Goal: Task Accomplishment & Management: Complete application form

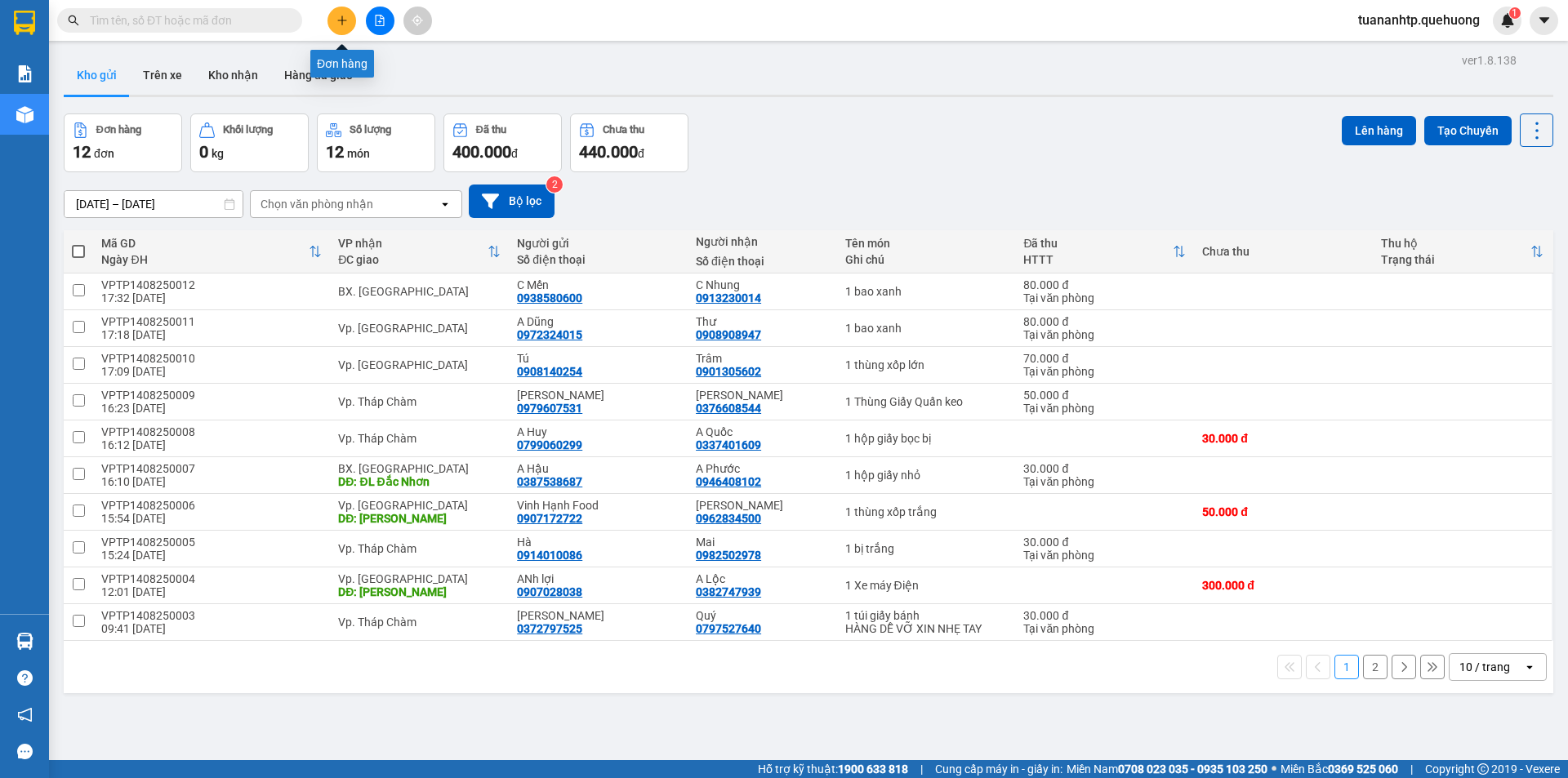
click at [339, 18] on icon "plus" at bounding box center [342, 20] width 11 height 11
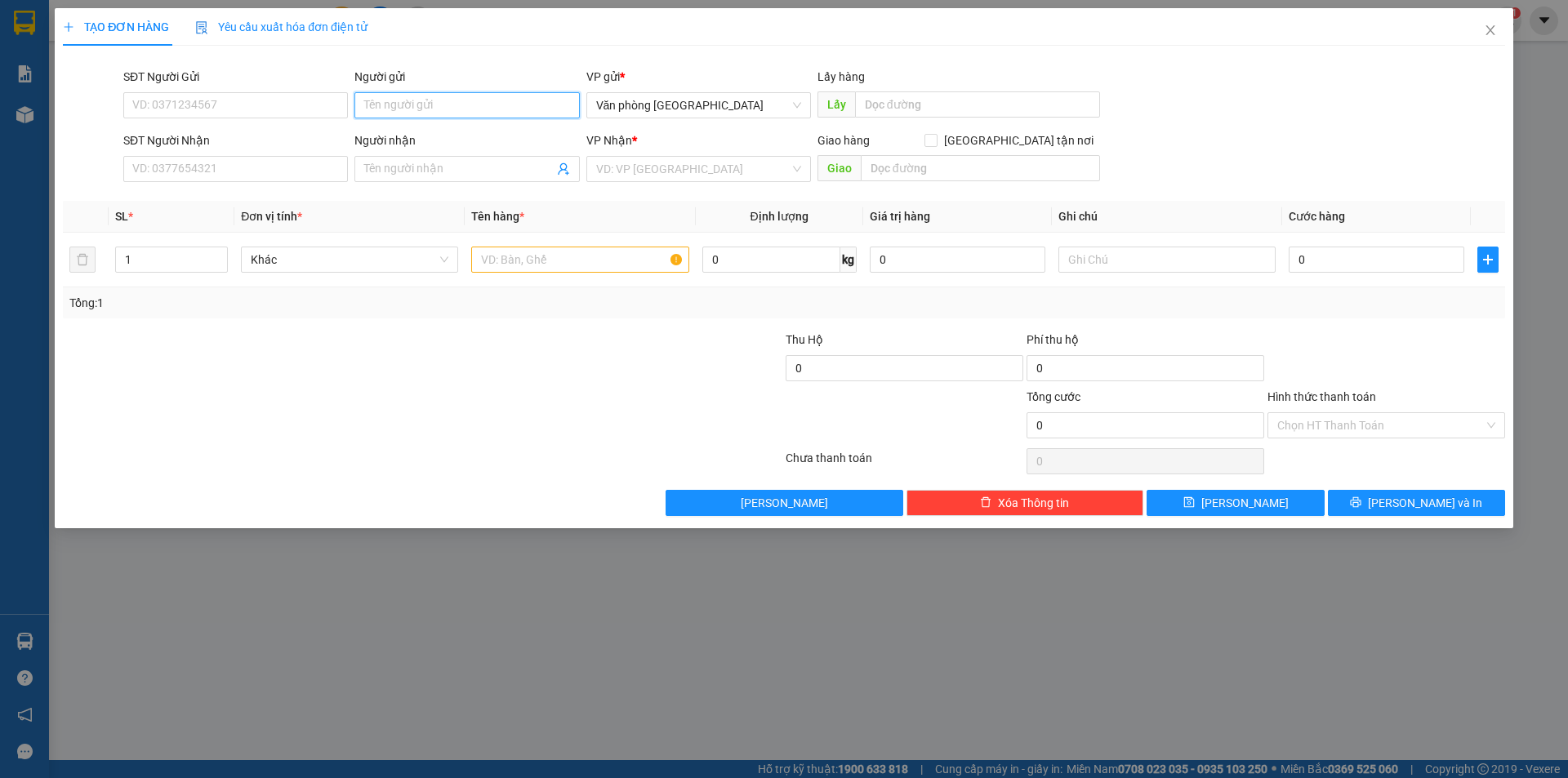
click at [418, 113] on input "Người gửi" at bounding box center [467, 105] width 225 height 26
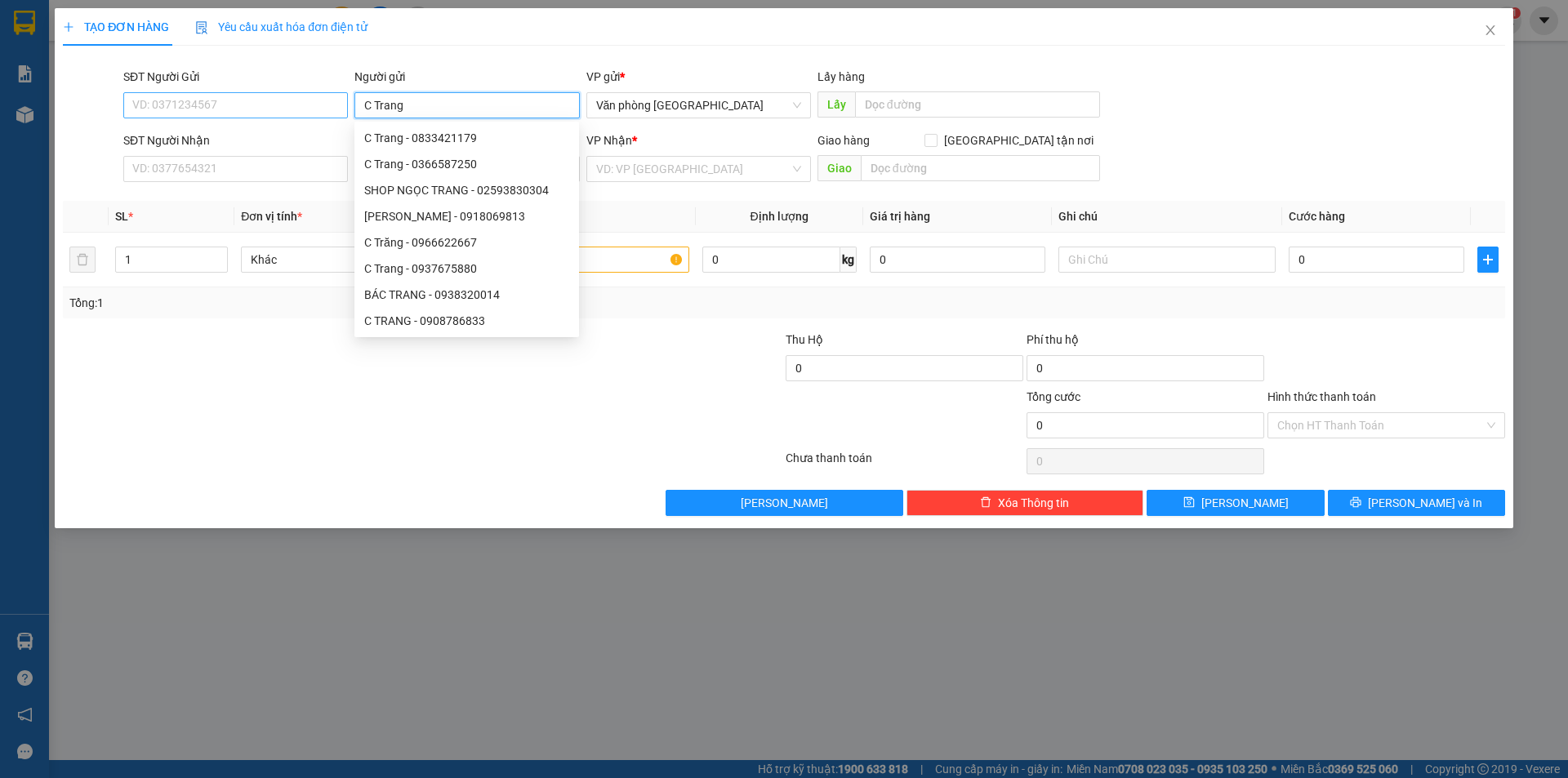
type input "C Trang"
click at [185, 109] on input "SĐT Người Gửi" at bounding box center [235, 105] width 225 height 26
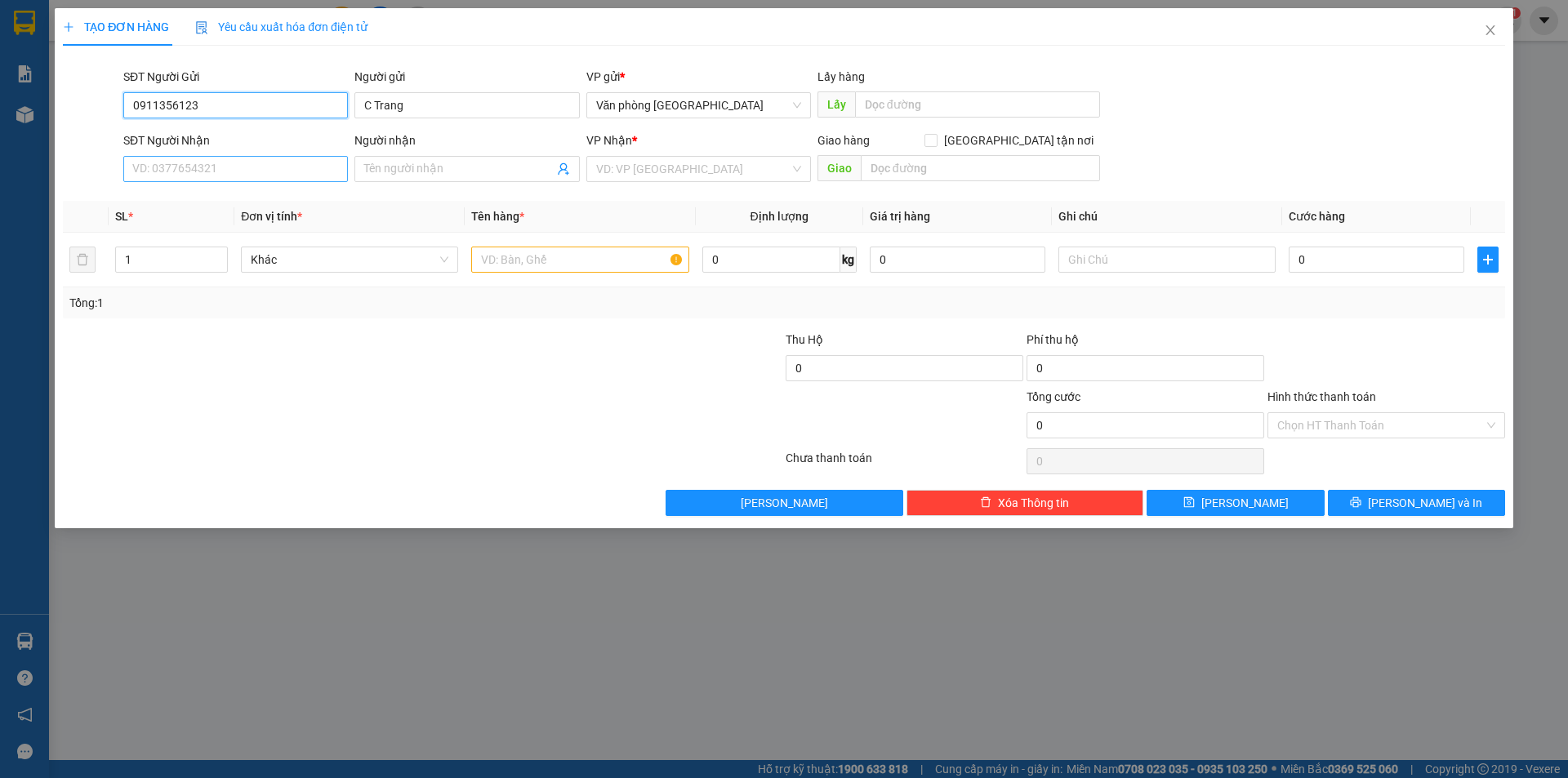
type input "0911356123"
click at [263, 181] on input "SĐT Người Nhận" at bounding box center [235, 169] width 225 height 26
click at [375, 163] on input "Người nhận" at bounding box center [458, 169] width 188 height 18
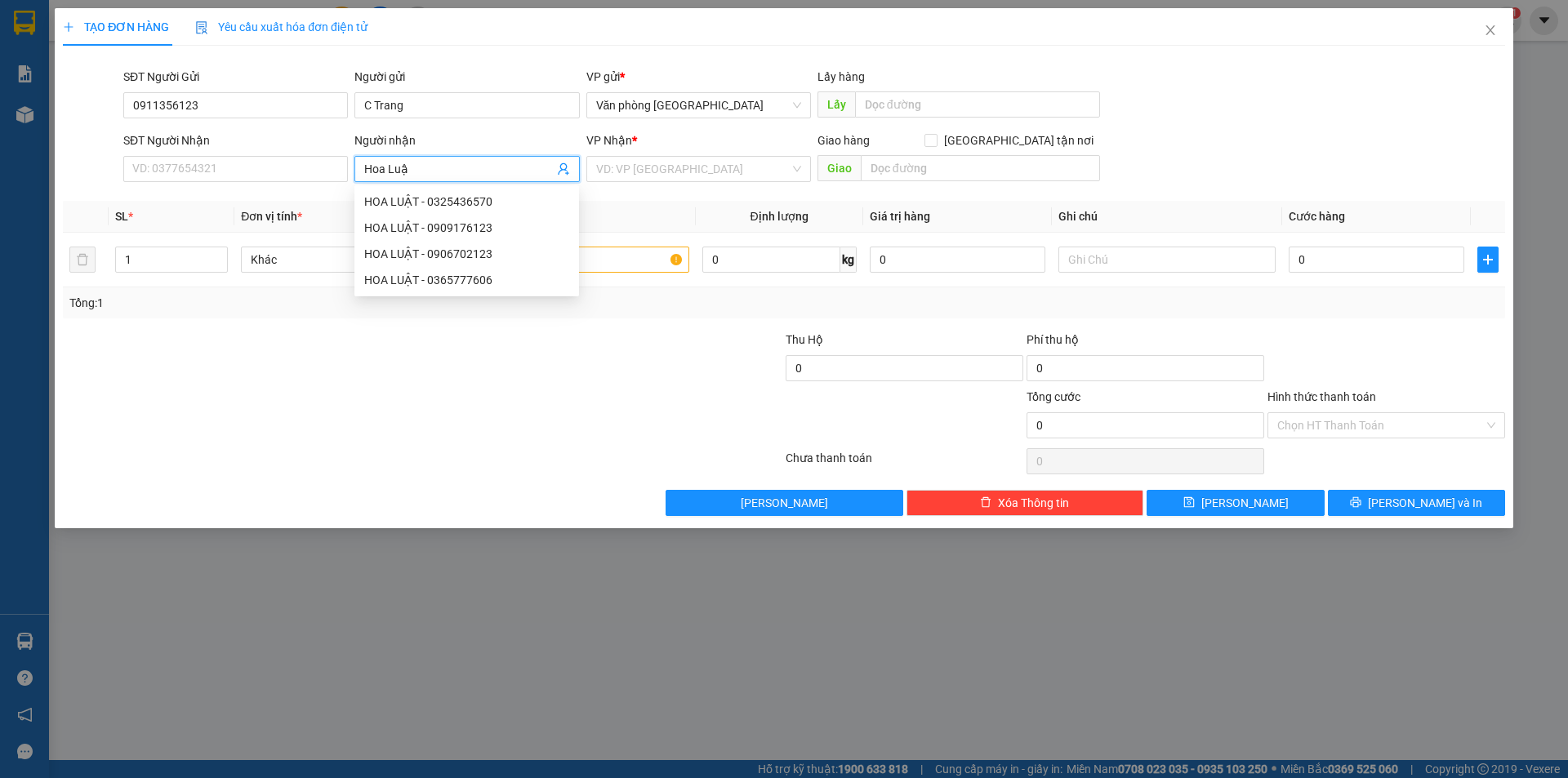
type input "Hoa Luật"
click at [459, 277] on div "HOA LUẬT - 0365777606" at bounding box center [467, 280] width 205 height 18
type input "0365777606"
type input "HOA LUẬT"
click at [677, 178] on input "search" at bounding box center [693, 169] width 193 height 25
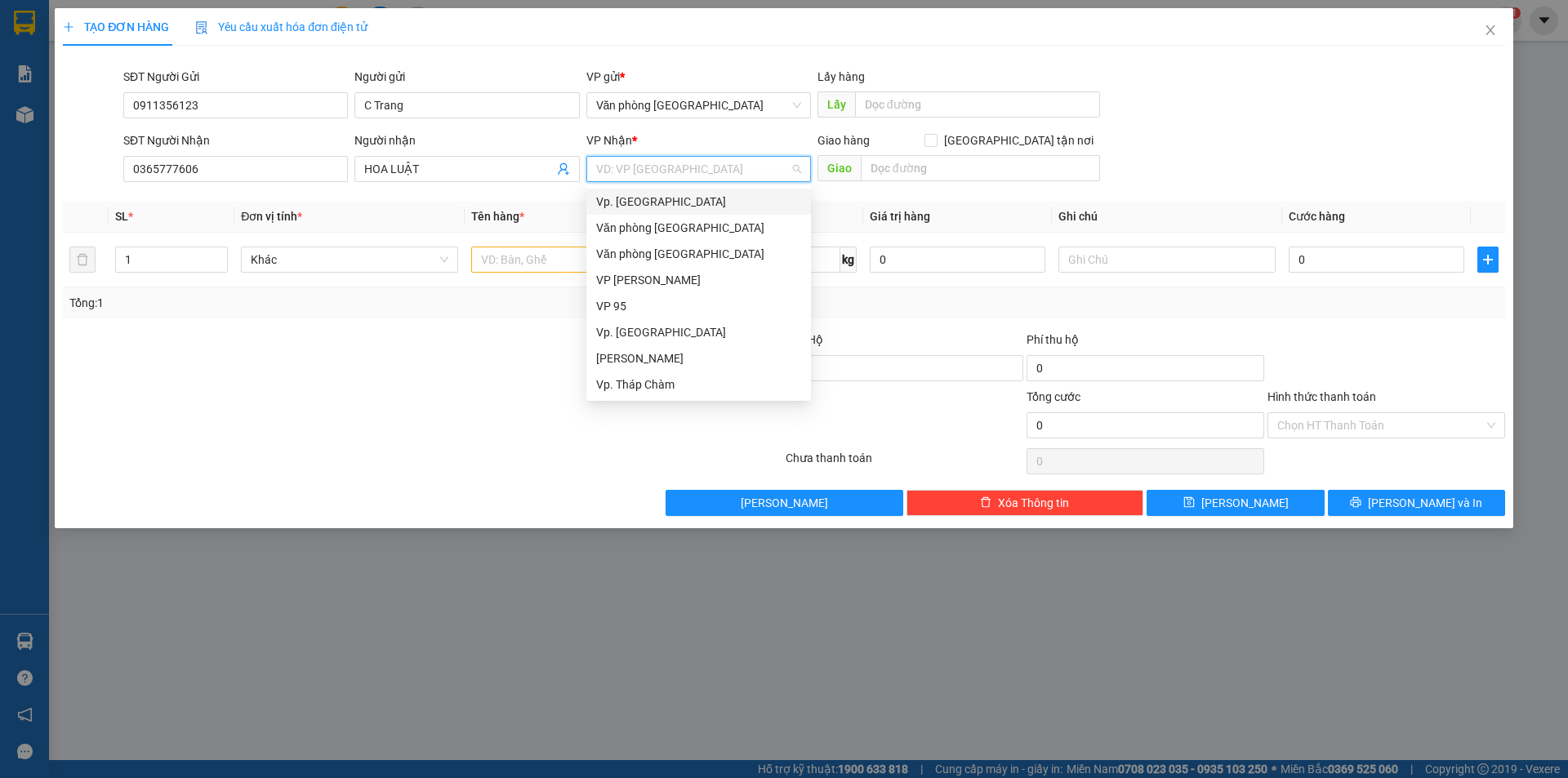
click at [666, 203] on div "Vp. [GEOGRAPHIC_DATA]" at bounding box center [699, 201] width 205 height 18
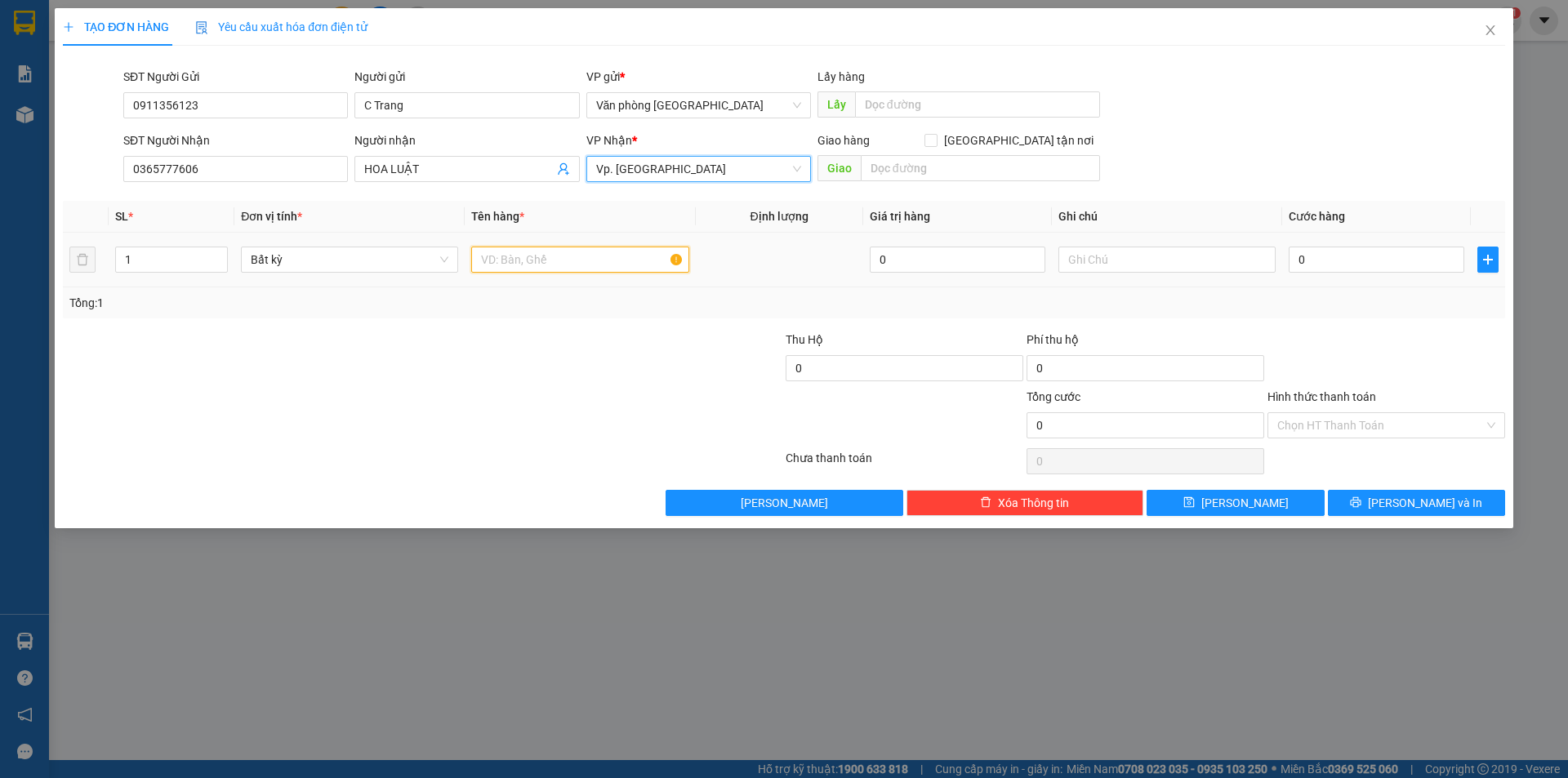
click at [579, 255] on input "text" at bounding box center [580, 260] width 217 height 26
type input "1 cục đen"
click at [1322, 269] on input "0" at bounding box center [1376, 260] width 176 height 26
type input "6"
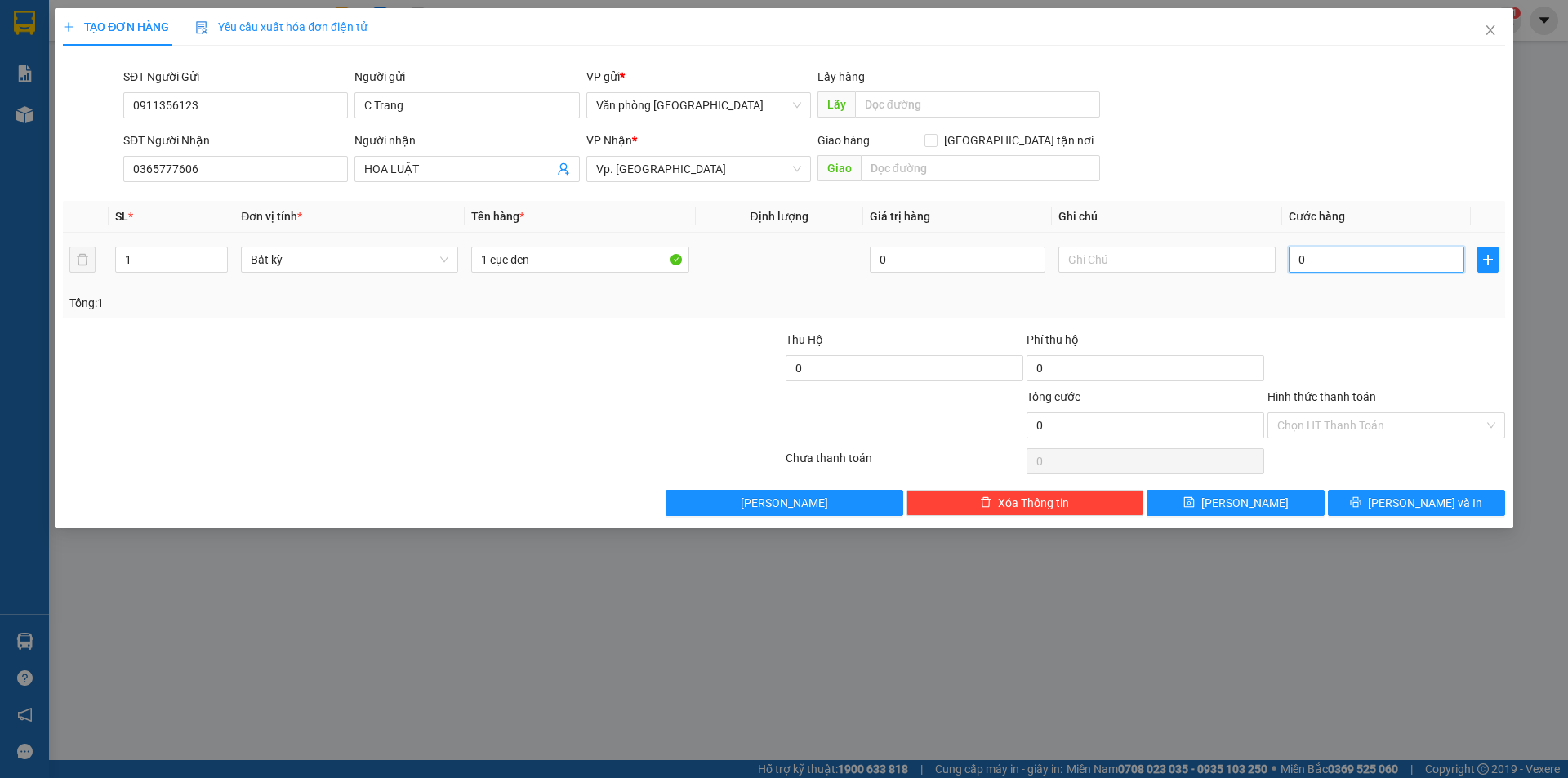
type input "6"
type input "60"
type input "600"
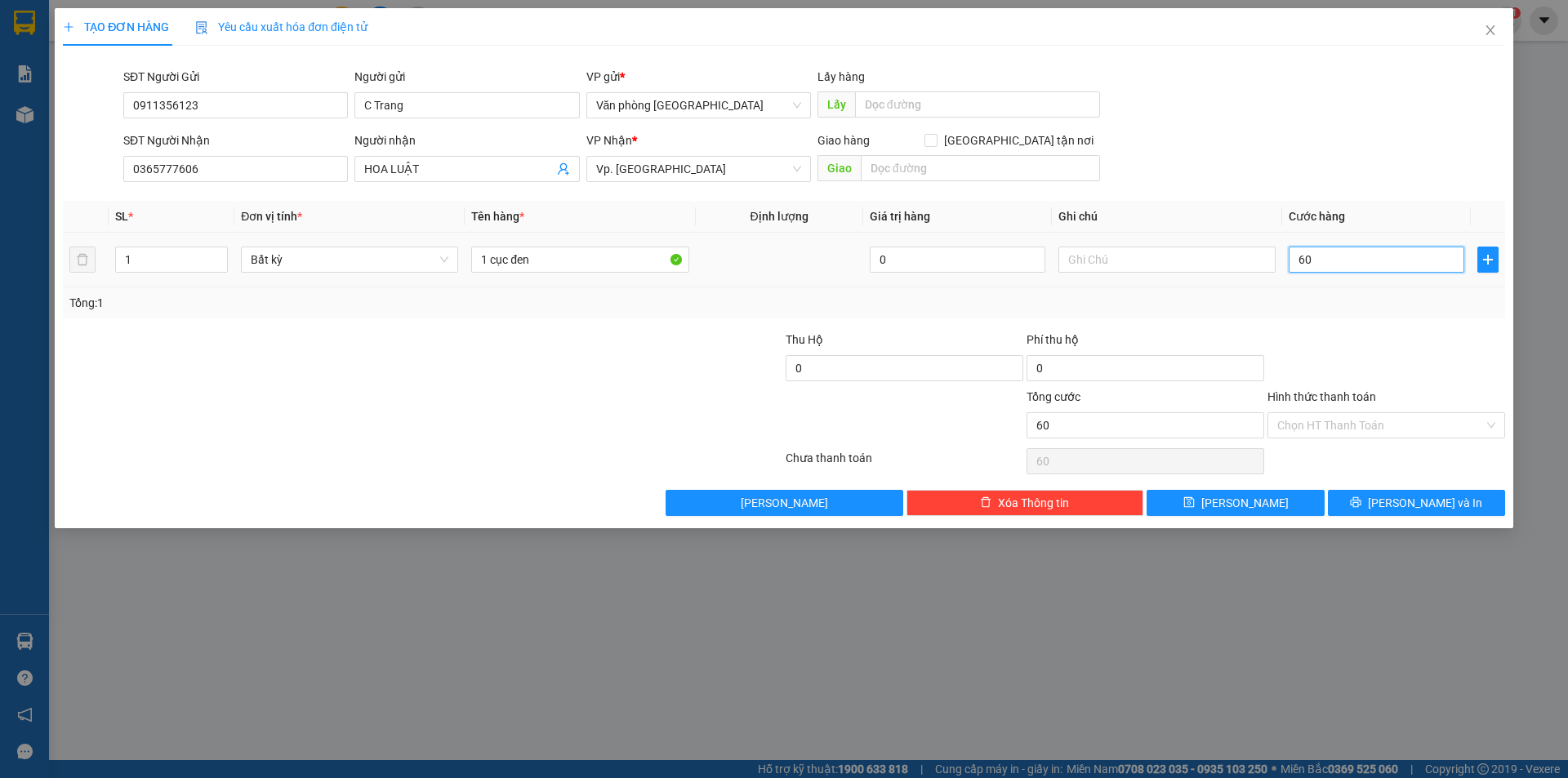
type input "600"
type input "6.000"
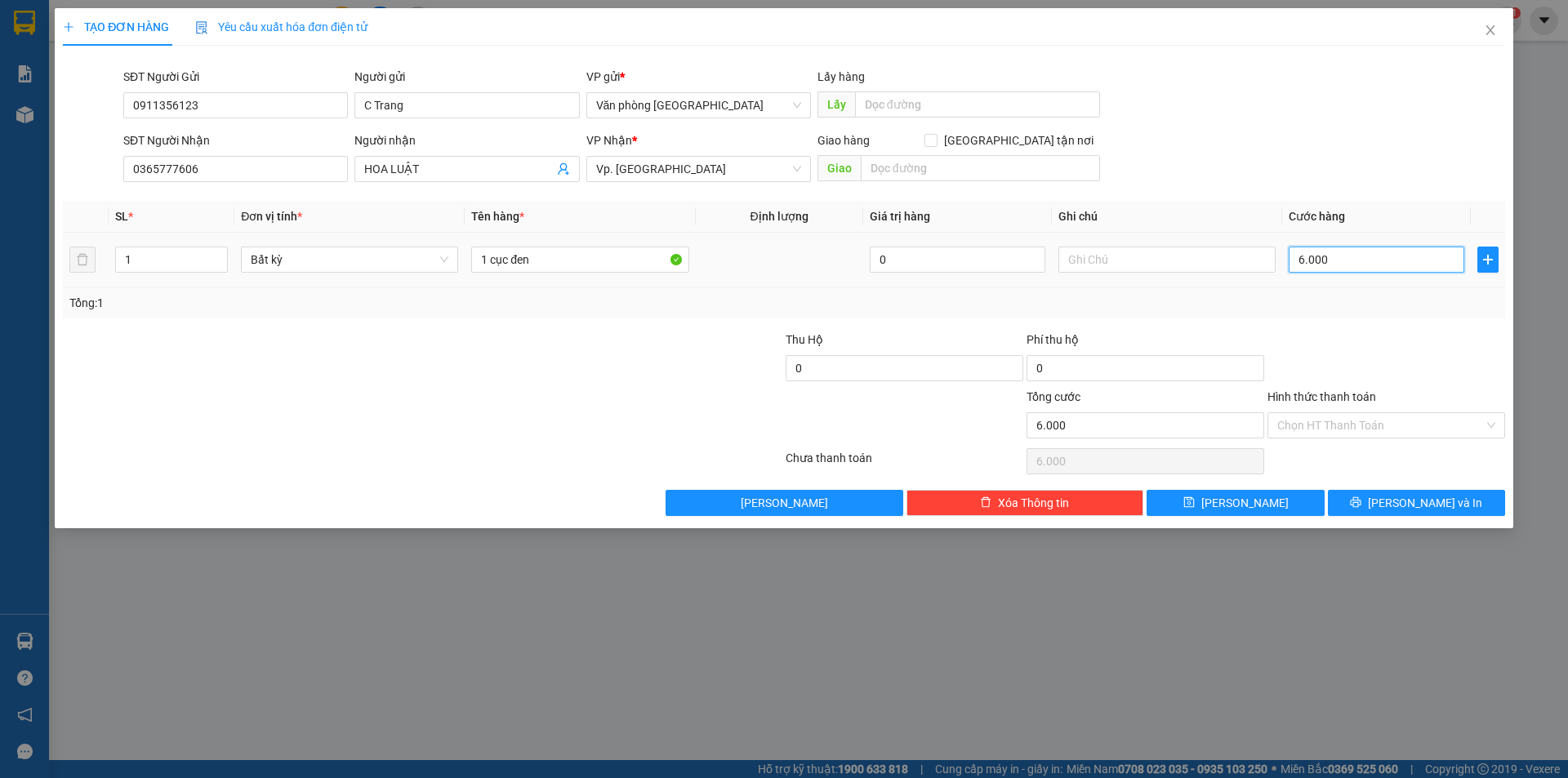
type input "60.000"
click at [1327, 428] on input "Hình thức thanh toán" at bounding box center [1380, 425] width 207 height 25
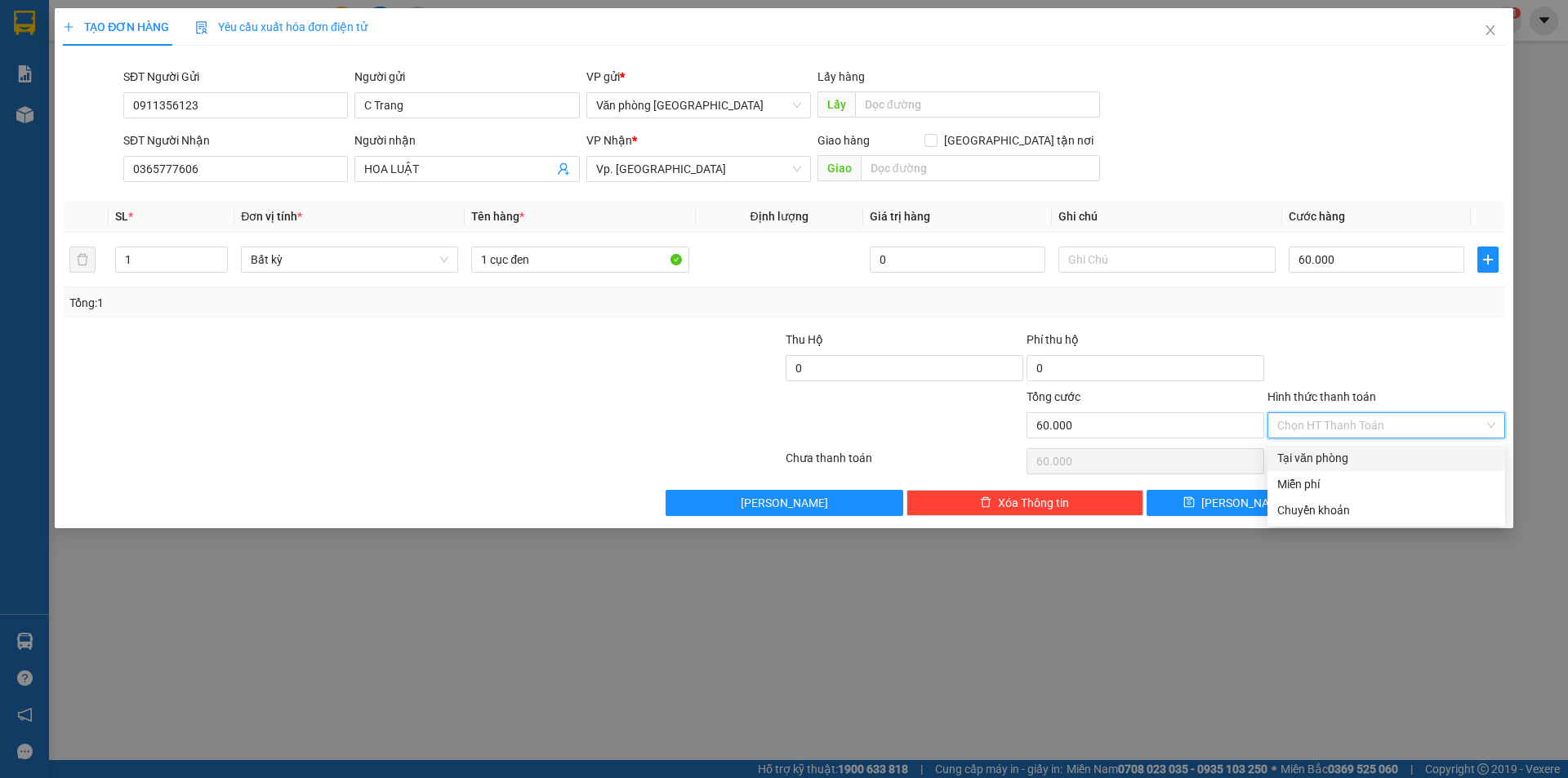
click at [1337, 455] on div "Tại văn phòng" at bounding box center [1386, 457] width 218 height 18
type input "0"
click at [1362, 498] on icon "printer" at bounding box center [1355, 501] width 11 height 11
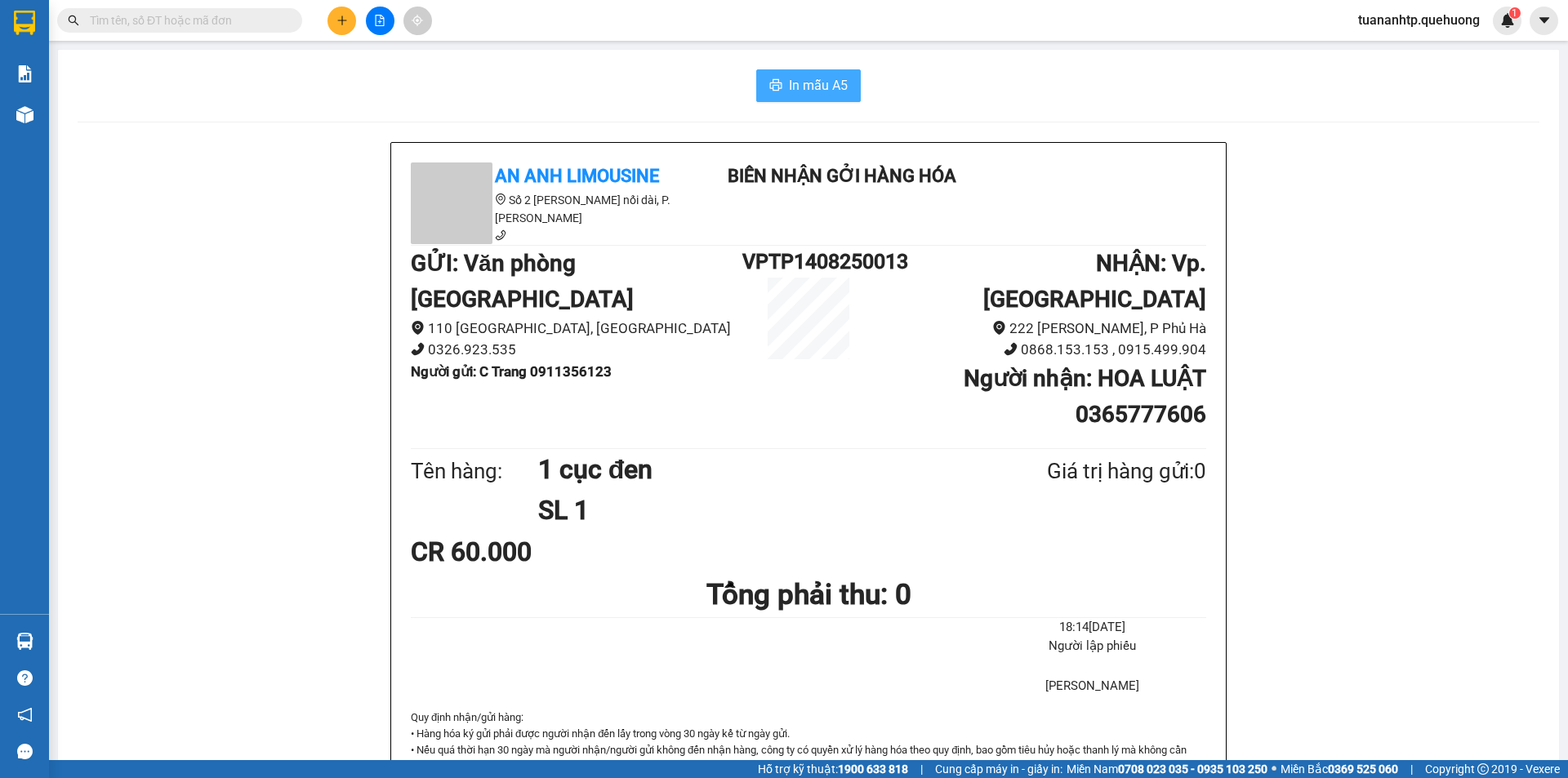
click at [809, 87] on span "In mẫu A5" at bounding box center [818, 86] width 59 height 20
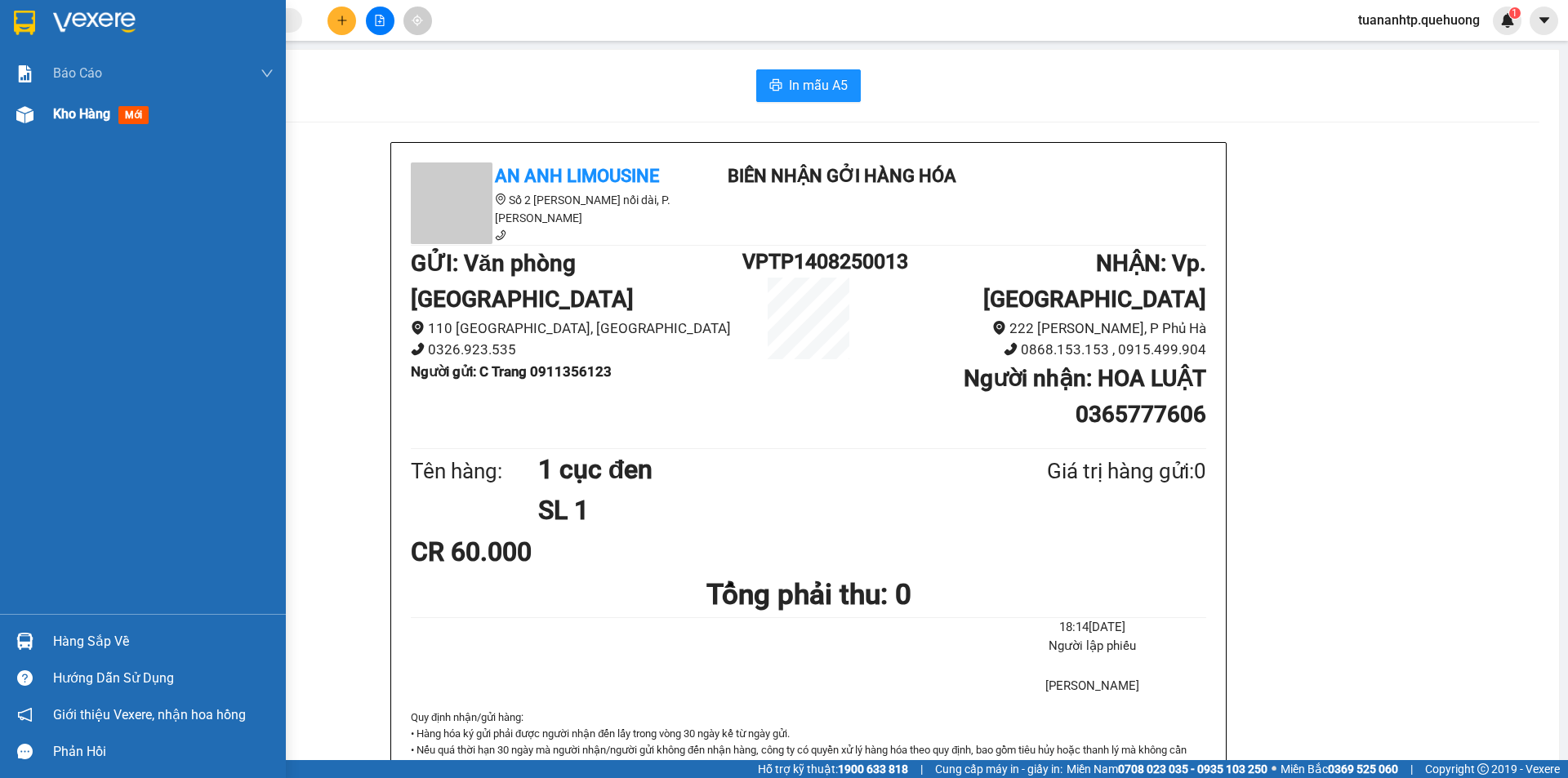
click at [59, 121] on span "Kho hàng" at bounding box center [81, 114] width 57 height 15
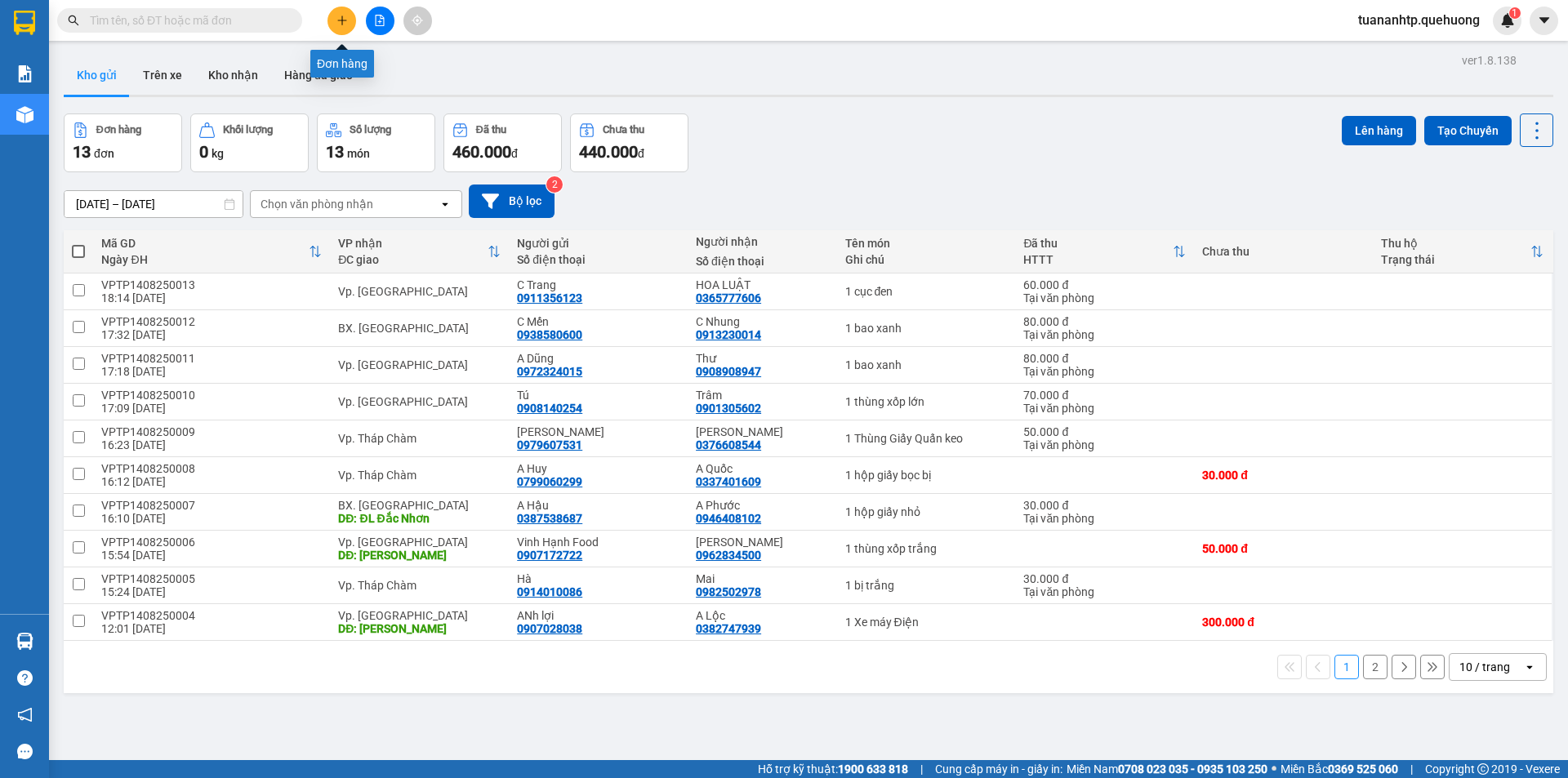
click at [341, 21] on icon "plus" at bounding box center [342, 20] width 11 height 11
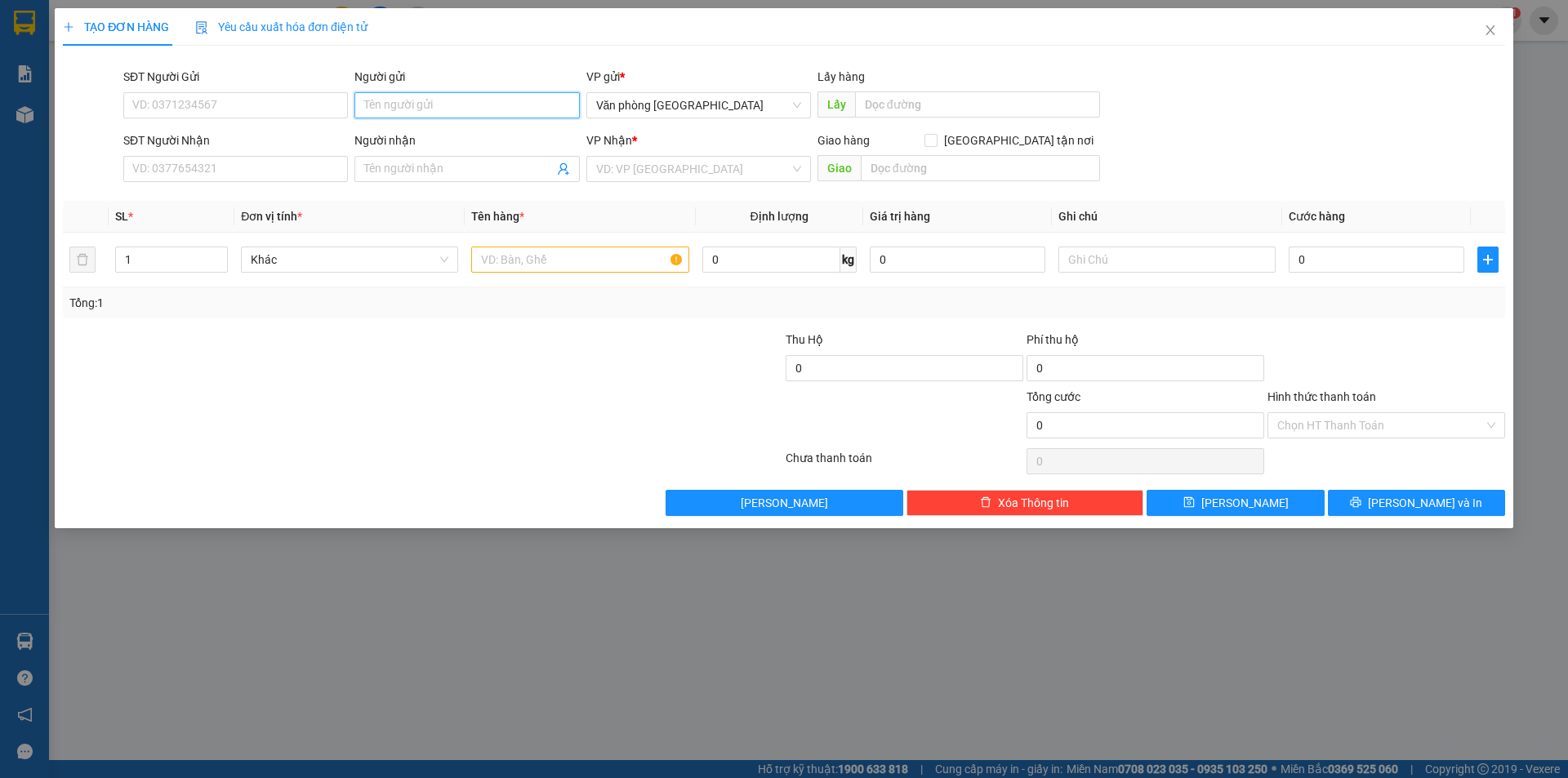
drag, startPoint x: 437, startPoint y: 106, endPoint x: 434, endPoint y: 86, distance: 20.2
click at [437, 100] on input "Người gửi" at bounding box center [467, 105] width 225 height 26
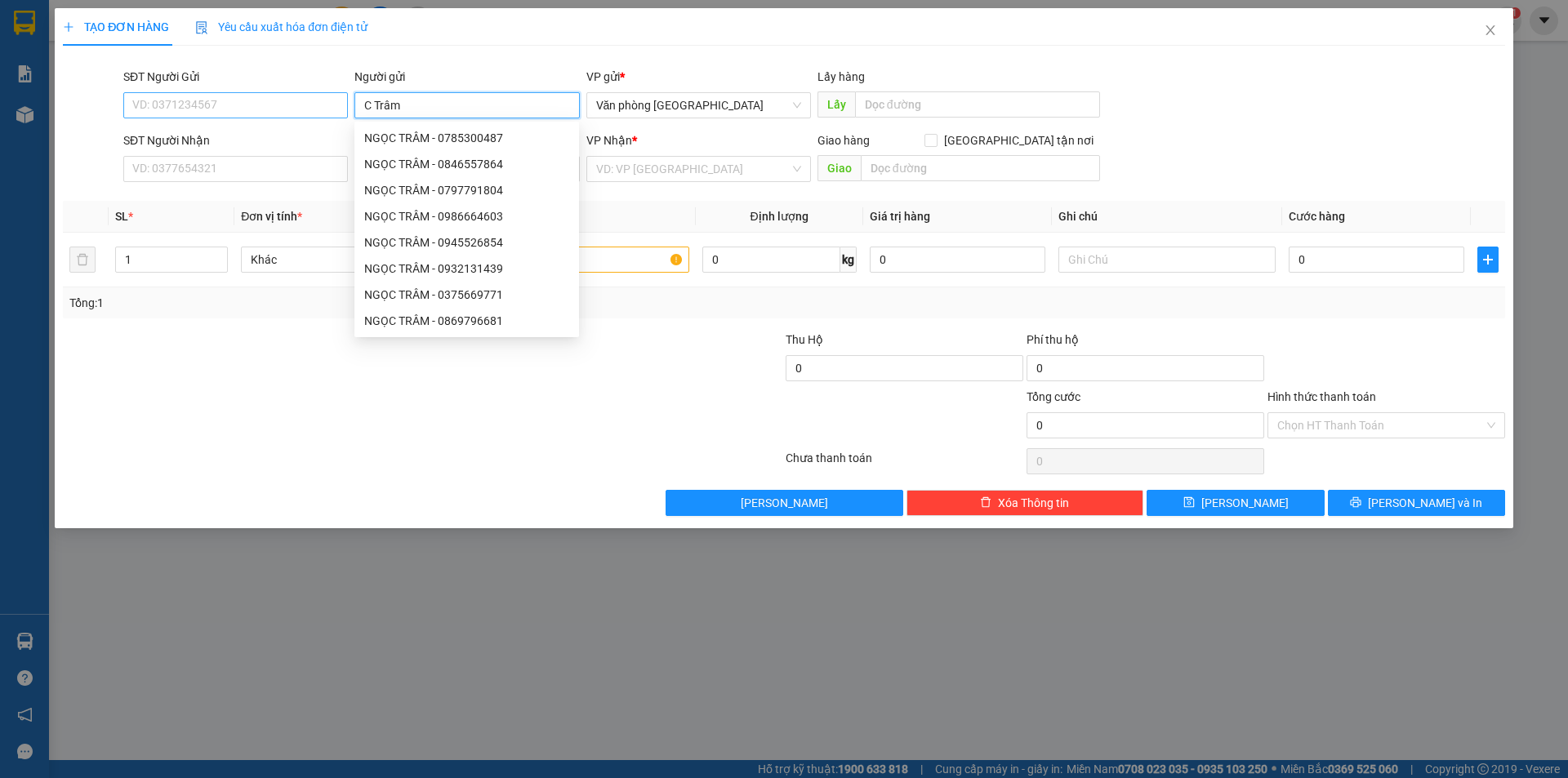
type input "C Trâm"
click at [260, 113] on input "SĐT Người Gửi" at bounding box center [235, 105] width 225 height 26
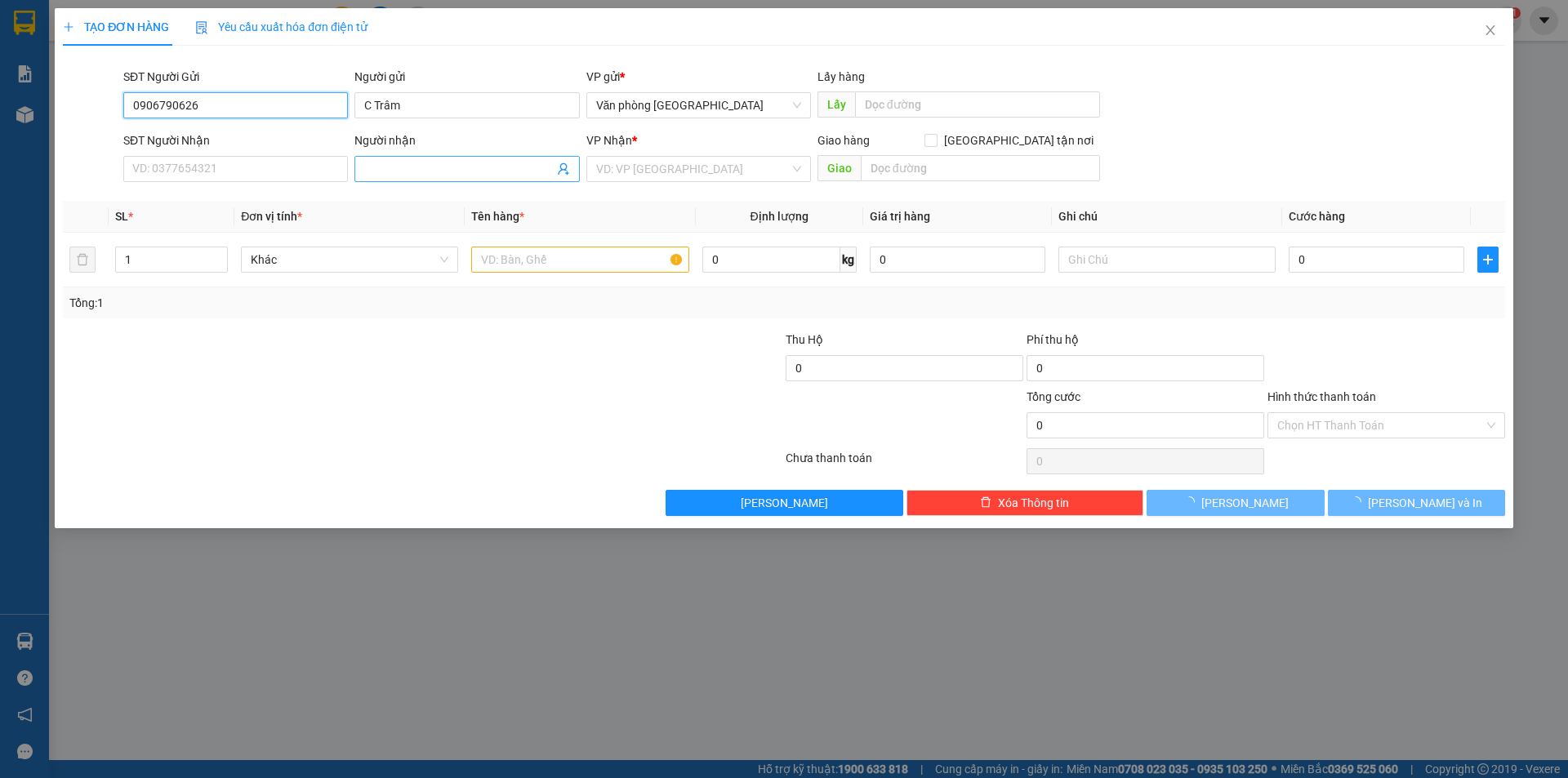
type input "0906790626"
click at [417, 172] on input "Người nhận" at bounding box center [458, 169] width 188 height 18
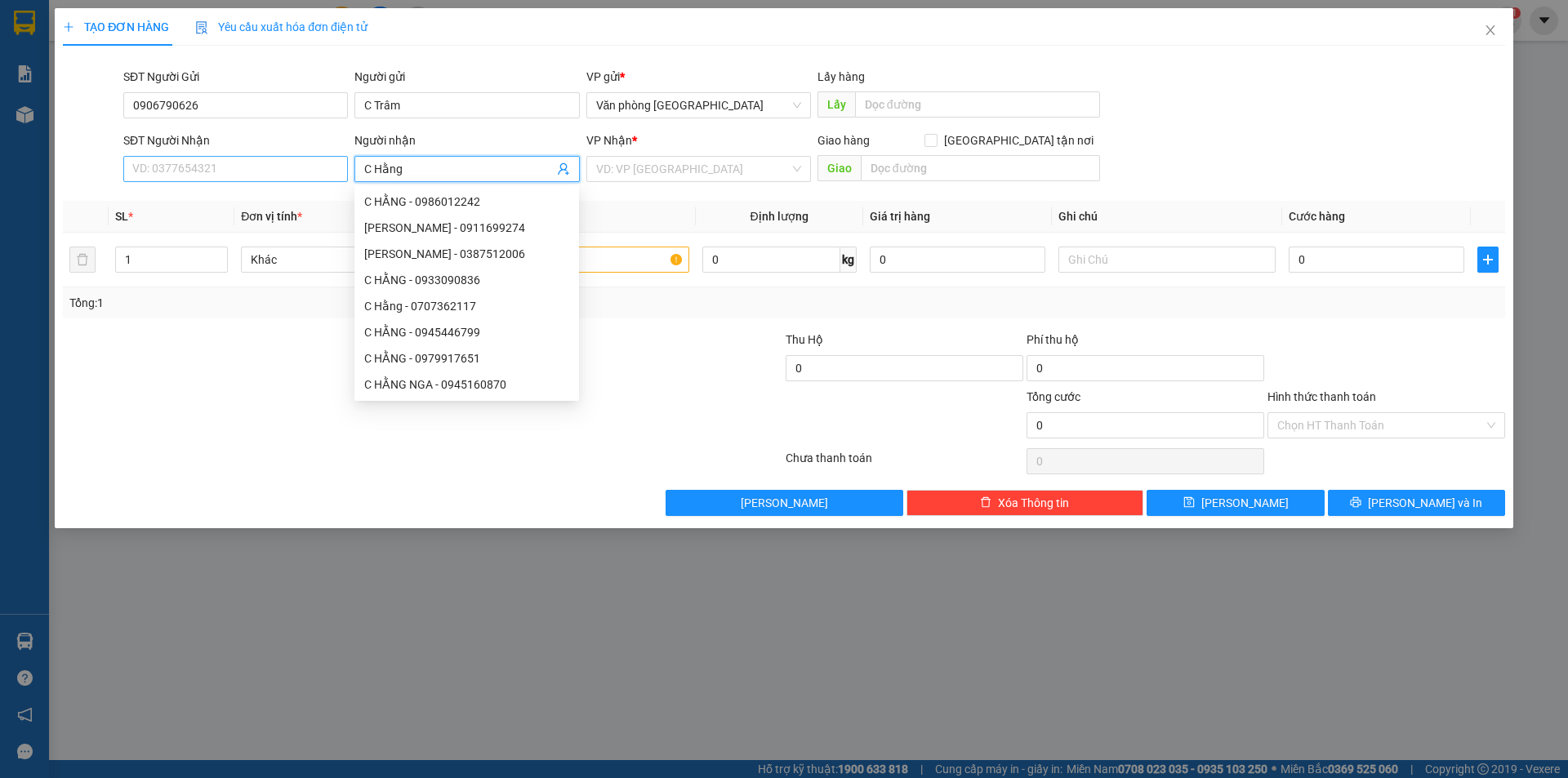
type input "C Hằng"
click at [231, 163] on input "SĐT Người Nhận" at bounding box center [235, 169] width 225 height 26
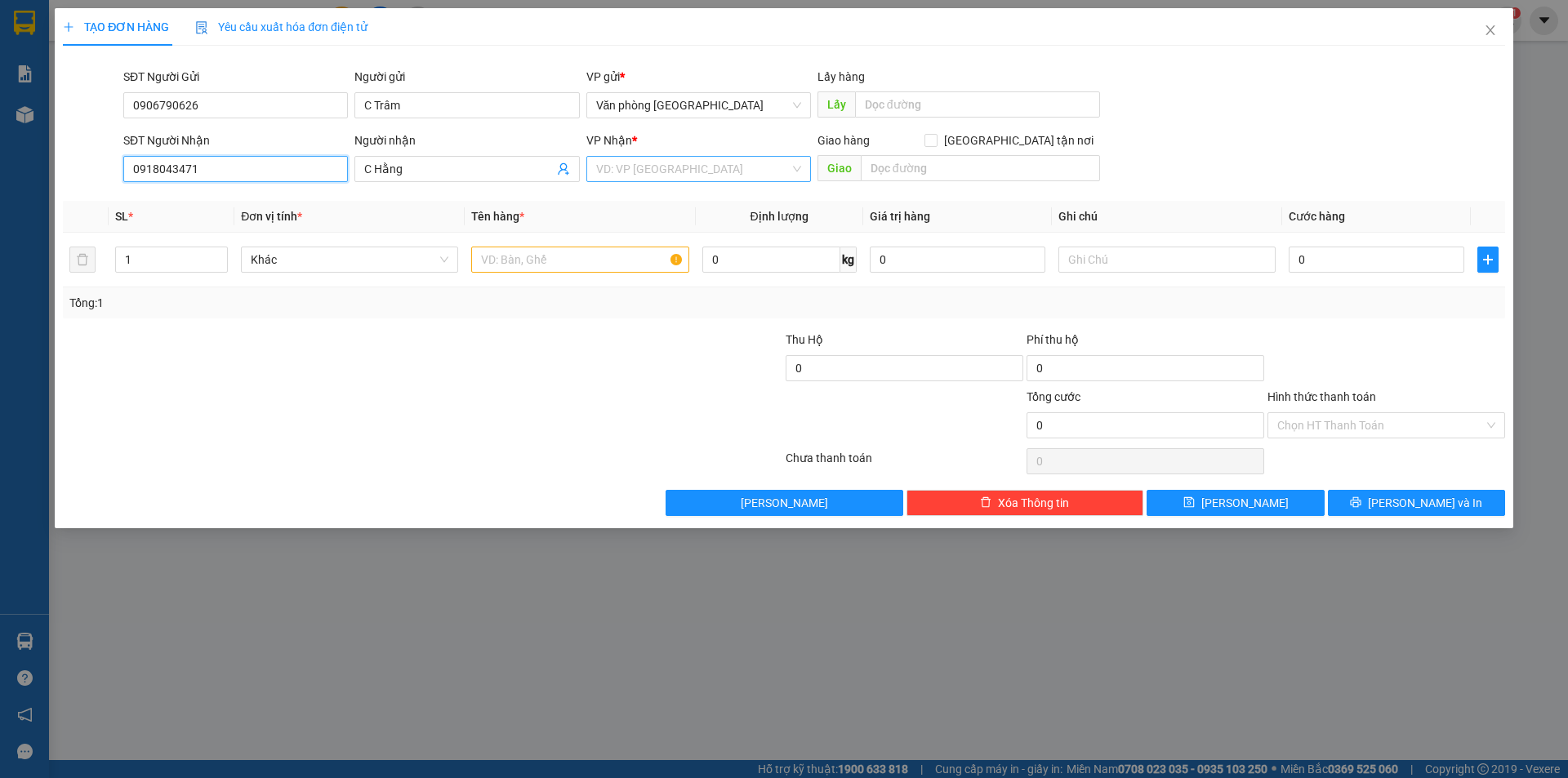
type input "0918043471"
click at [663, 171] on input "search" at bounding box center [693, 169] width 193 height 25
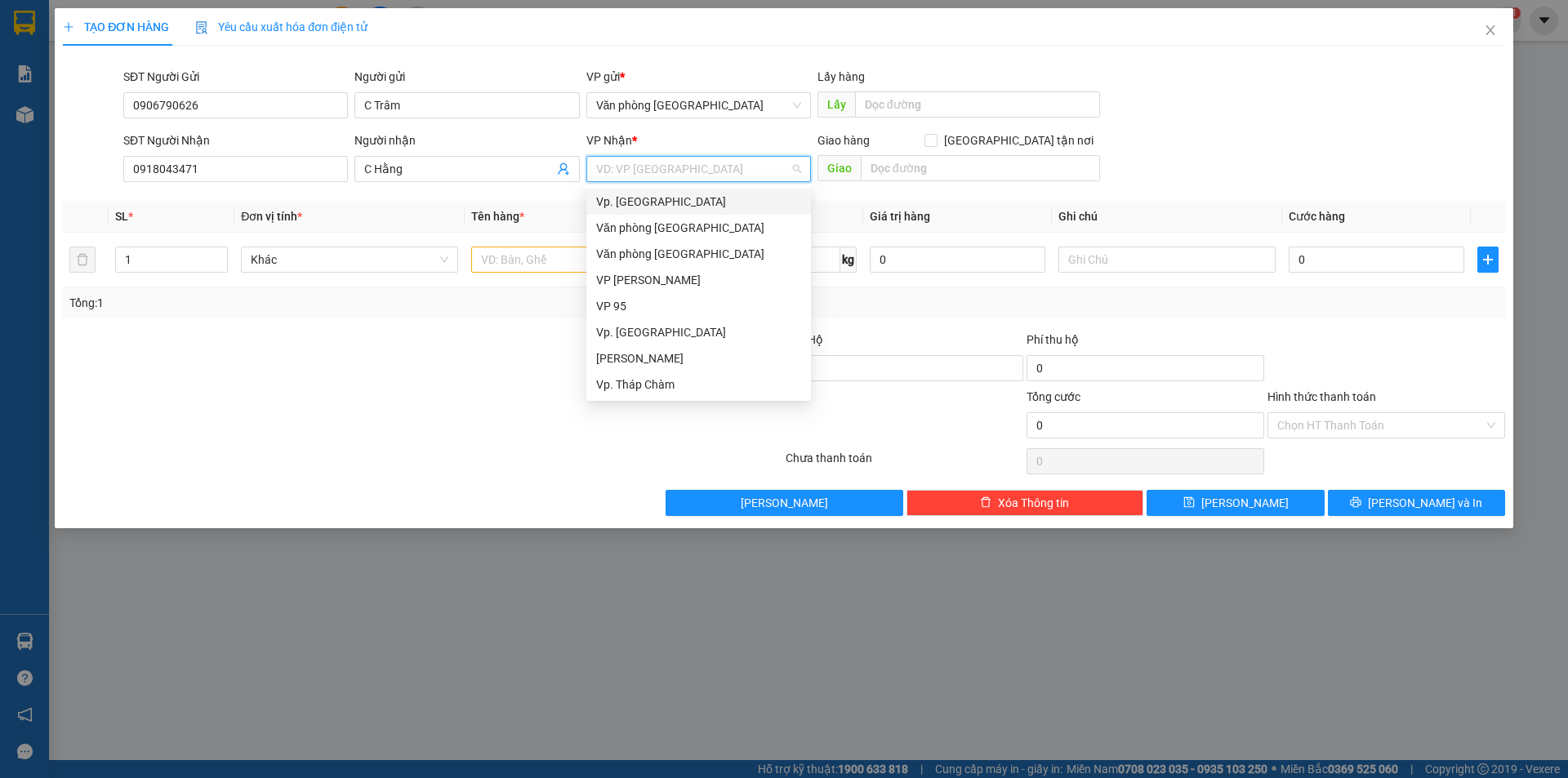
click at [669, 205] on div "Vp. [GEOGRAPHIC_DATA]" at bounding box center [699, 201] width 205 height 18
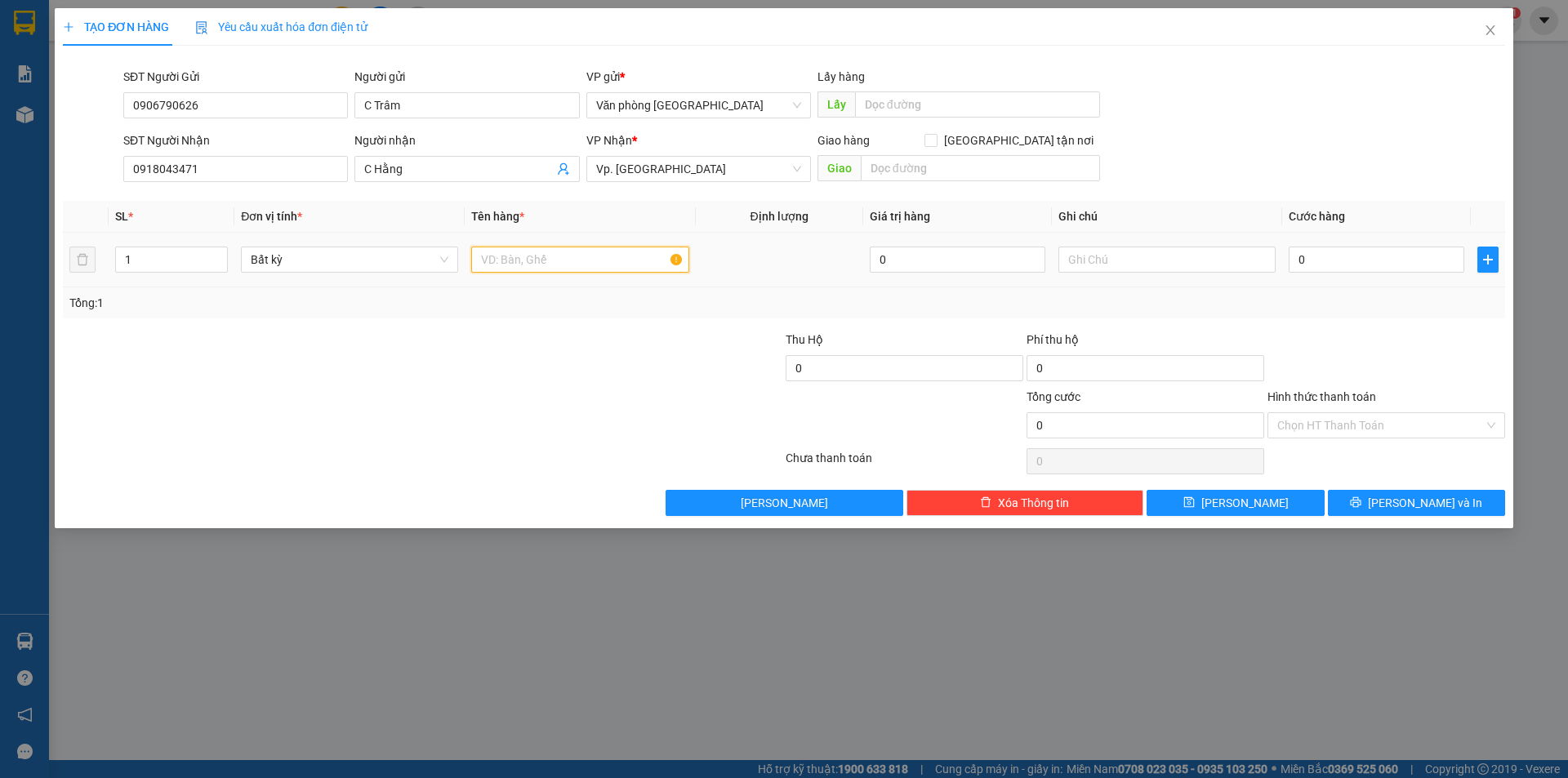
click at [560, 267] on input "text" at bounding box center [580, 260] width 217 height 26
type input "1 thùng xốp"
click at [1326, 264] on input "0" at bounding box center [1376, 260] width 176 height 26
type input "3"
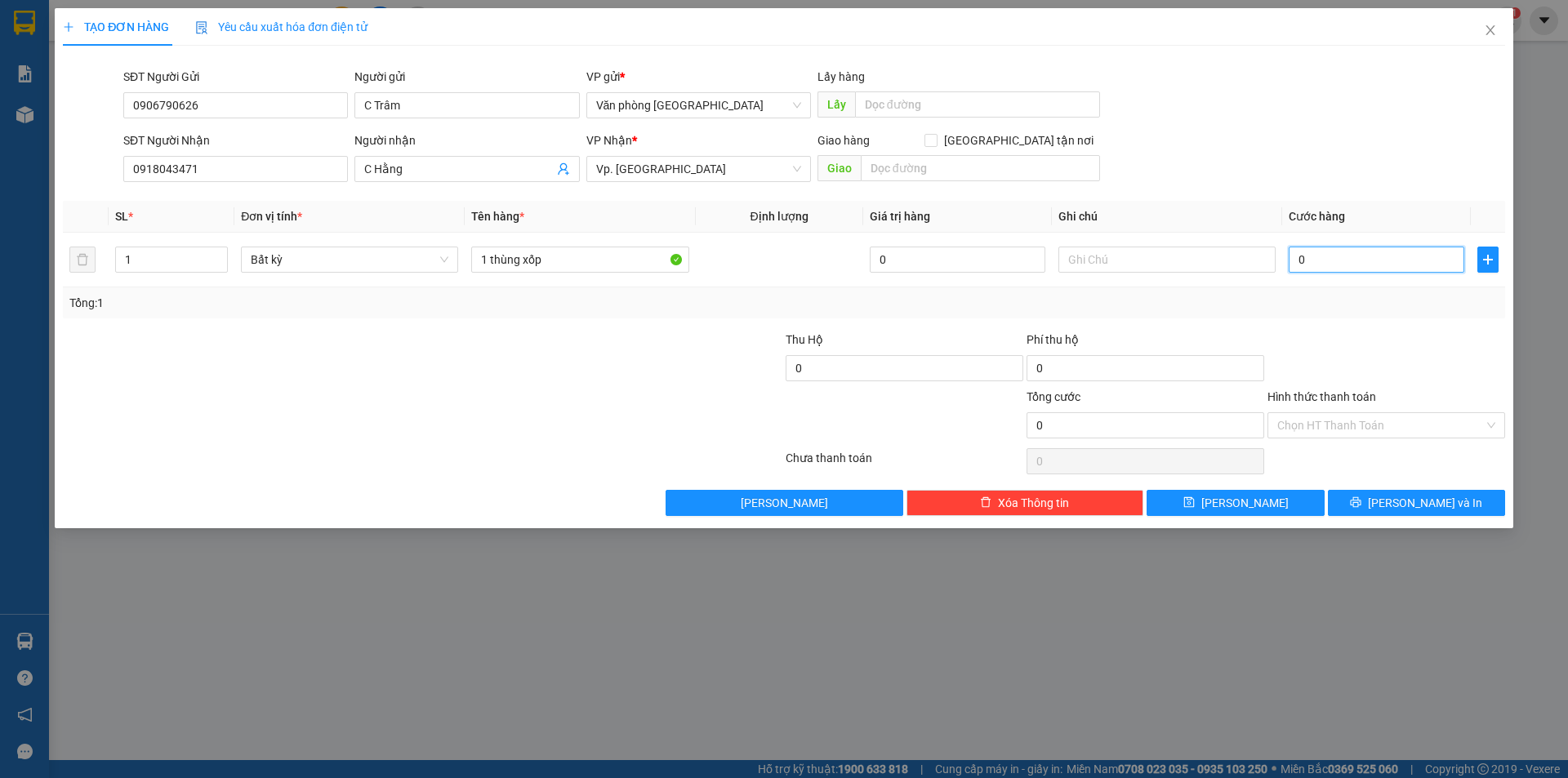
type input "3"
type input "30"
type input "300"
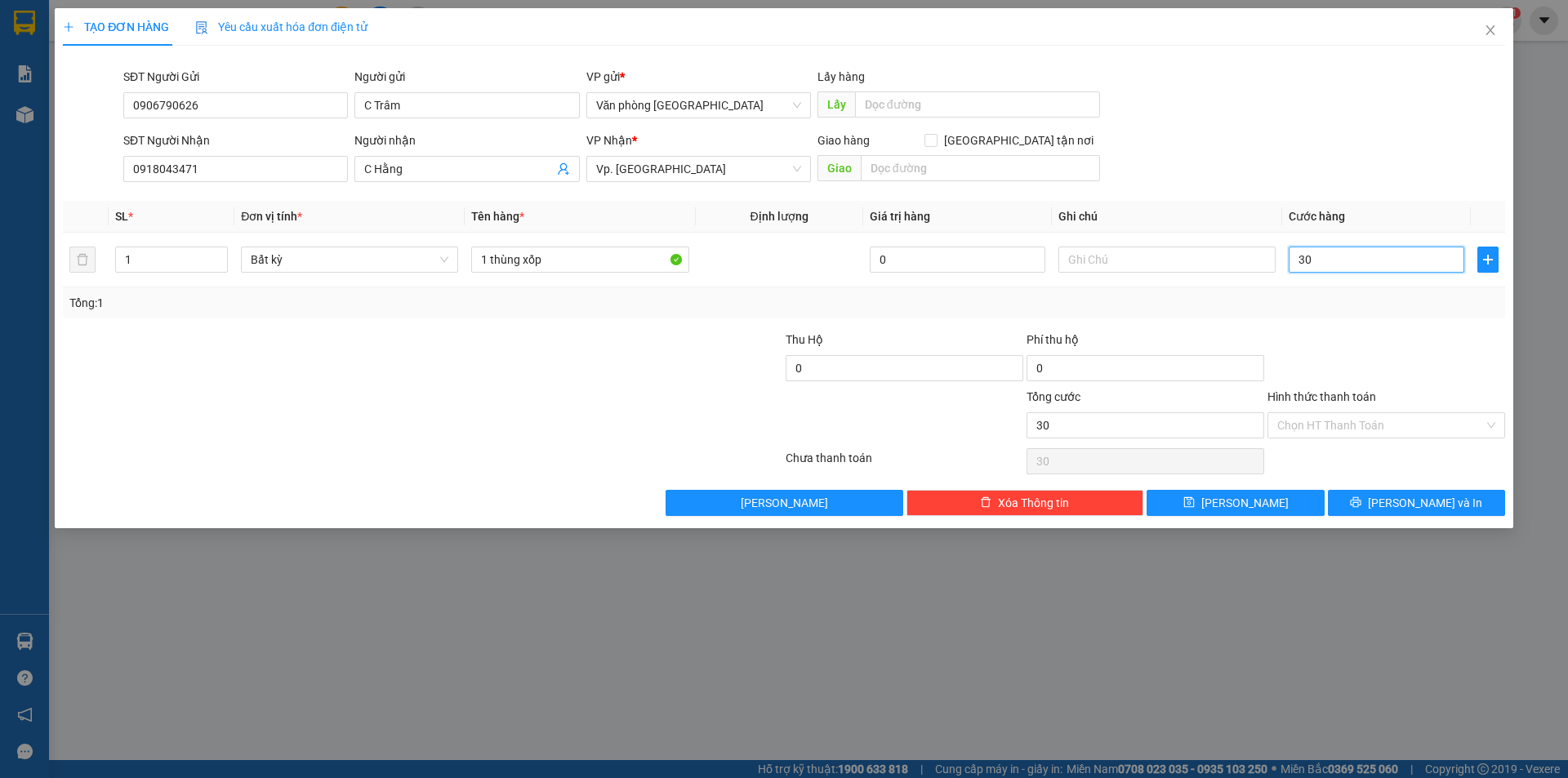
type input "300"
type input "3.000"
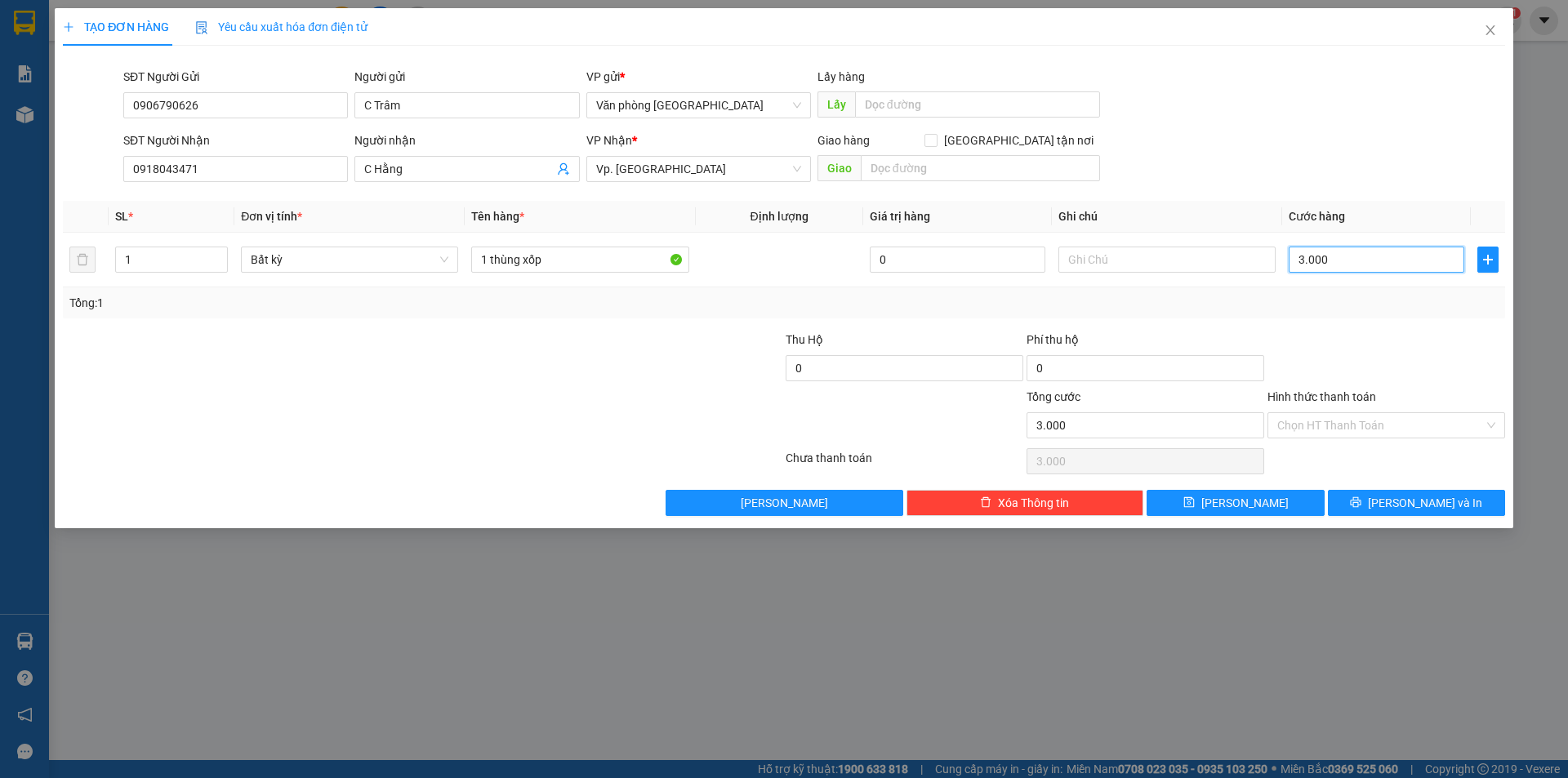
type input "30.000"
click at [1354, 432] on input "Hình thức thanh toán" at bounding box center [1380, 425] width 207 height 25
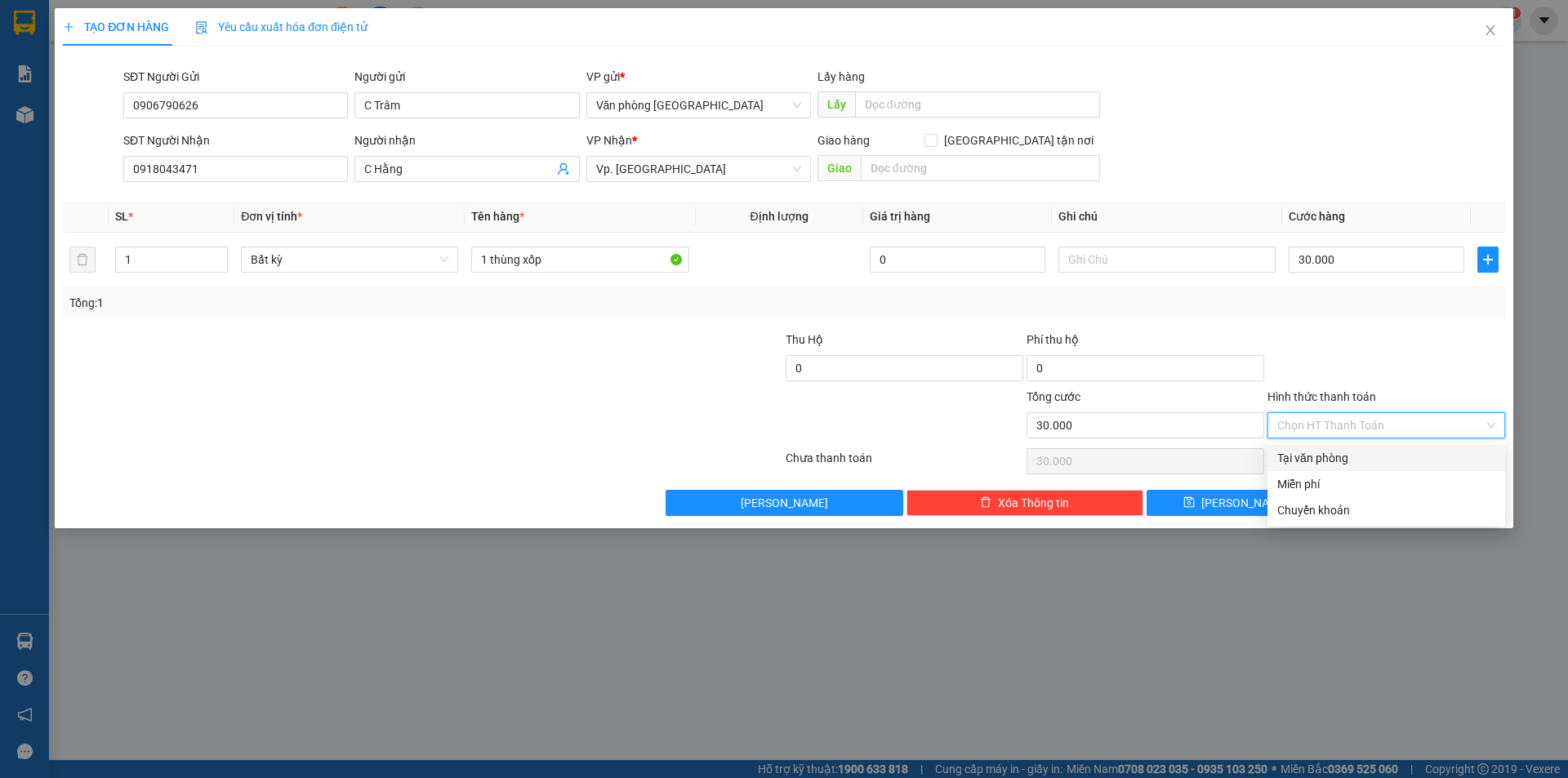
click at [1324, 462] on div "Tại văn phòng" at bounding box center [1386, 457] width 218 height 18
type input "0"
click at [1392, 495] on button "[PERSON_NAME] và In" at bounding box center [1416, 503] width 177 height 26
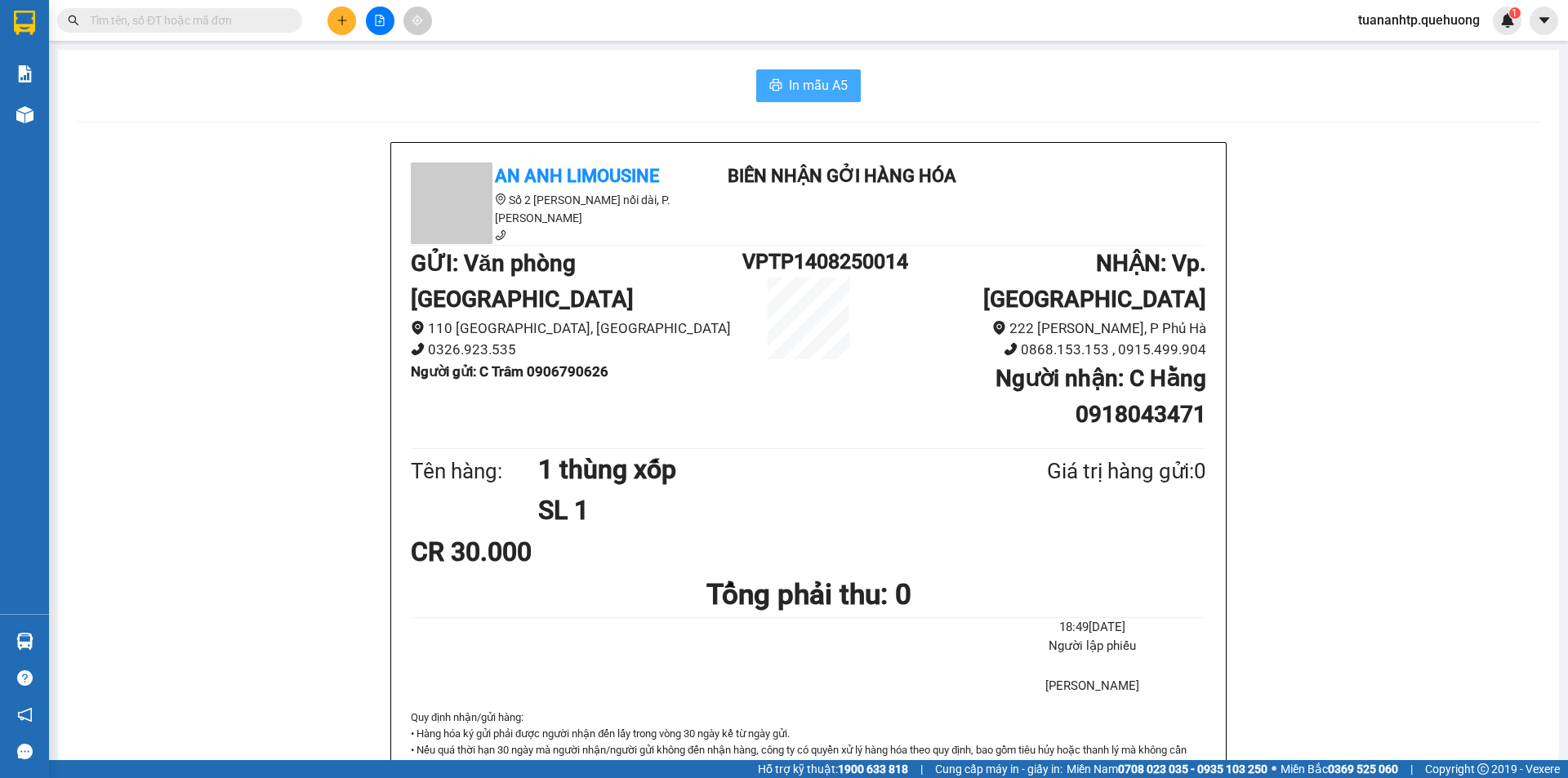
click at [797, 83] on span "In mẫu A5" at bounding box center [818, 86] width 59 height 20
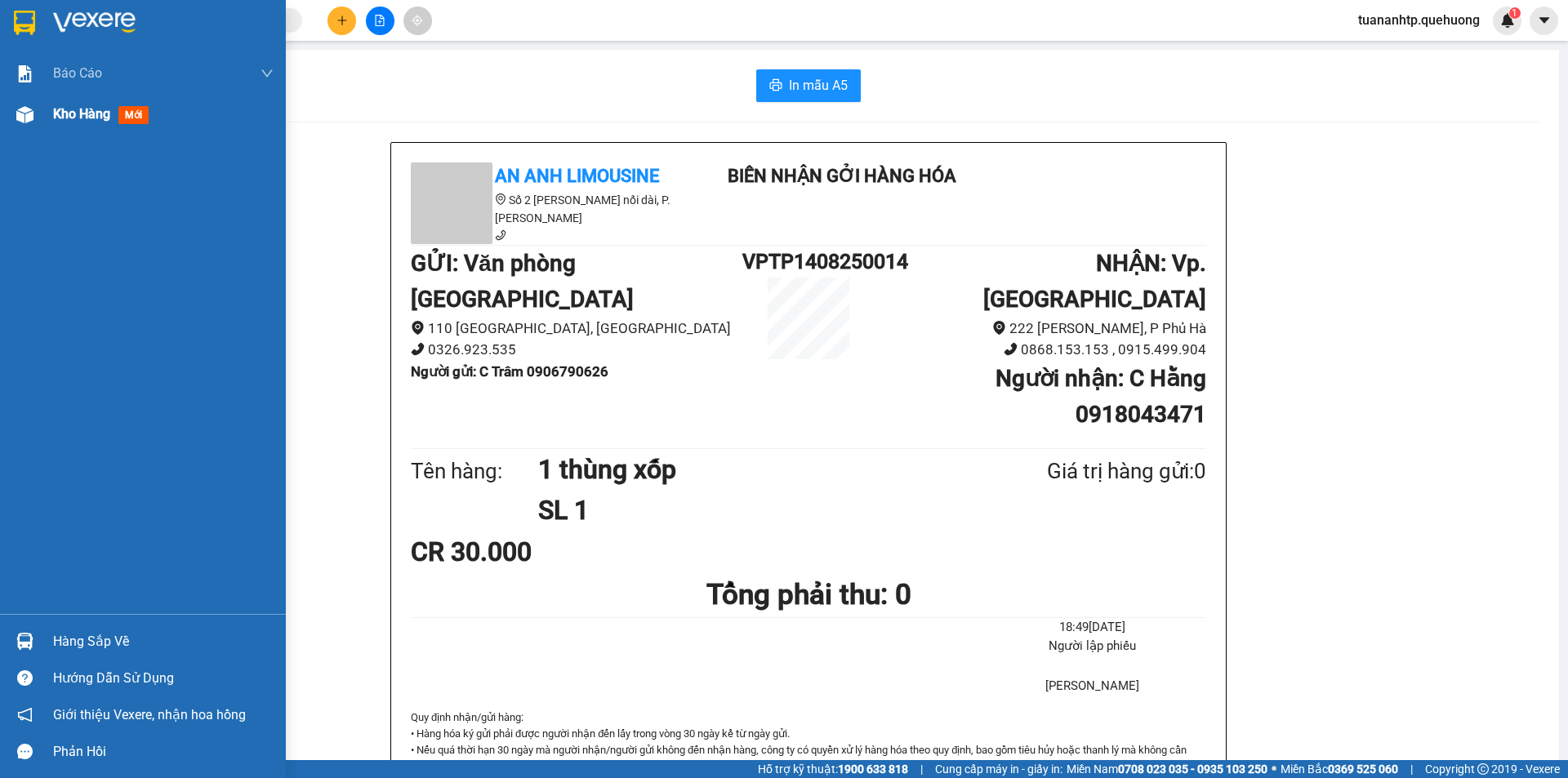
click at [88, 123] on div "Kho hàng mới" at bounding box center [104, 114] width 102 height 20
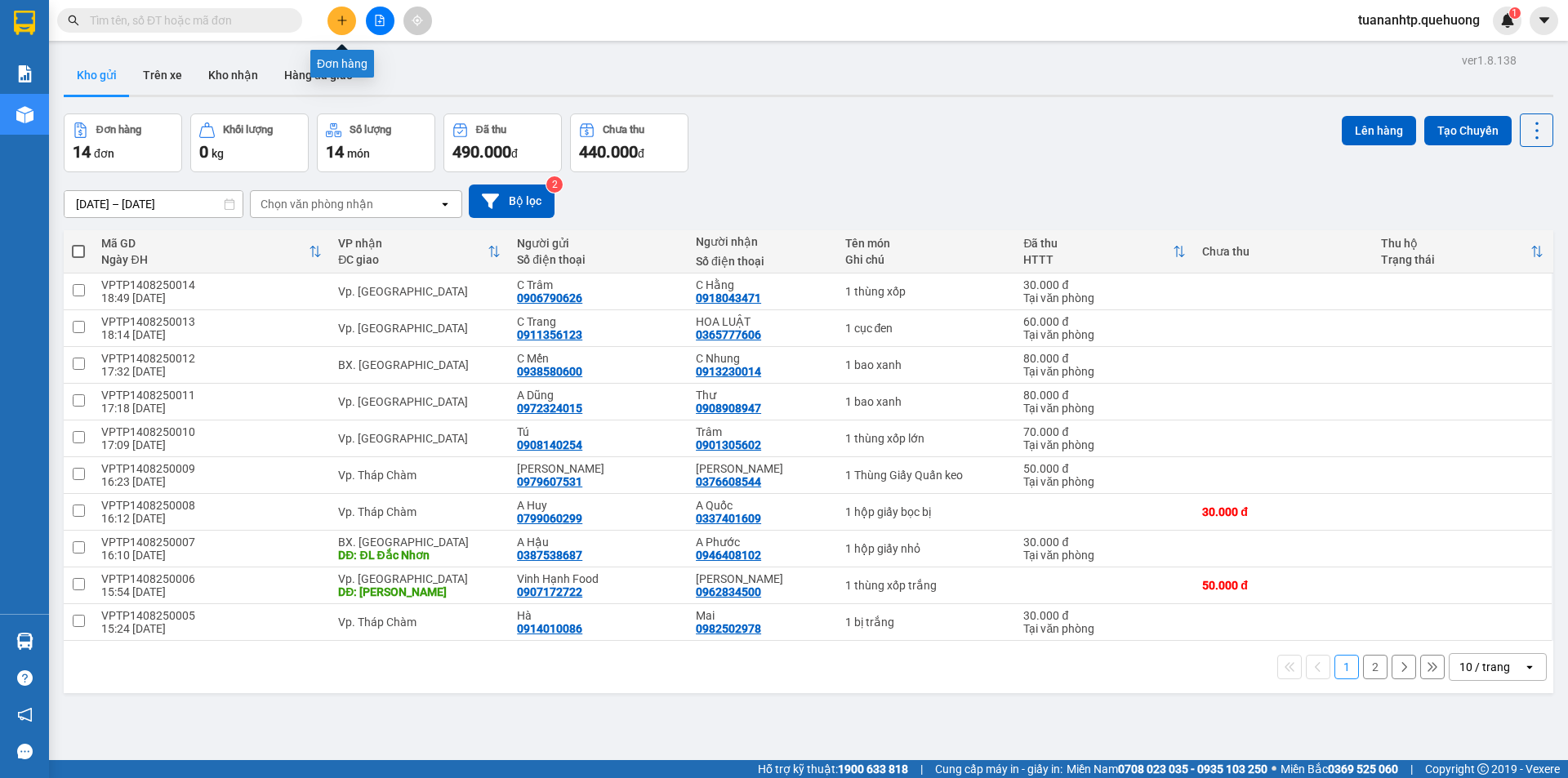
click at [347, 22] on icon "plus" at bounding box center [342, 20] width 11 height 11
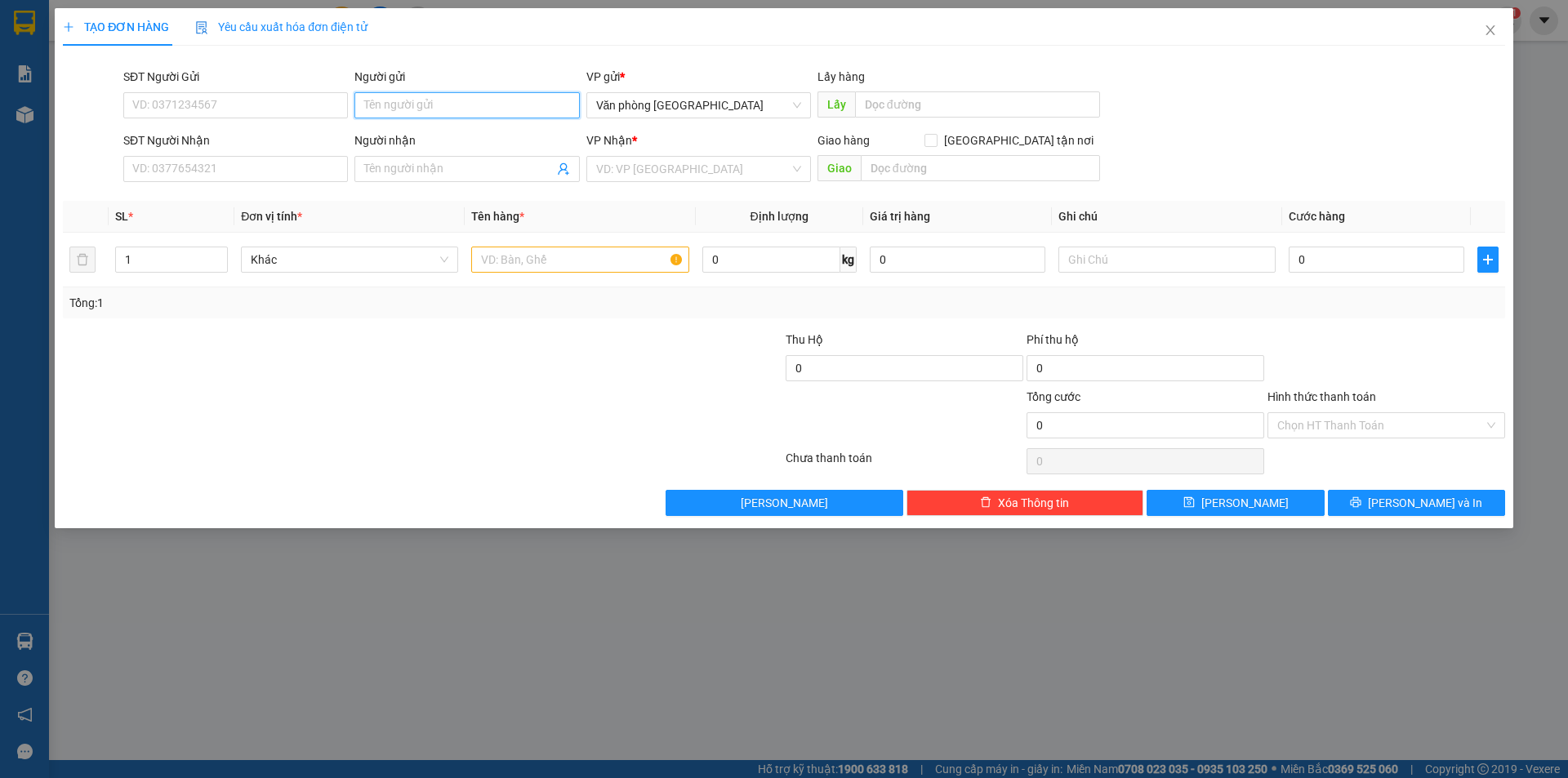
click at [406, 108] on input "Người gửi" at bounding box center [467, 105] width 225 height 26
type input "A"
click at [204, 100] on input "SĐT Người Gửi" at bounding box center [235, 105] width 225 height 26
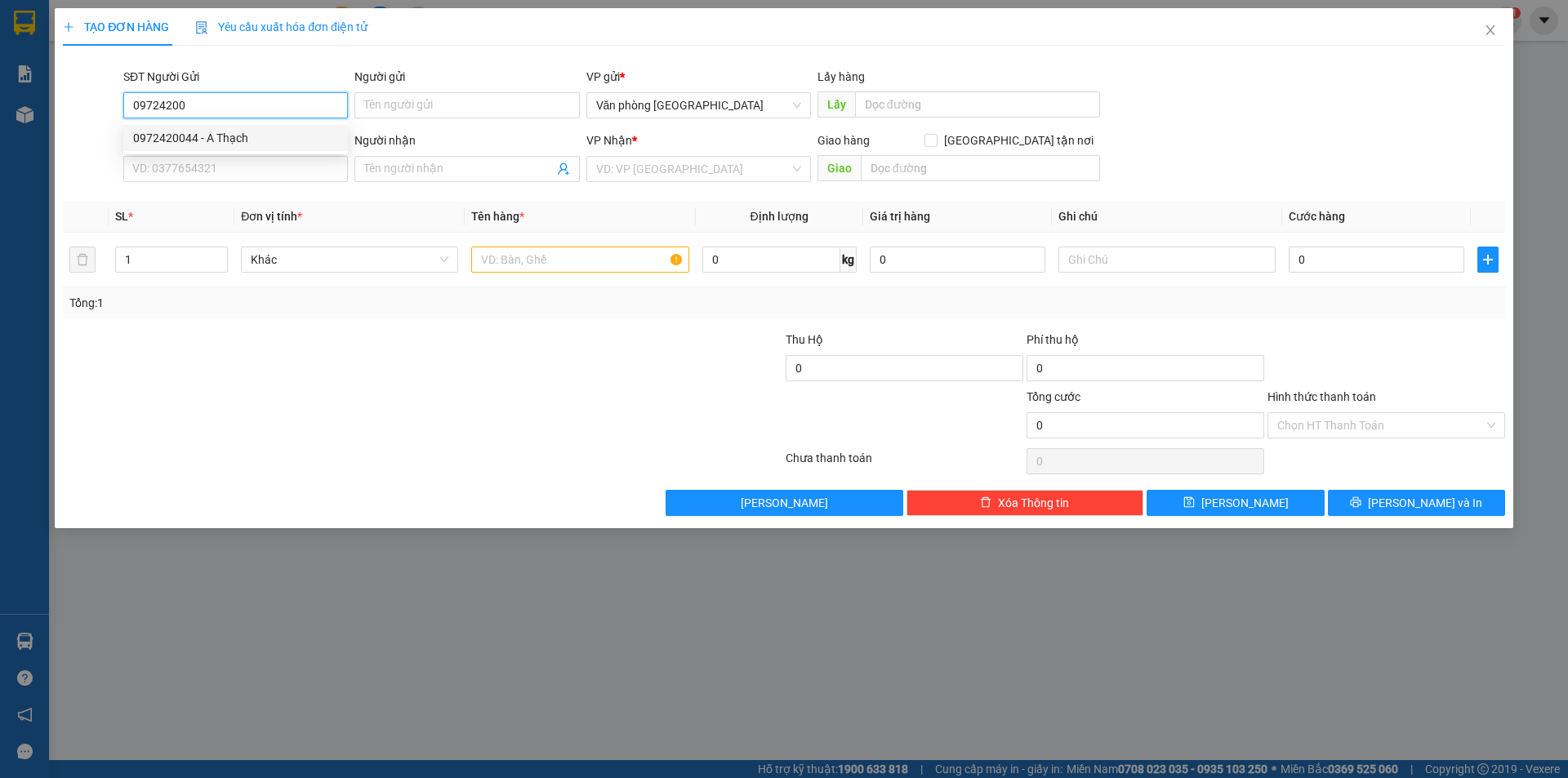
click at [185, 135] on div "0972420044 - A Thạch" at bounding box center [236, 137] width 205 height 18
type input "0972420044"
type input "A Thạch"
type input "0937898288"
type input "A Sang"
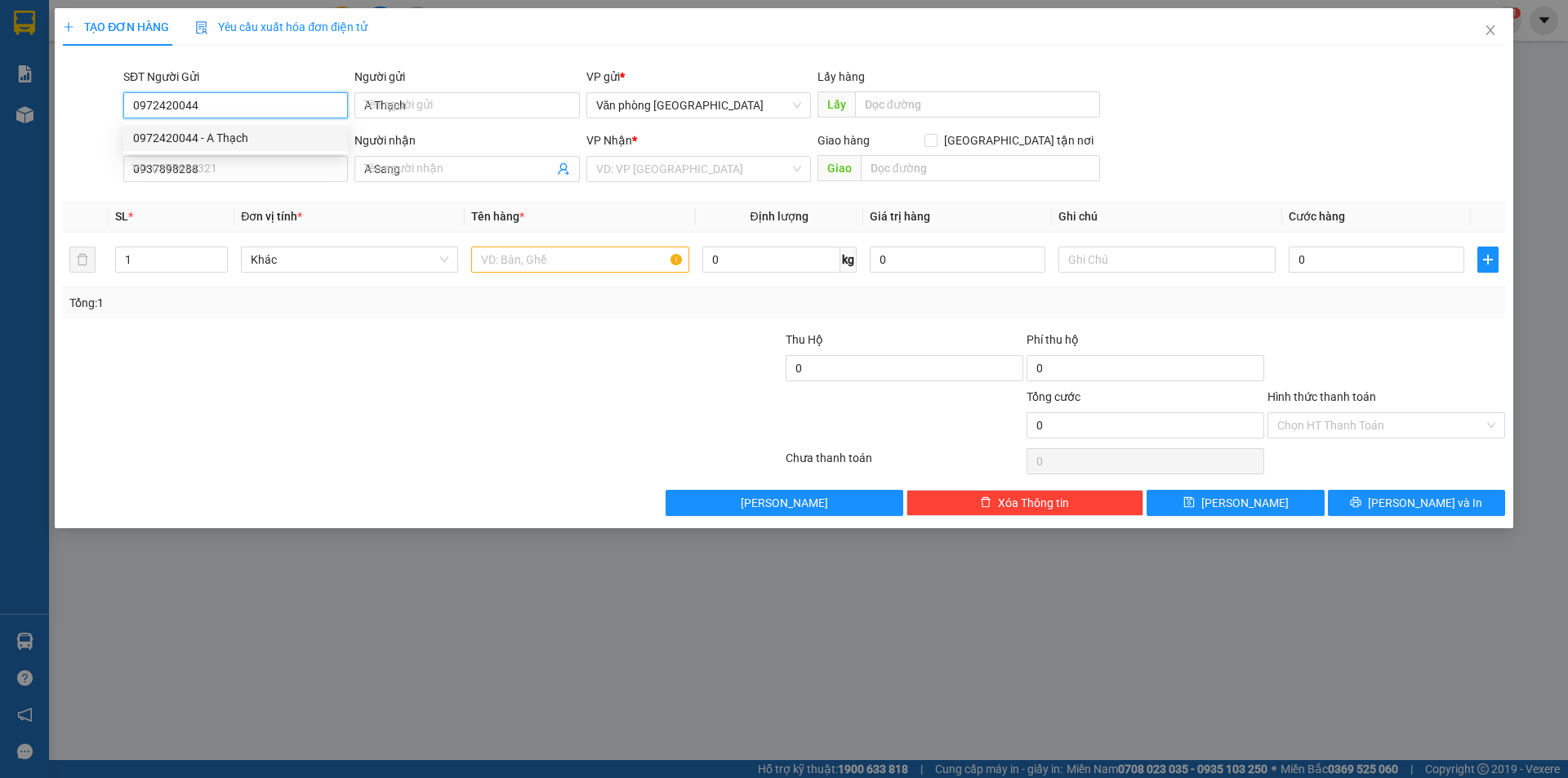
type input "30.000"
type input "0972420044"
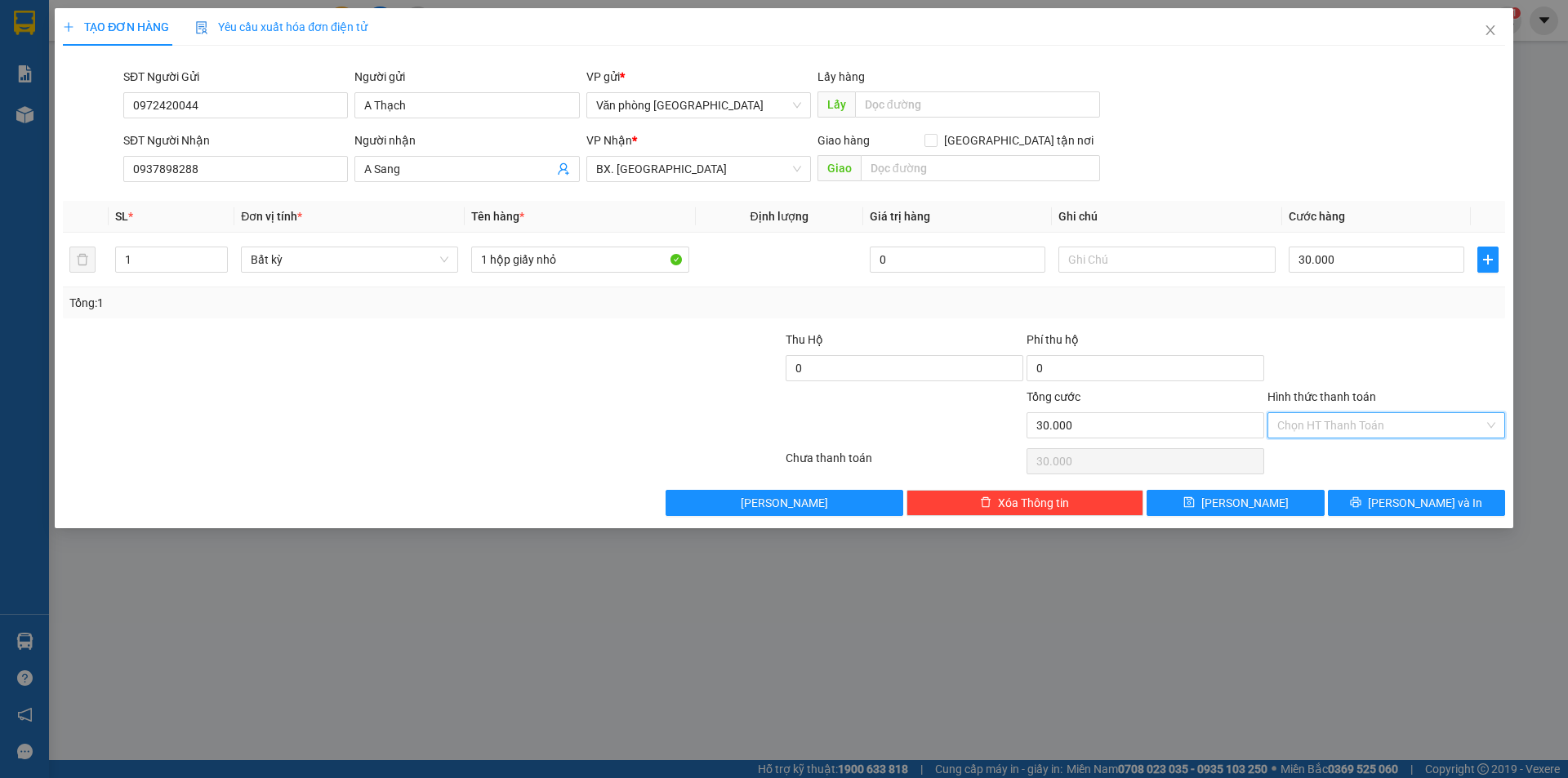
click at [1347, 420] on input "Hình thức thanh toán" at bounding box center [1380, 425] width 207 height 25
click at [1325, 456] on div "Tại văn phòng" at bounding box center [1386, 457] width 218 height 18
type input "0"
click at [1411, 506] on span "[PERSON_NAME] và In" at bounding box center [1425, 502] width 115 height 18
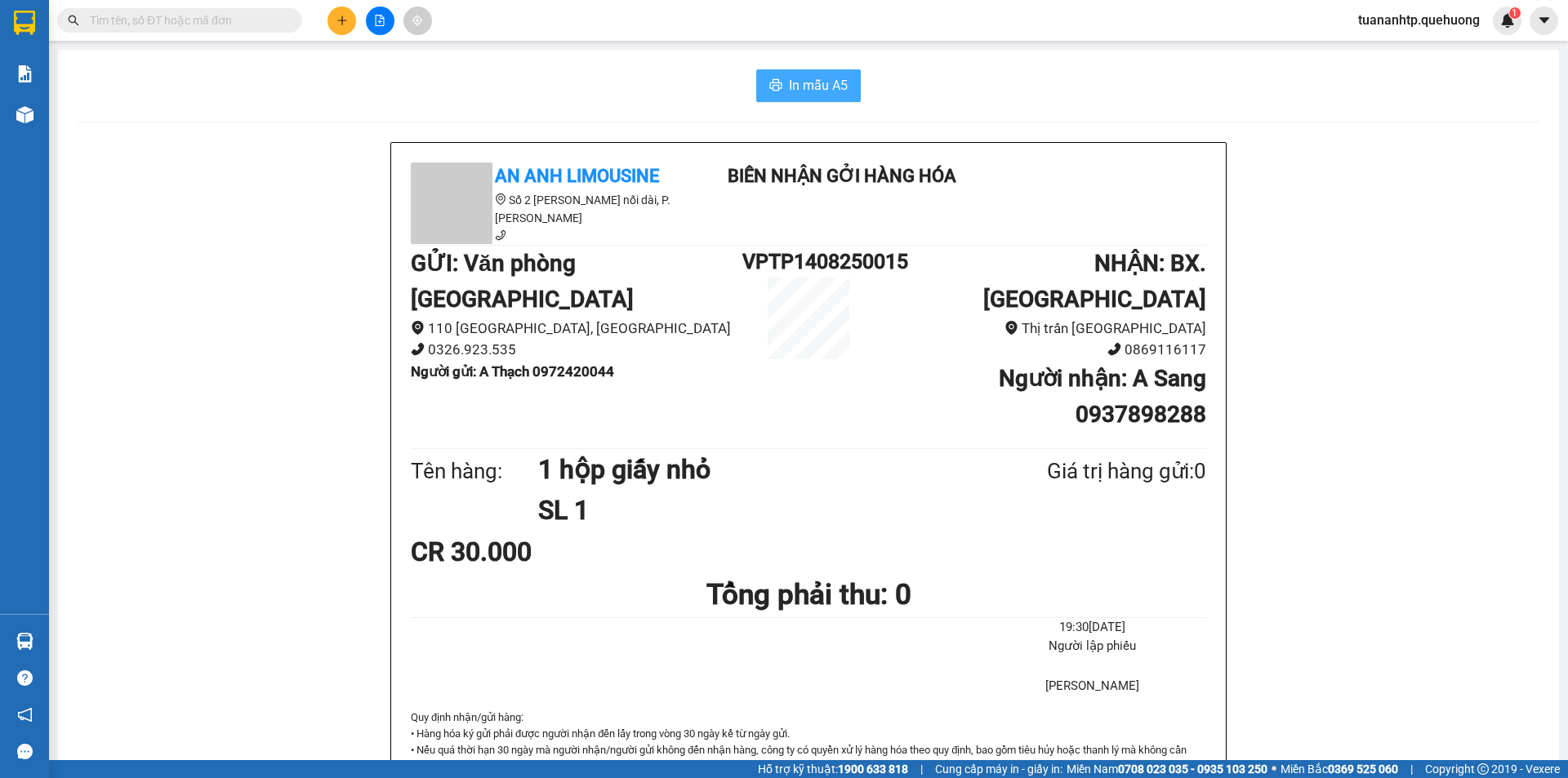
click at [819, 94] on span "In mẫu A5" at bounding box center [818, 86] width 59 height 20
click at [505, 80] on div "In mẫu A5" at bounding box center [808, 86] width 1462 height 33
click at [337, 20] on icon "plus" at bounding box center [342, 20] width 11 height 11
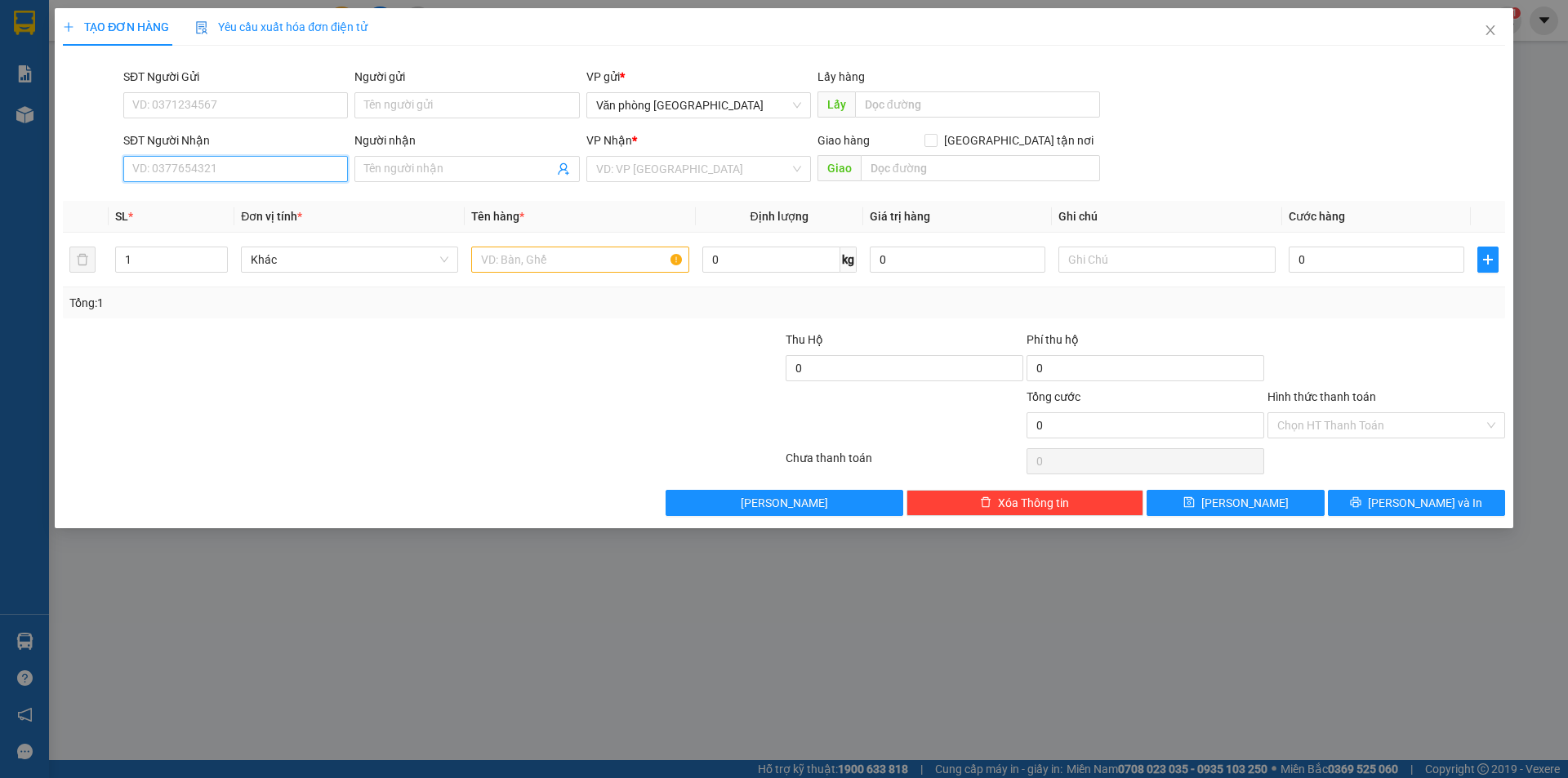
click at [278, 171] on input "SĐT Người Nhận" at bounding box center [235, 169] width 225 height 26
type input "0779077923"
click at [375, 173] on input "Người nhận" at bounding box center [458, 169] width 188 height 18
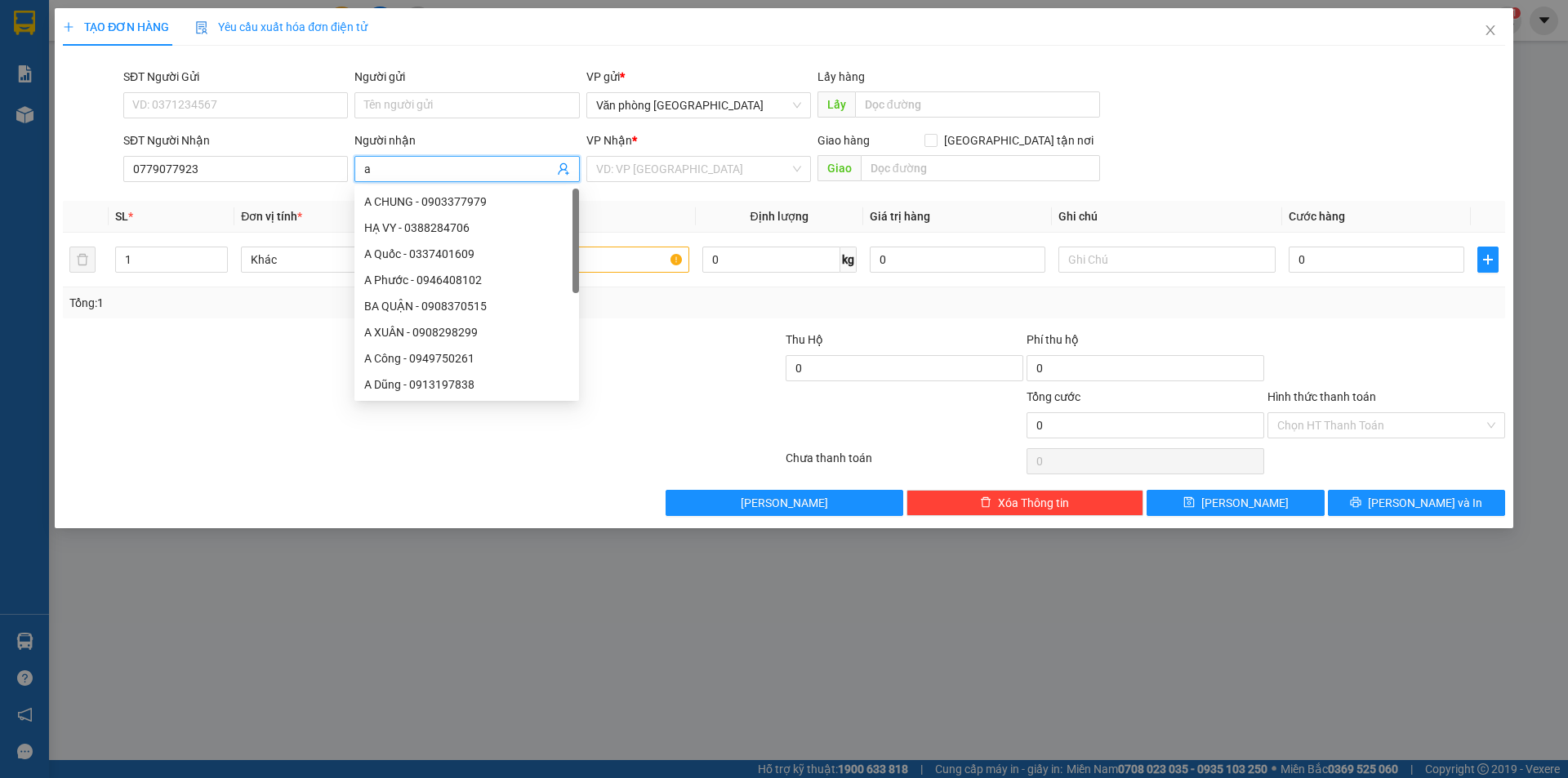
type input "a"
type input "A Thắng"
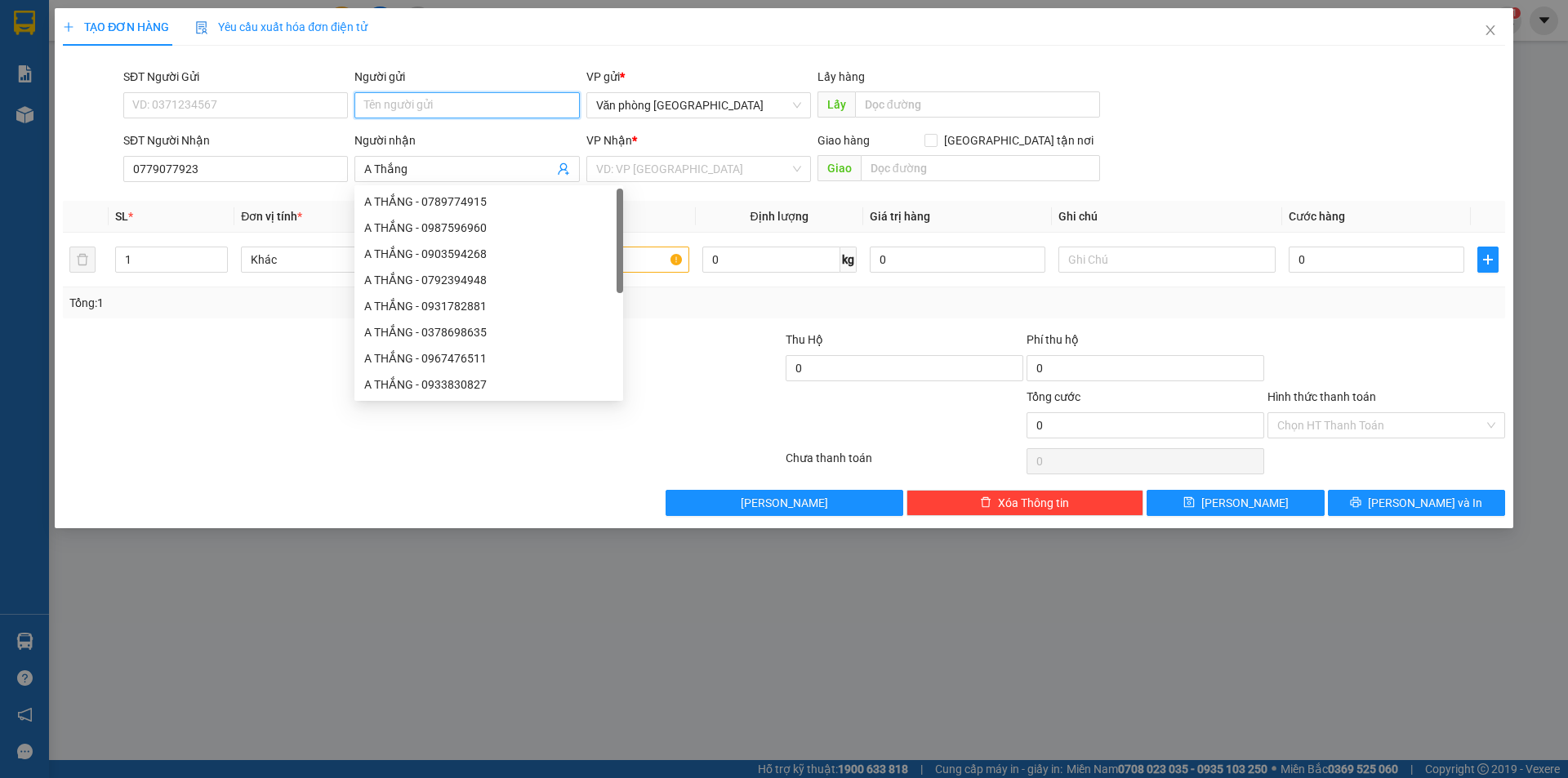
click at [393, 95] on input "Người gửi" at bounding box center [467, 105] width 225 height 26
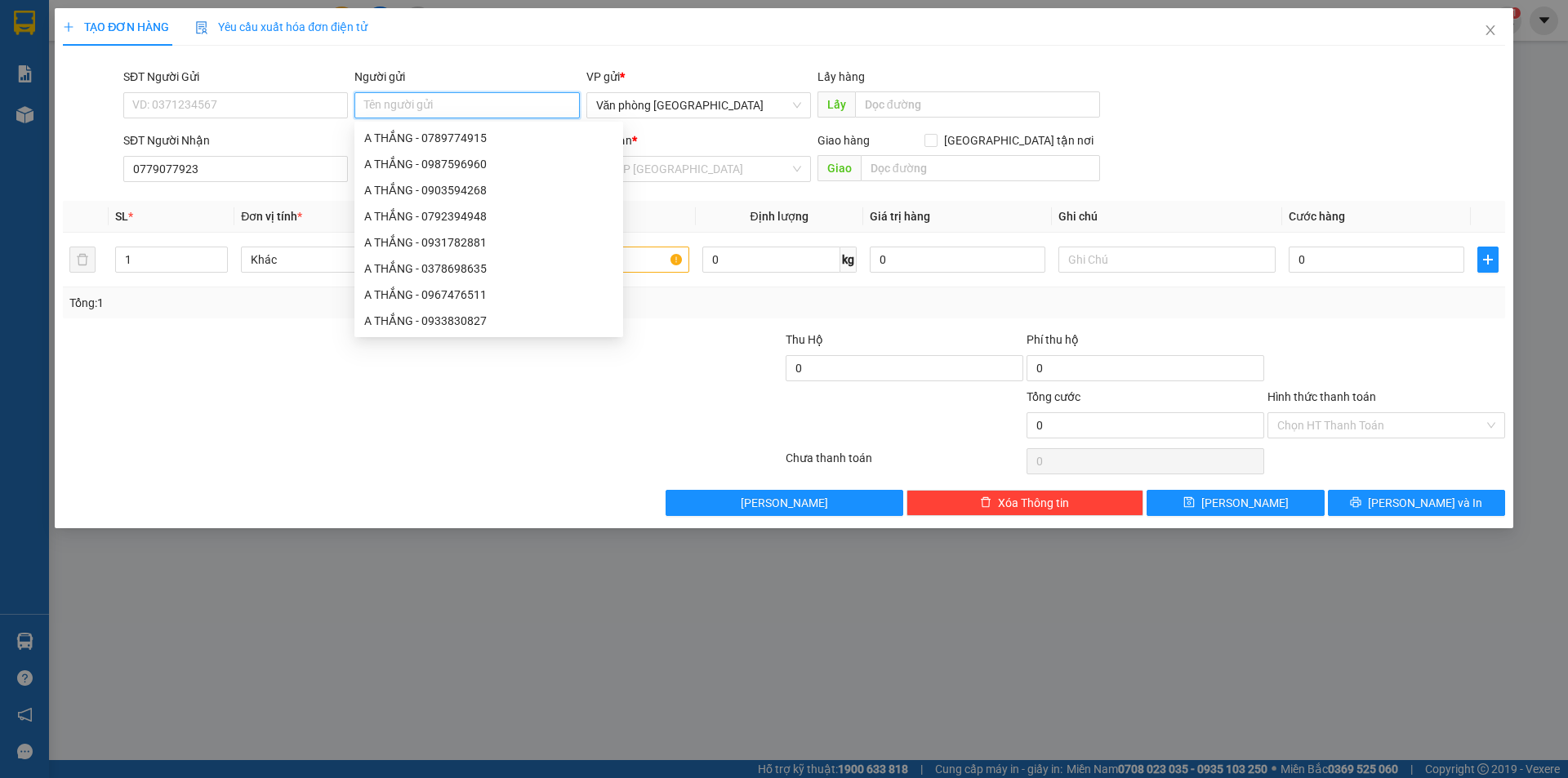
click at [397, 106] on input "Người gửi" at bounding box center [467, 105] width 225 height 26
type input "A Thạch"
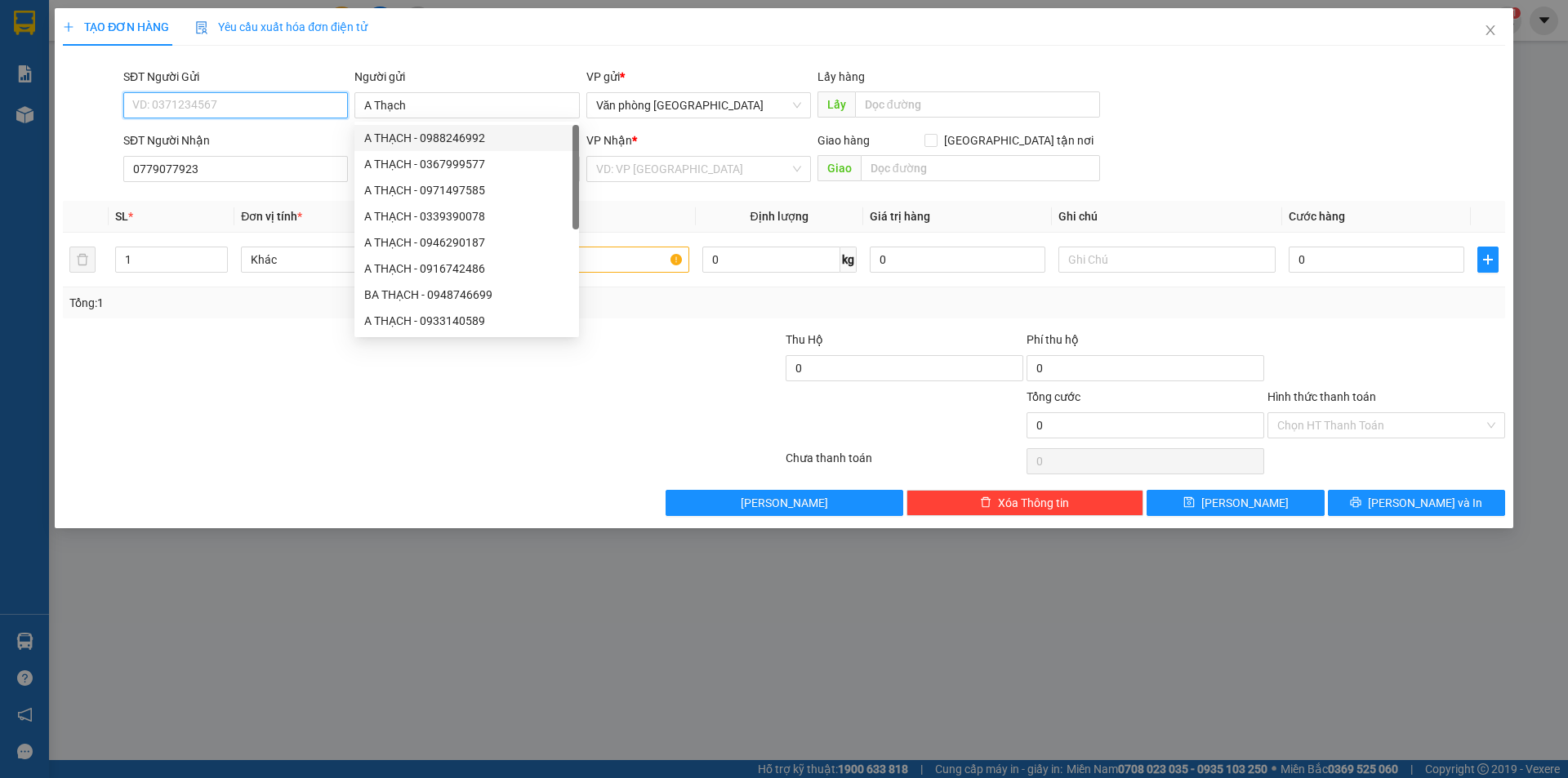
click at [256, 100] on input "SĐT Người Gửi" at bounding box center [235, 105] width 225 height 26
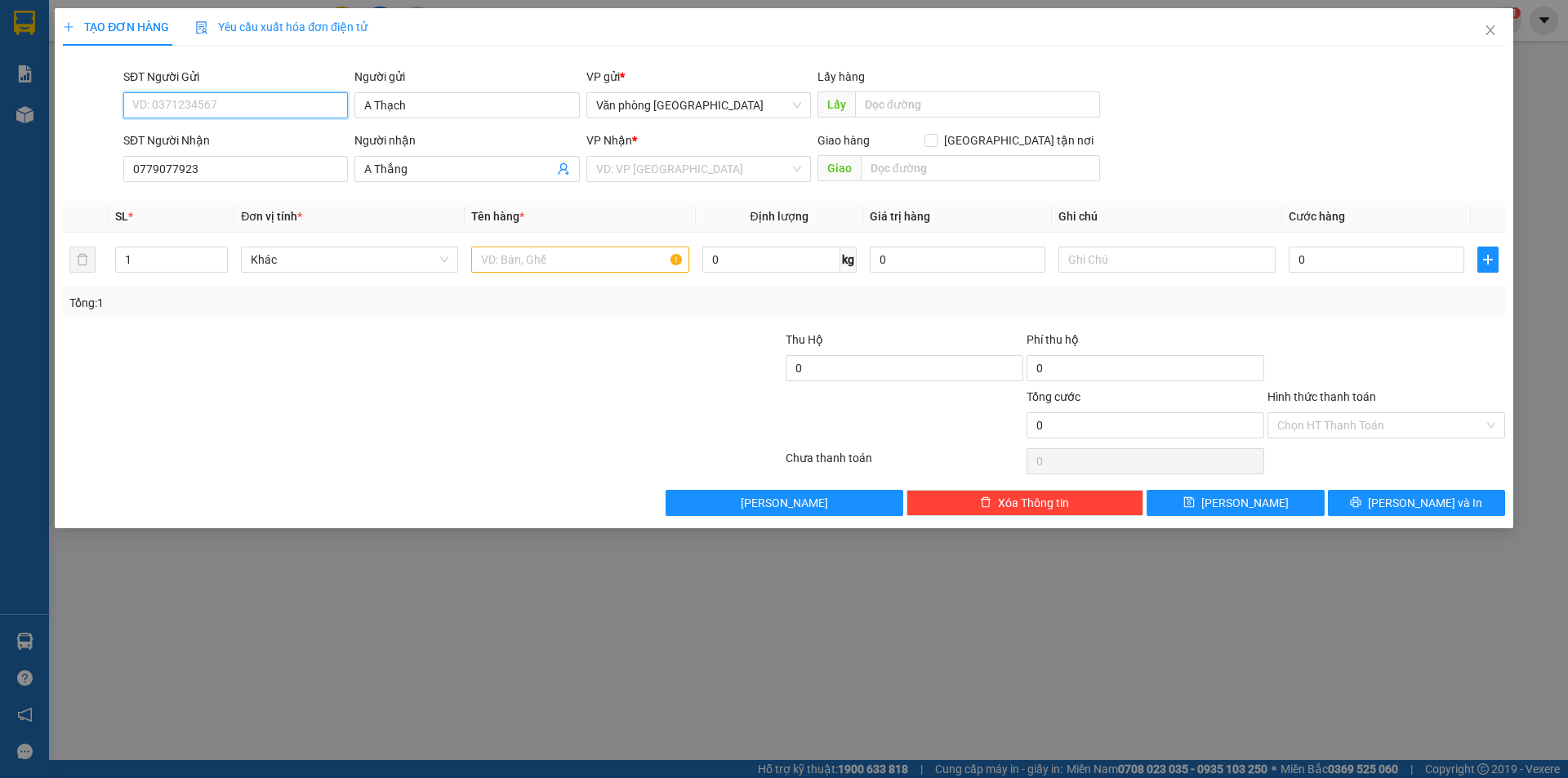
click at [255, 109] on input "SĐT Người Gửi" at bounding box center [235, 105] width 225 height 26
type input "0972420044"
click at [640, 172] on input "search" at bounding box center [693, 169] width 193 height 25
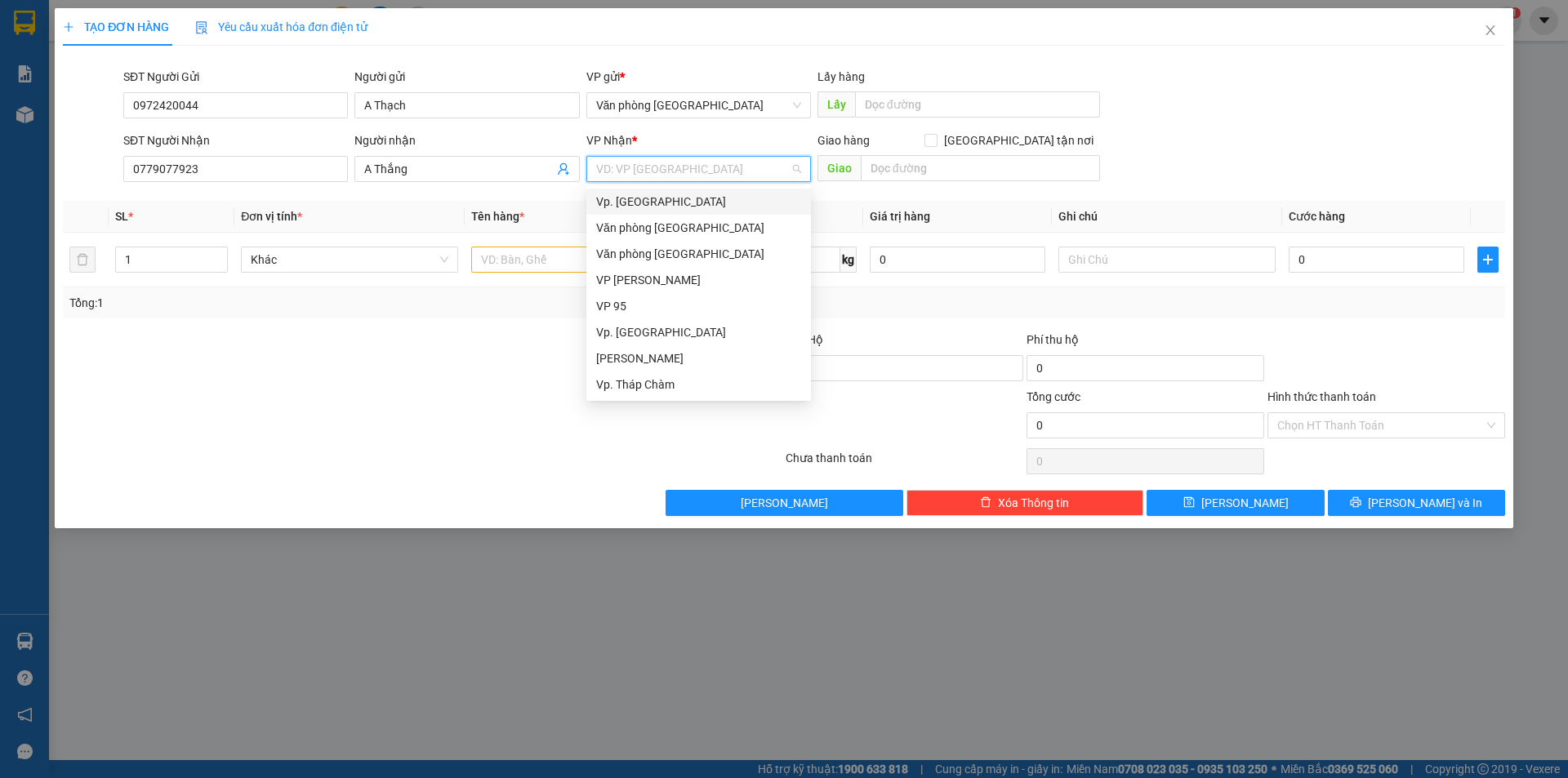
click at [676, 195] on div "Vp. [GEOGRAPHIC_DATA]" at bounding box center [699, 201] width 205 height 18
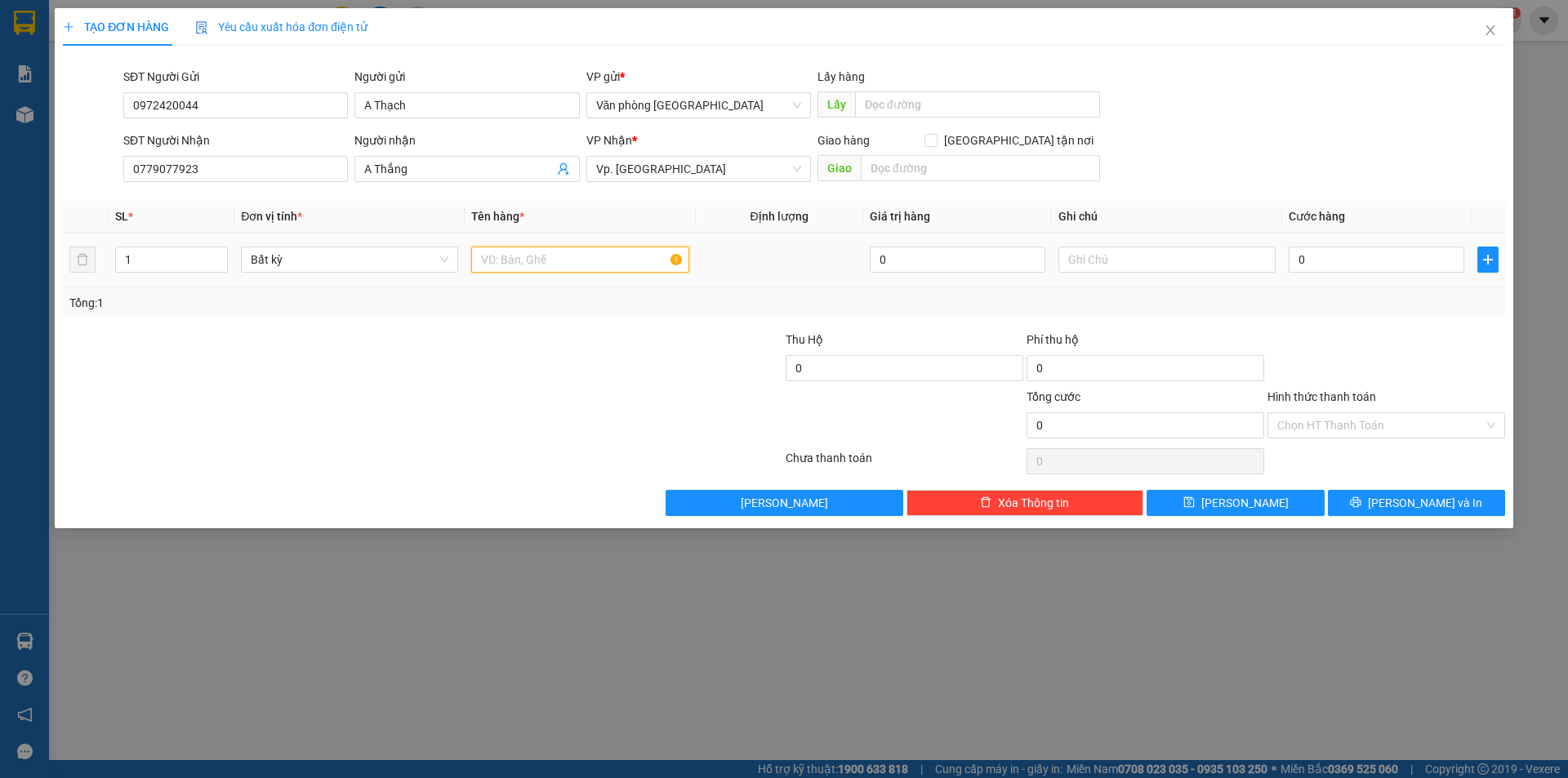
click at [543, 268] on input "text" at bounding box center [580, 260] width 217 height 26
type input "1 hộp giấy"
click at [1307, 263] on input "0" at bounding box center [1376, 260] width 176 height 26
type input "3"
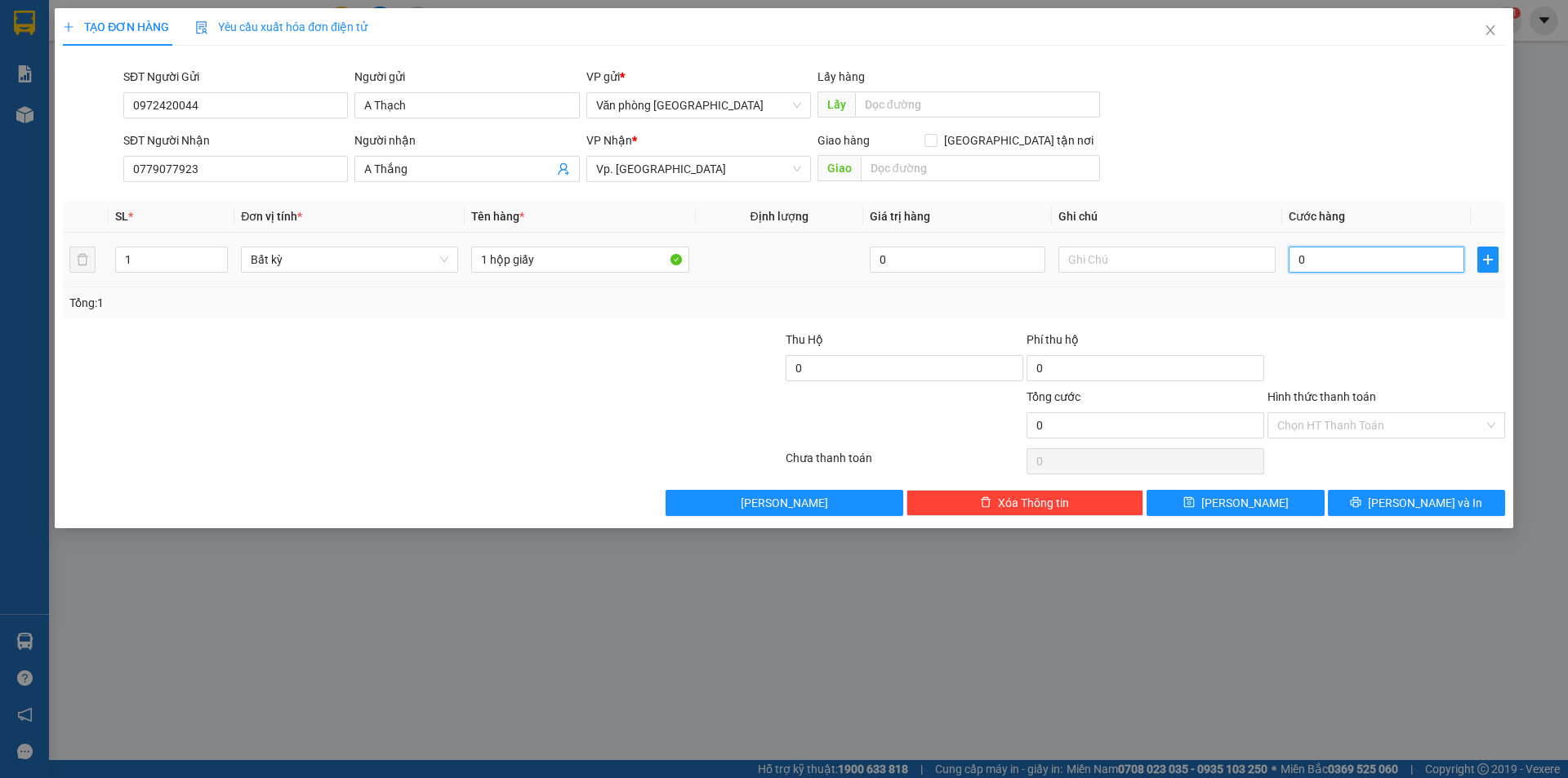
type input "3"
type input "30"
type input "300"
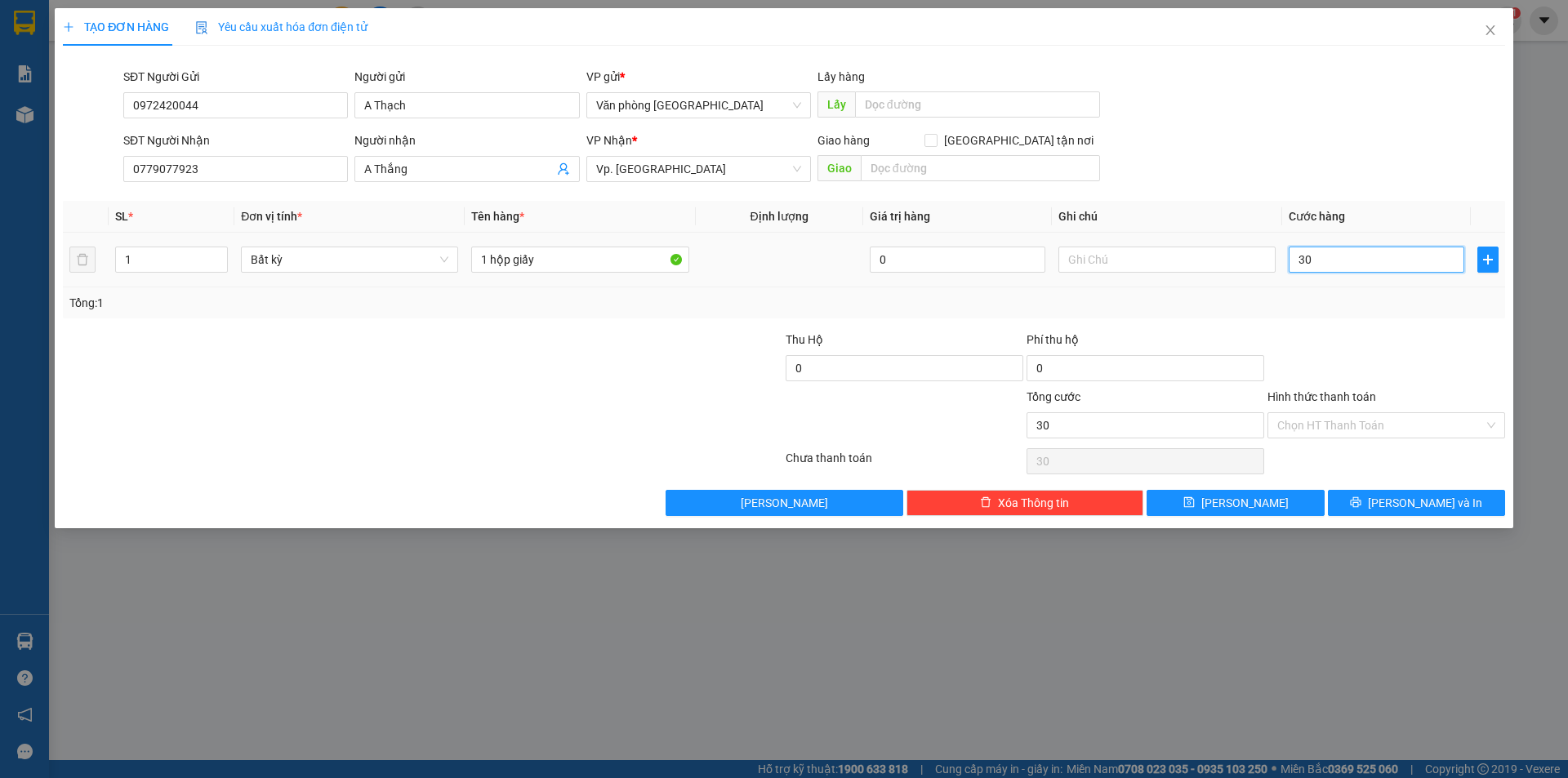
type input "300"
type input "3.000"
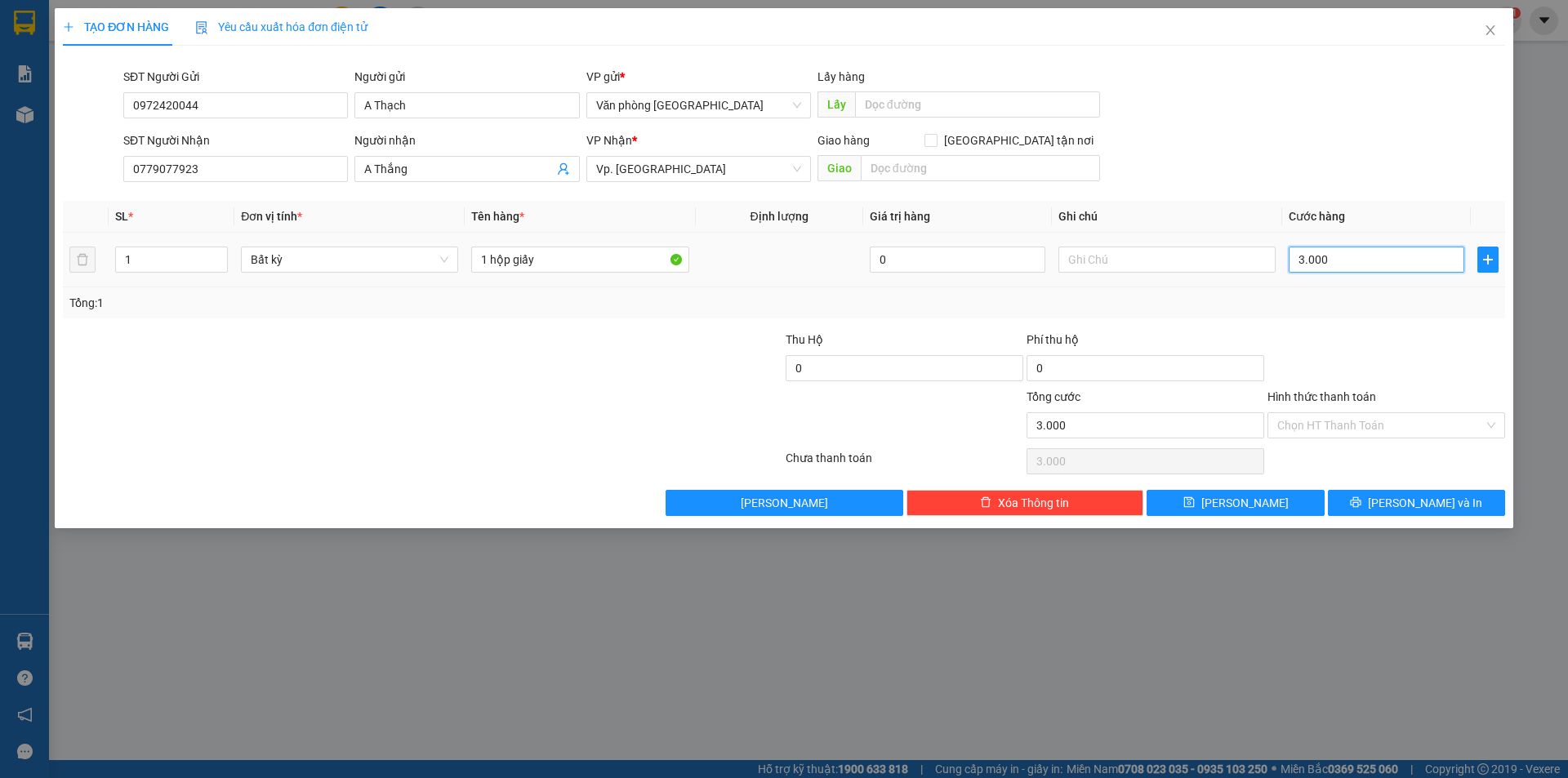
type input "30.000"
click at [1413, 422] on input "Hình thức thanh toán" at bounding box center [1380, 425] width 207 height 25
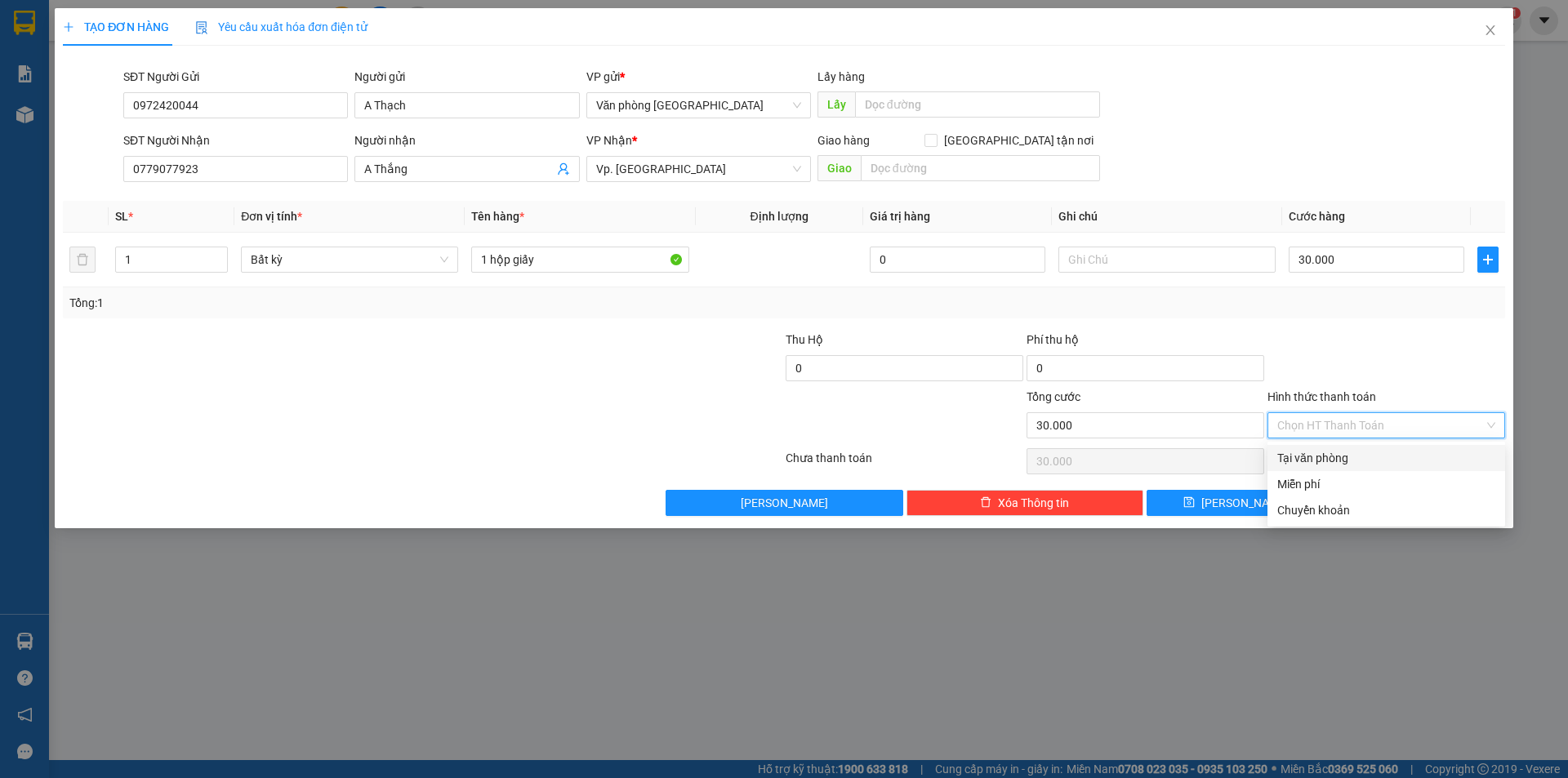
click at [1321, 461] on div "Tại văn phòng" at bounding box center [1386, 457] width 218 height 18
type input "0"
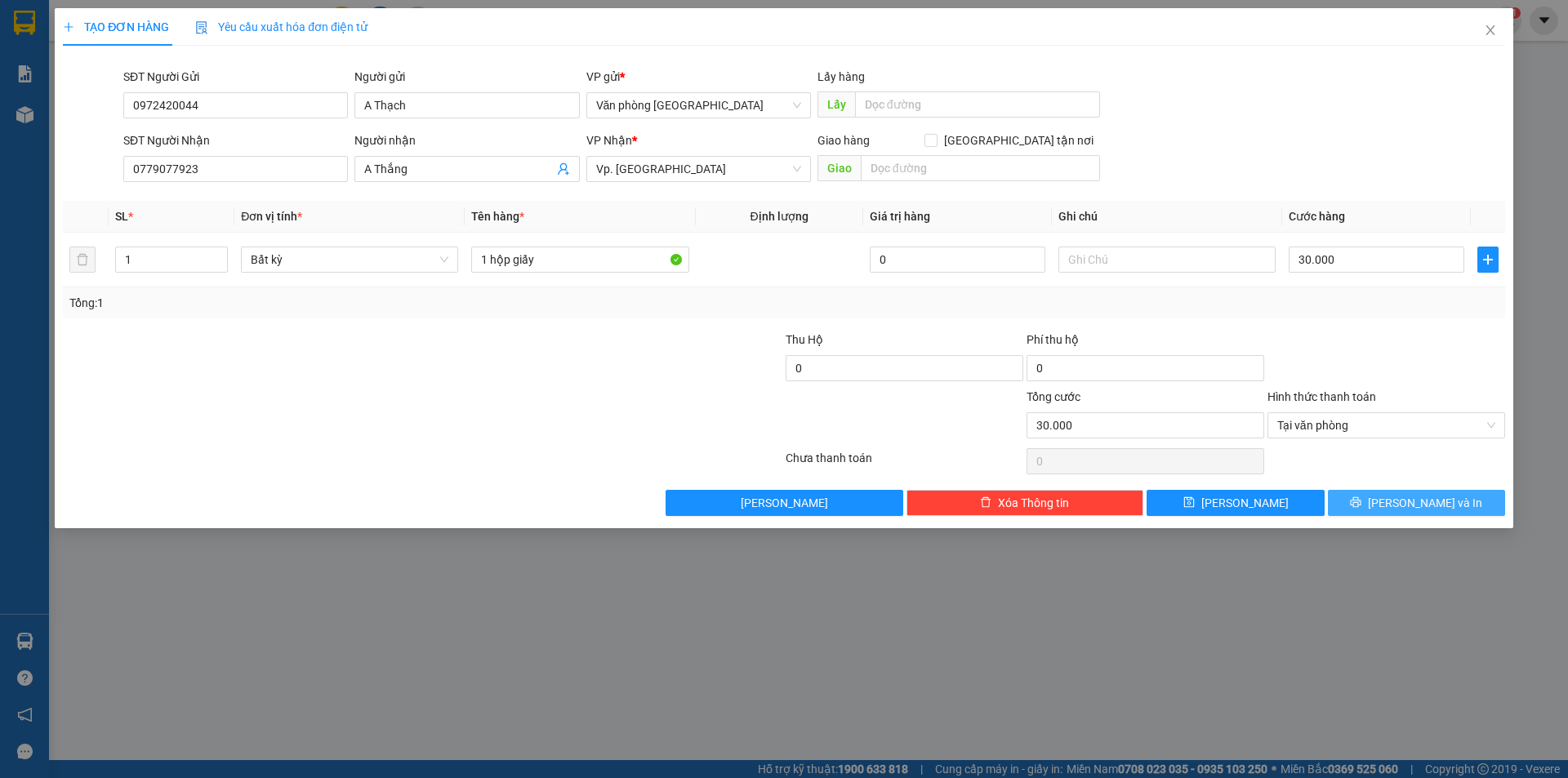
click at [1432, 501] on span "[PERSON_NAME] và In" at bounding box center [1425, 502] width 115 height 18
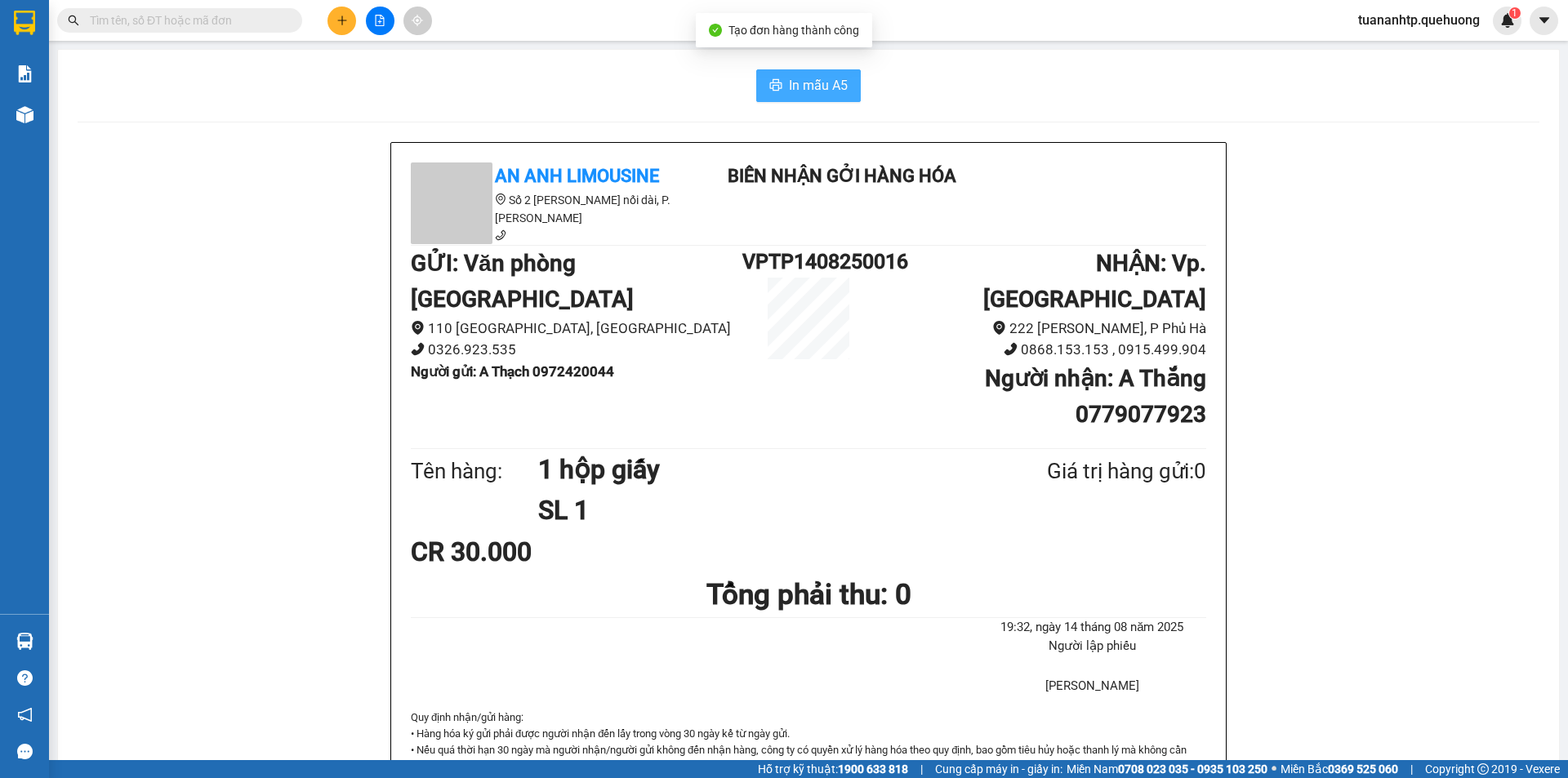
click at [802, 84] on span "In mẫu A5" at bounding box center [818, 86] width 59 height 20
click at [344, 35] on div "Kết quả tìm kiếm ( 0 ) Bộ lọc No Data tuananhtp.quehuong 1" at bounding box center [784, 20] width 1568 height 41
click at [344, 30] on button at bounding box center [342, 21] width 29 height 29
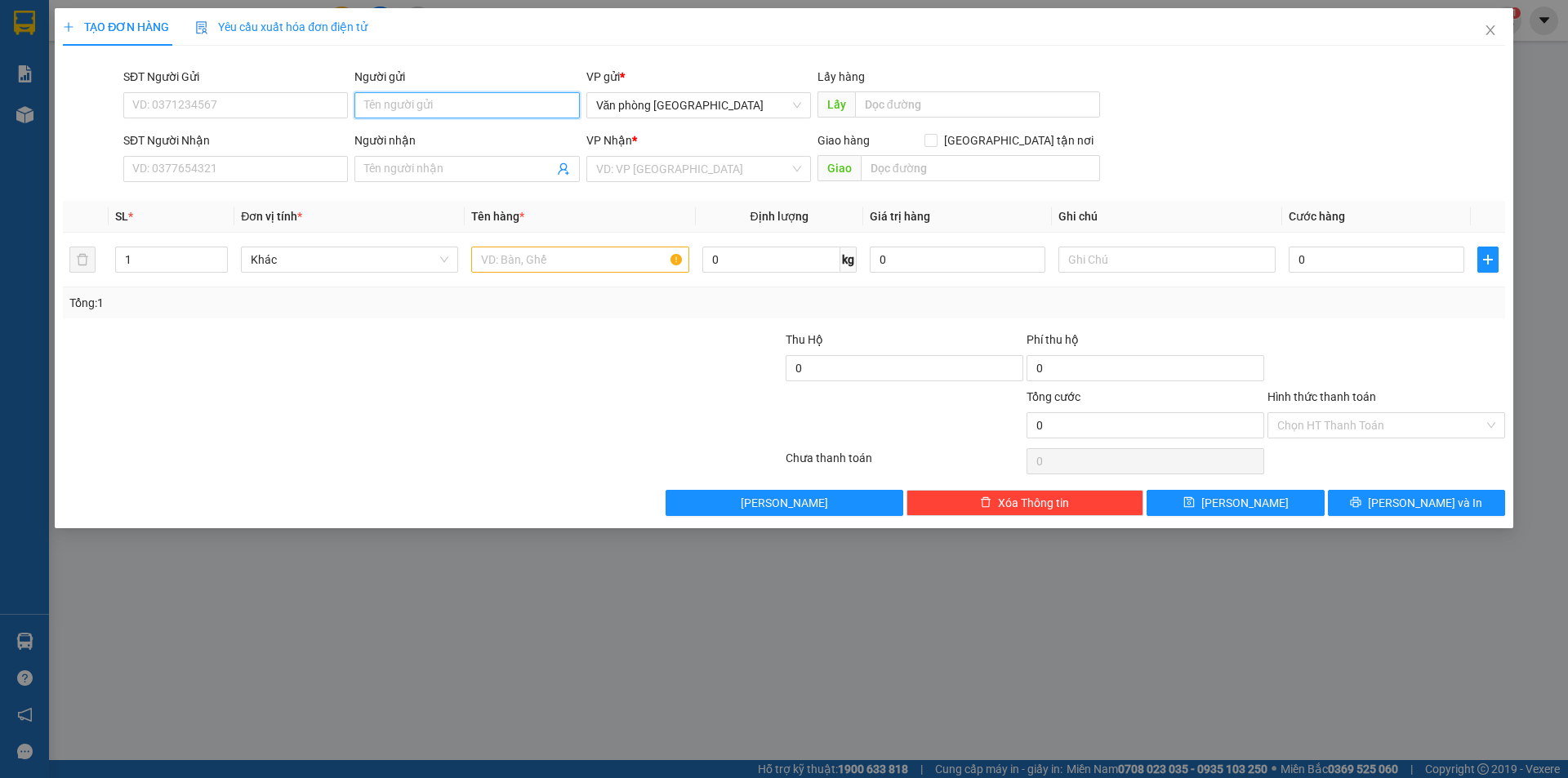
click at [408, 103] on input "Người gửi" at bounding box center [467, 105] width 225 height 26
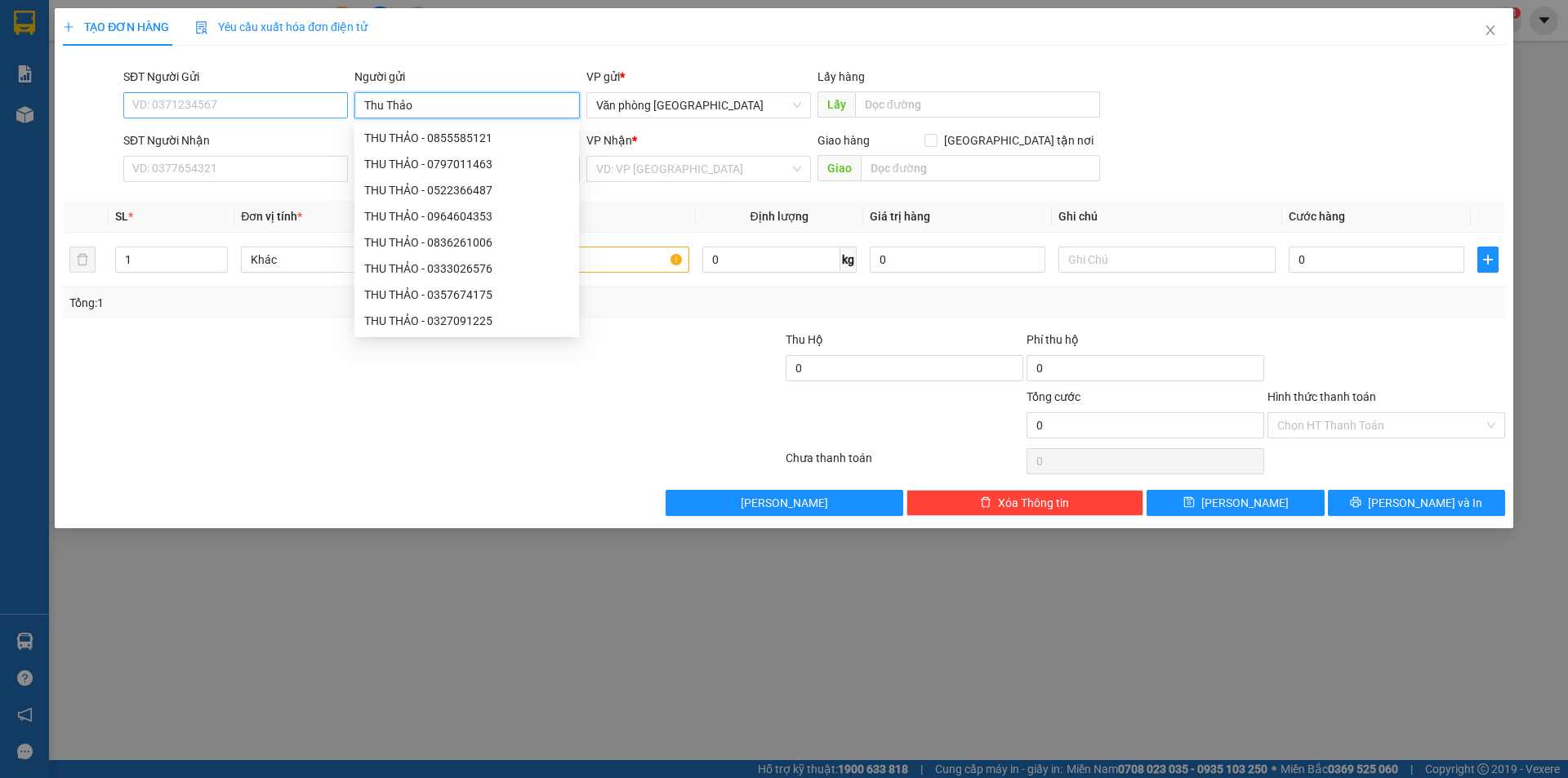
type input "Thu Thảo"
click at [151, 99] on input "SĐT Người Gửi" at bounding box center [235, 105] width 225 height 26
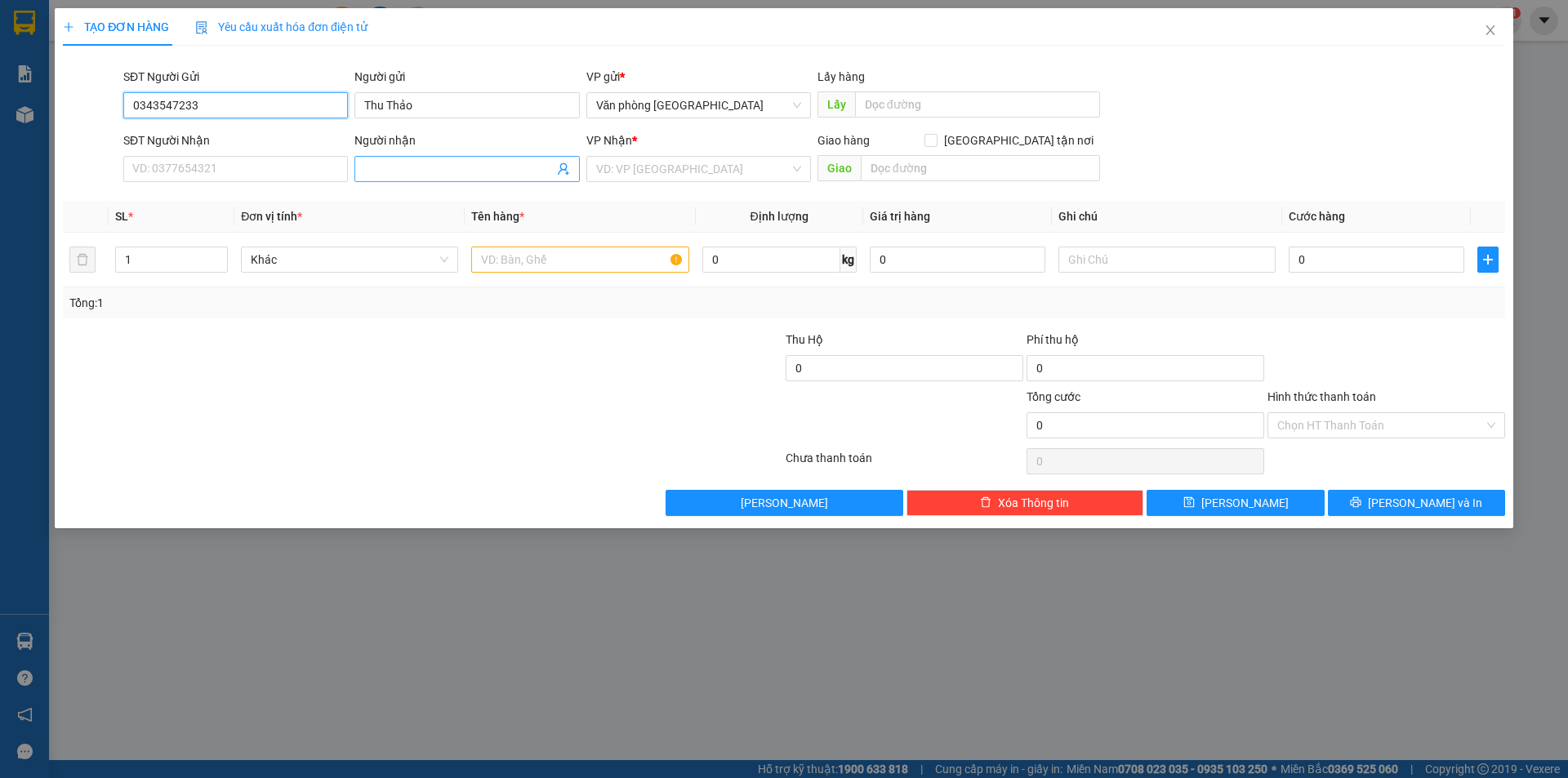
type input "0343547233"
click at [400, 169] on input "Người nhận" at bounding box center [458, 169] width 188 height 18
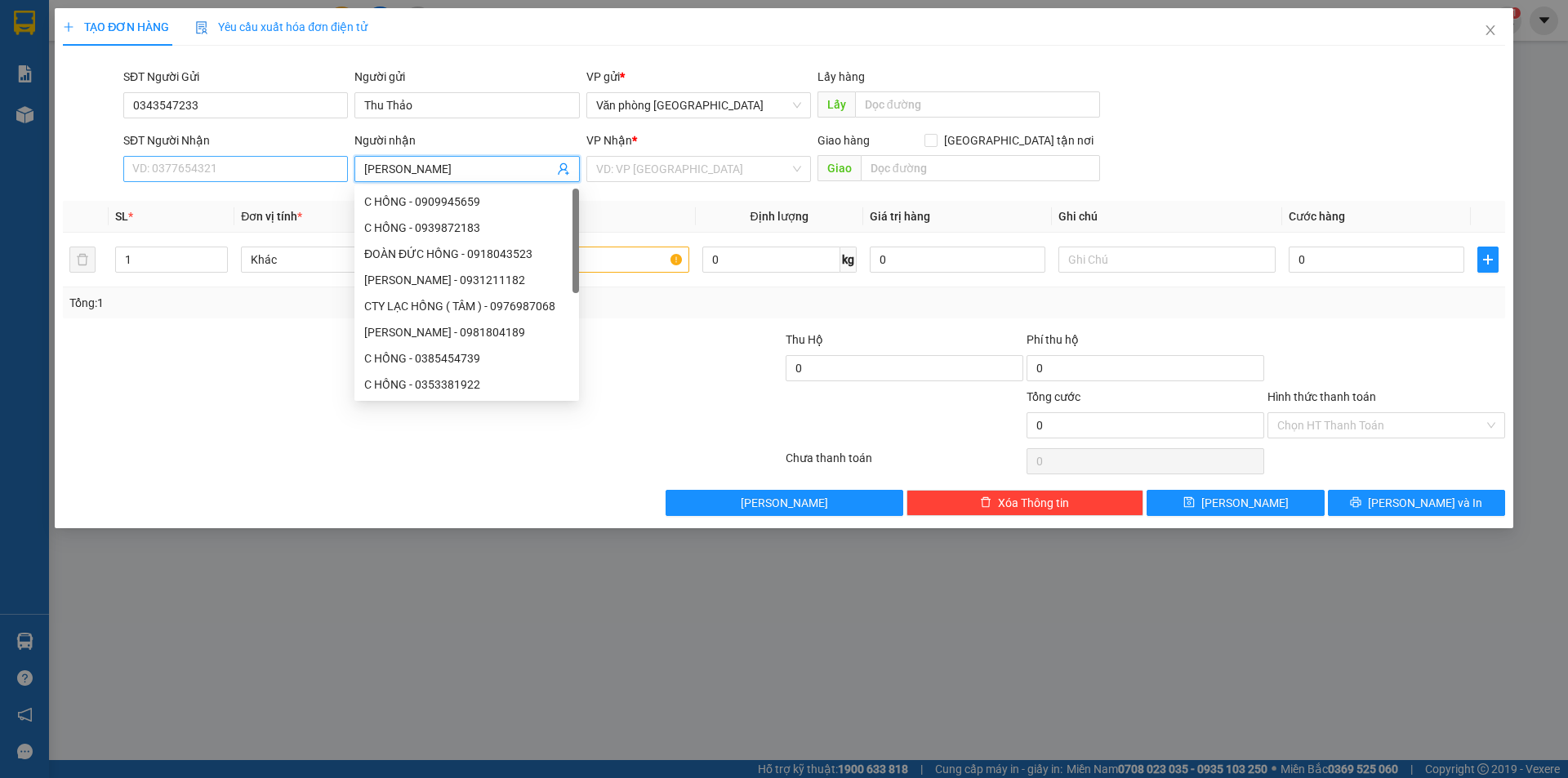
type input "[PERSON_NAME]"
click at [204, 165] on input "SĐT Người Nhận" at bounding box center [235, 169] width 225 height 26
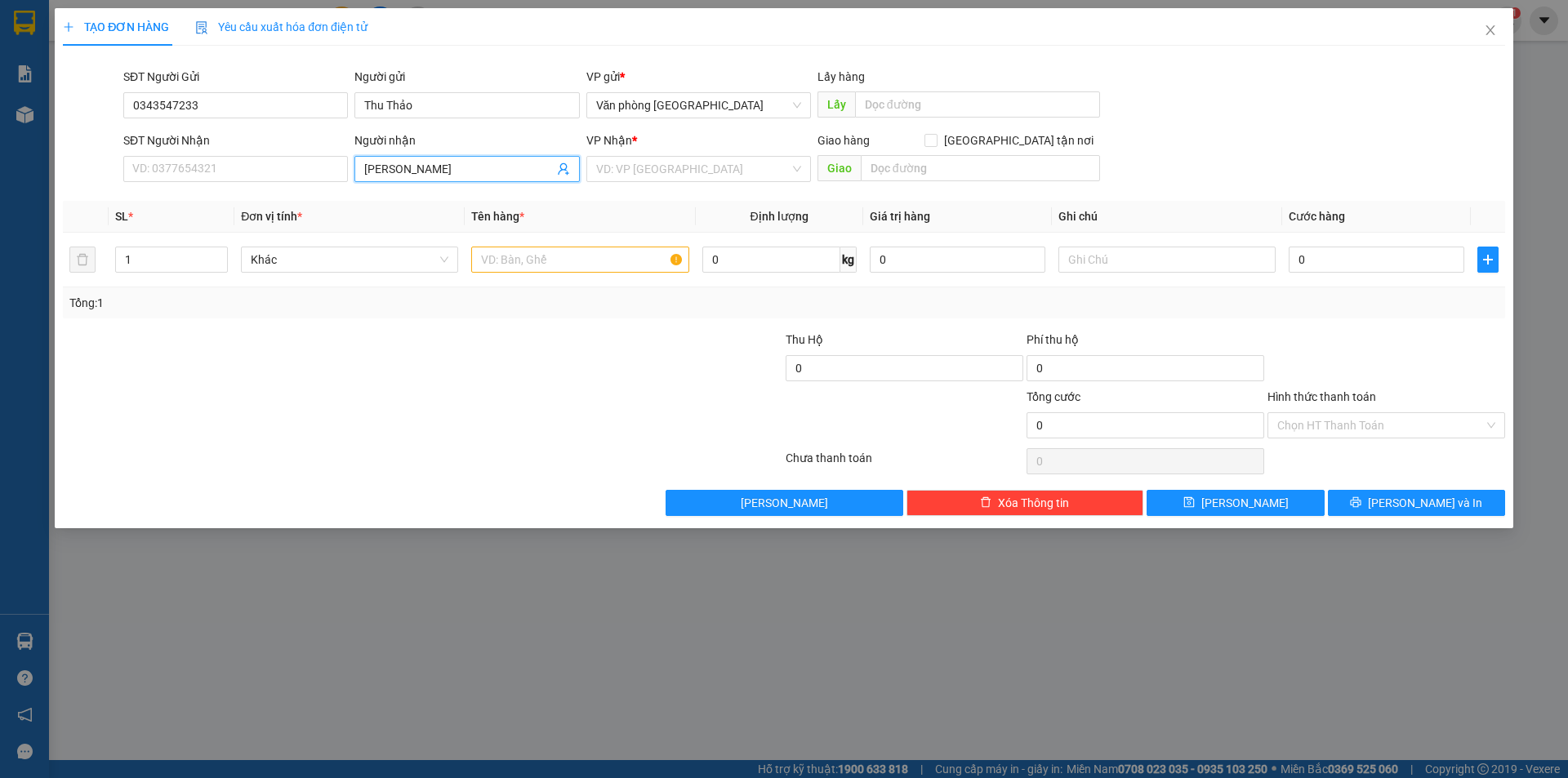
click at [417, 170] on input "[PERSON_NAME]" at bounding box center [458, 169] width 188 height 18
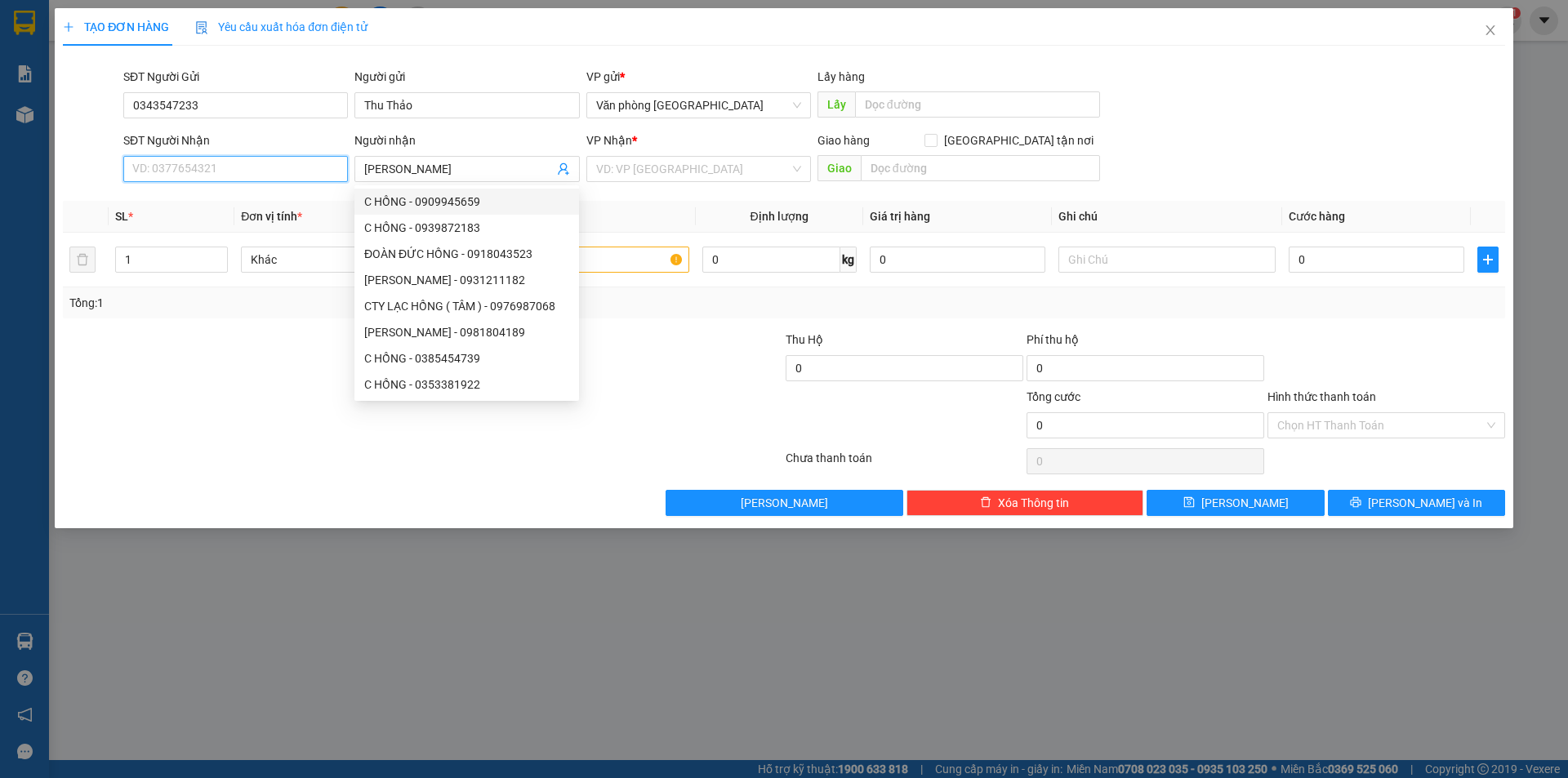
click at [243, 162] on input "SĐT Người Nhận" at bounding box center [235, 169] width 225 height 26
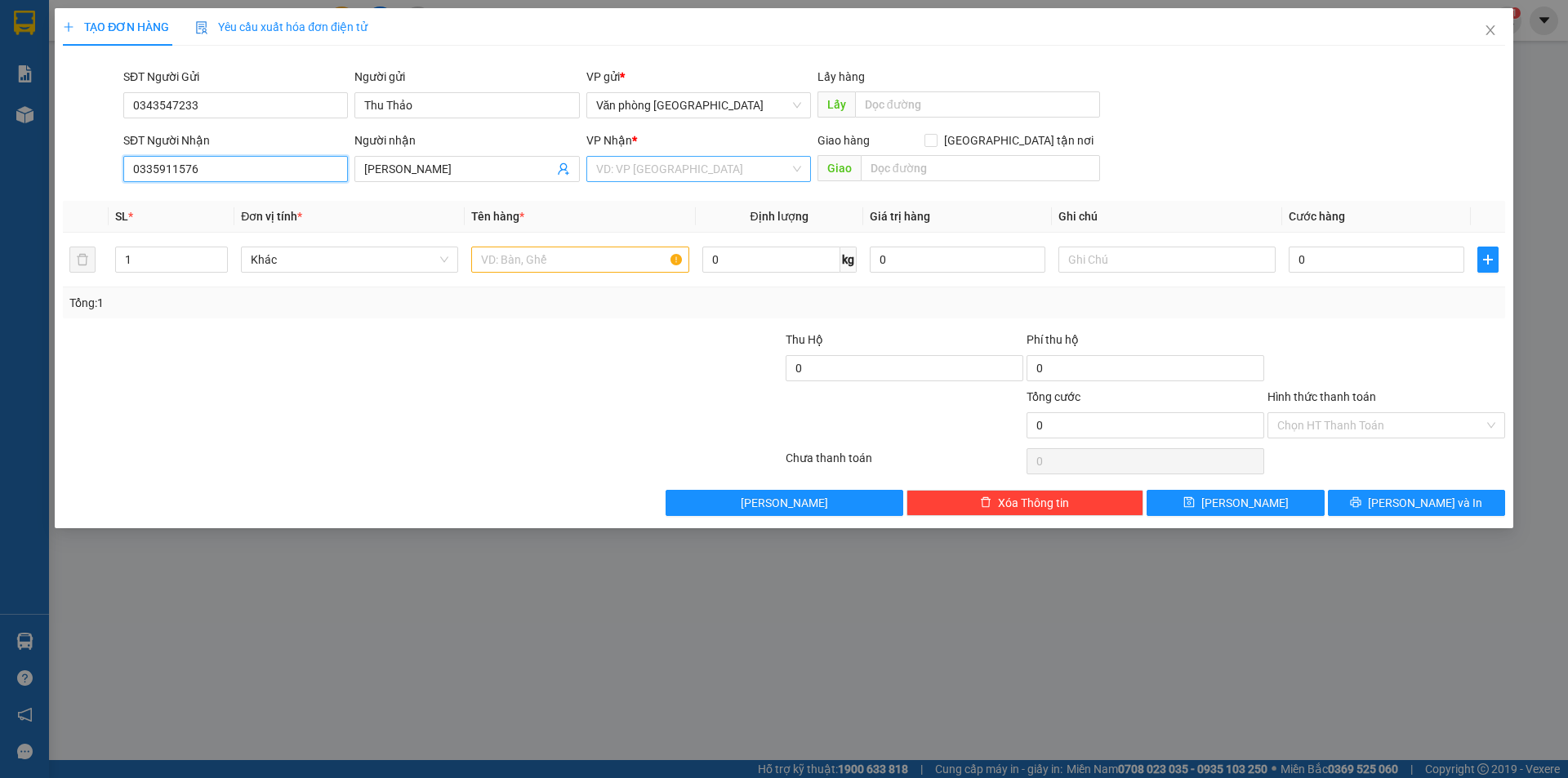
type input "0335911576"
click at [703, 173] on input "search" at bounding box center [693, 169] width 193 height 25
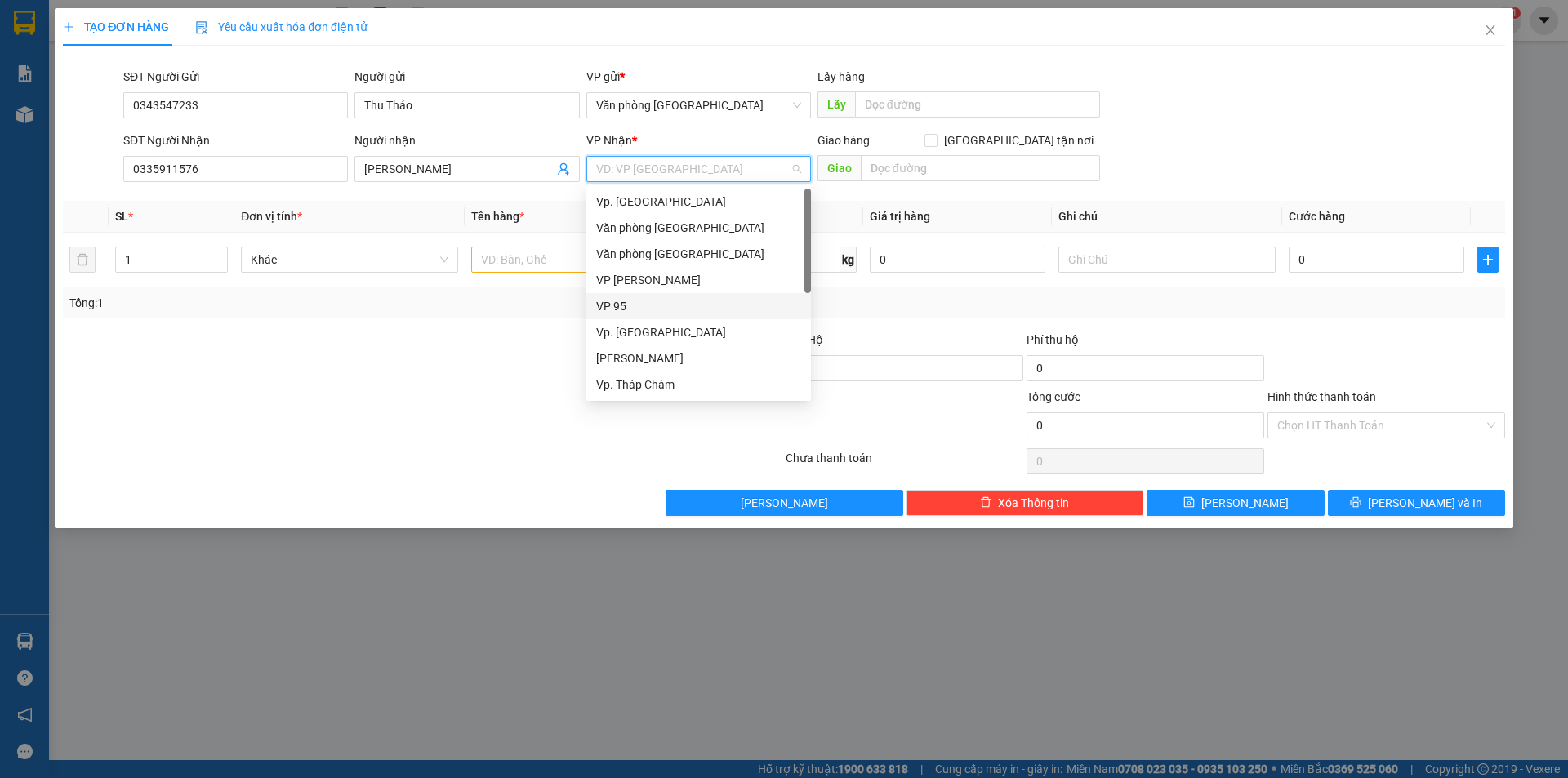
scroll to position [81, 0]
click at [656, 380] on div "BX. [GEOGRAPHIC_DATA]" at bounding box center [699, 381] width 205 height 18
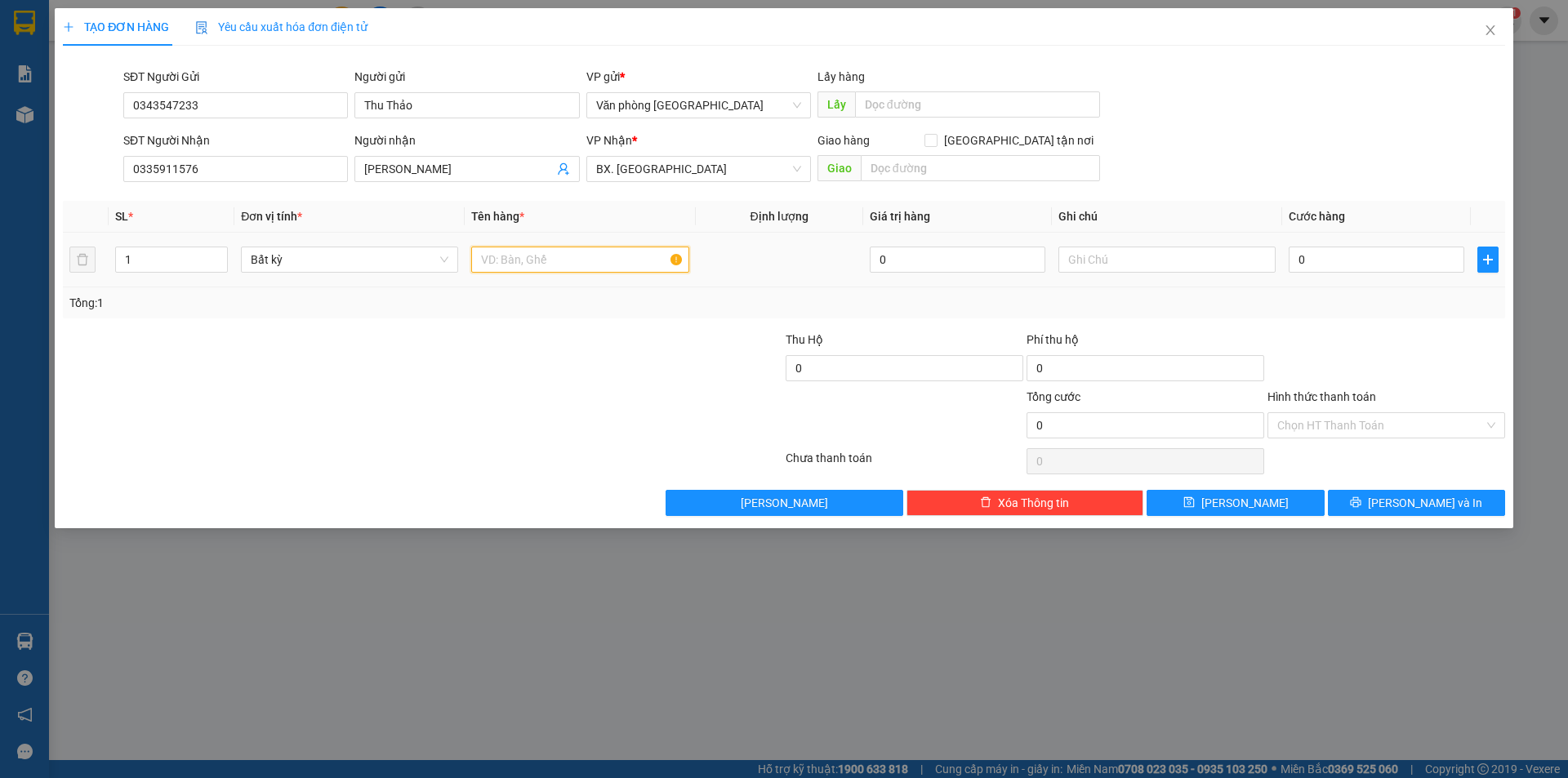
click at [624, 263] on input "text" at bounding box center [580, 260] width 217 height 26
type input "1 cuộn đen"
click at [1340, 251] on input "0" at bounding box center [1376, 260] width 176 height 26
type input "3"
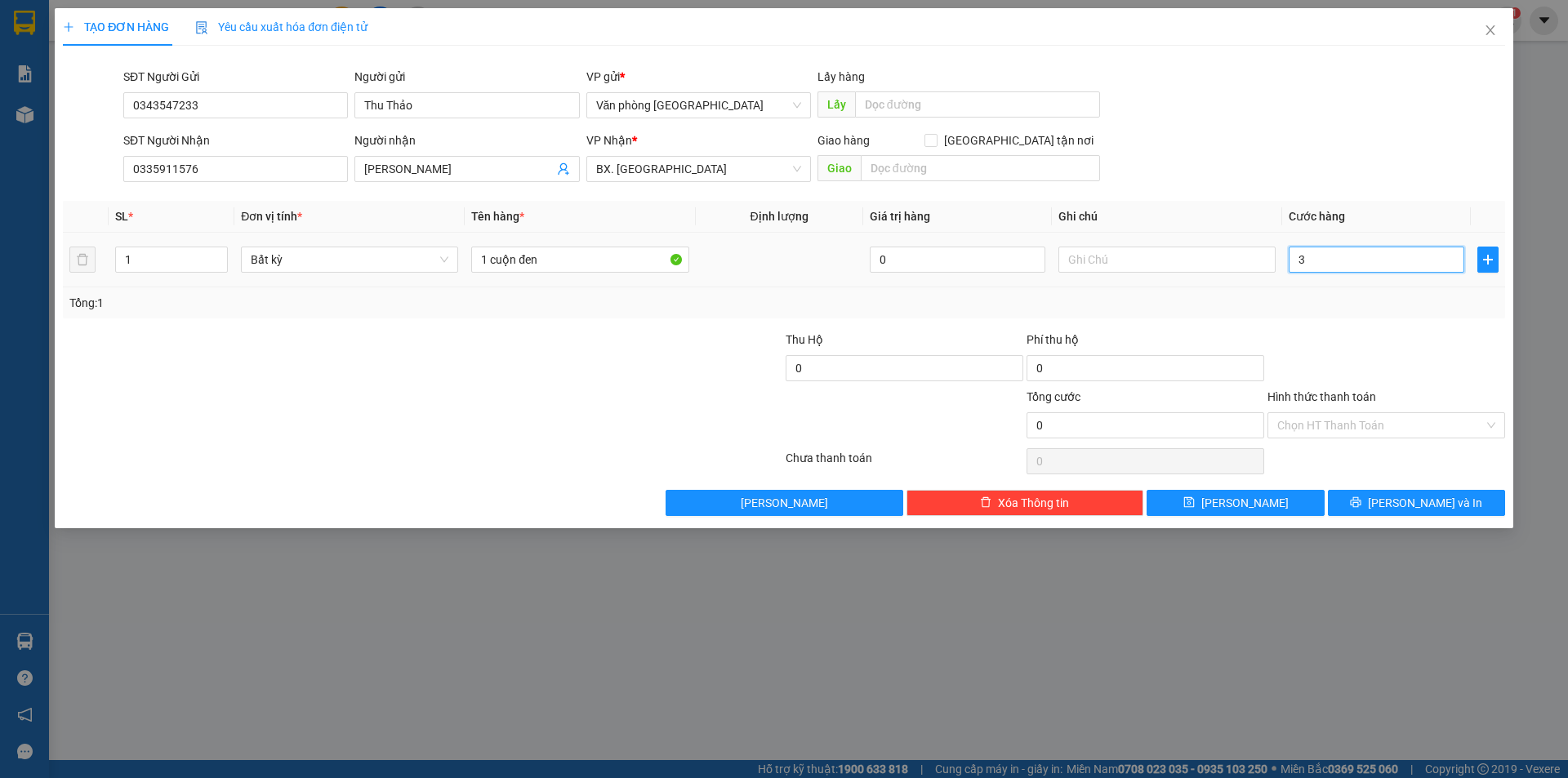
type input "3"
type input "30"
type input "300"
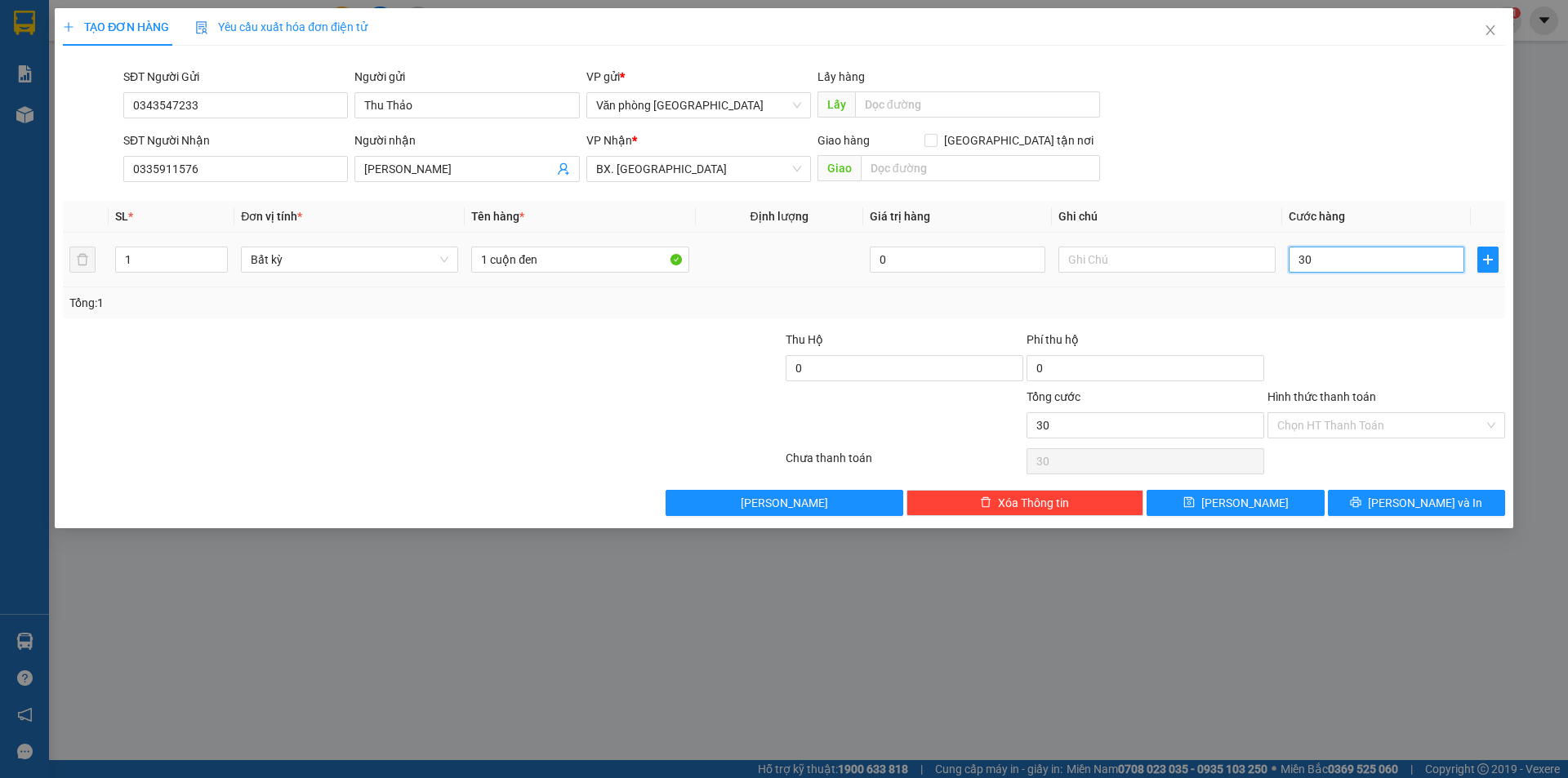
type input "300"
type input "3.000"
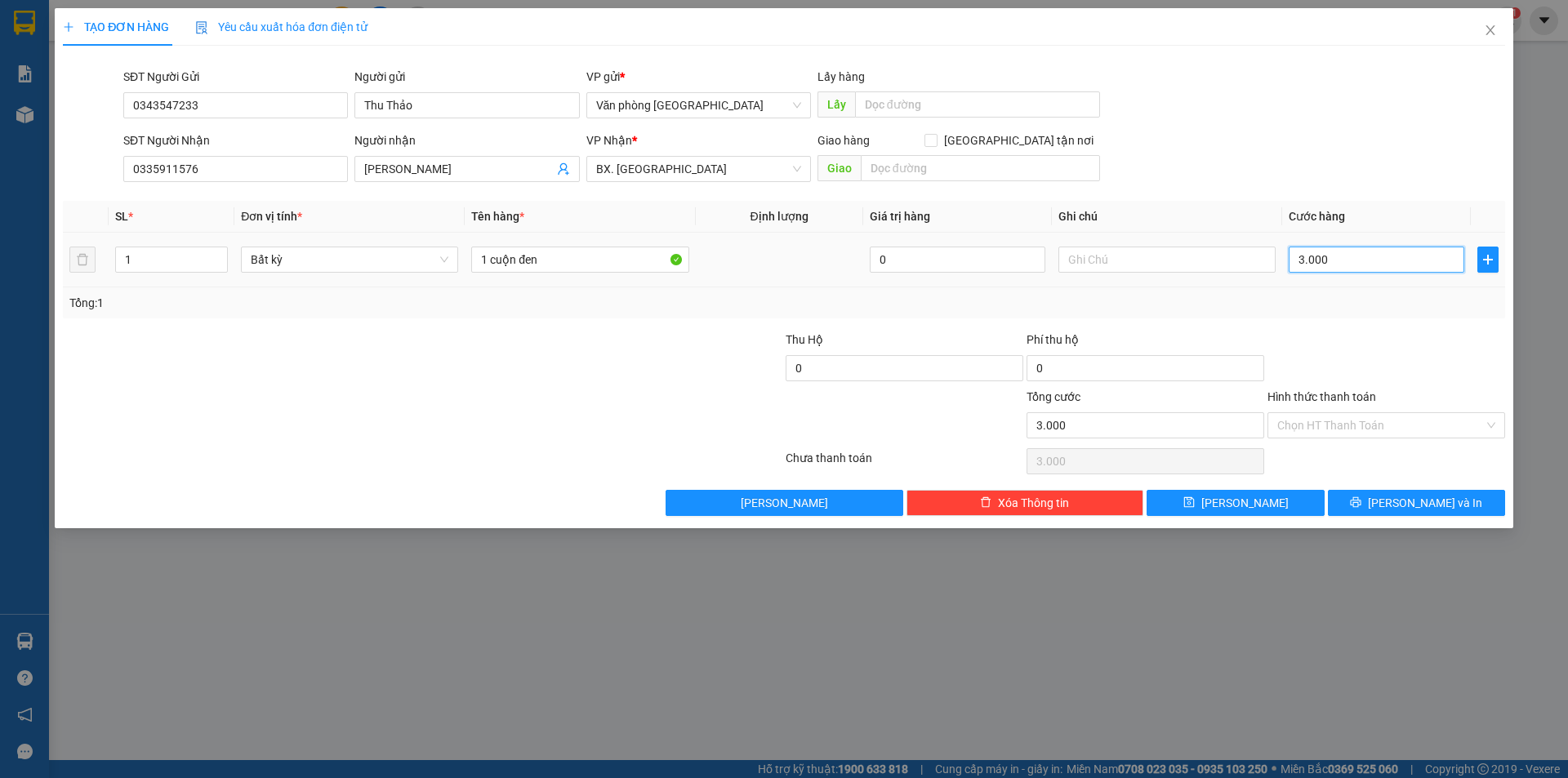
type input "30.000"
click at [1330, 430] on input "Hình thức thanh toán" at bounding box center [1380, 425] width 207 height 25
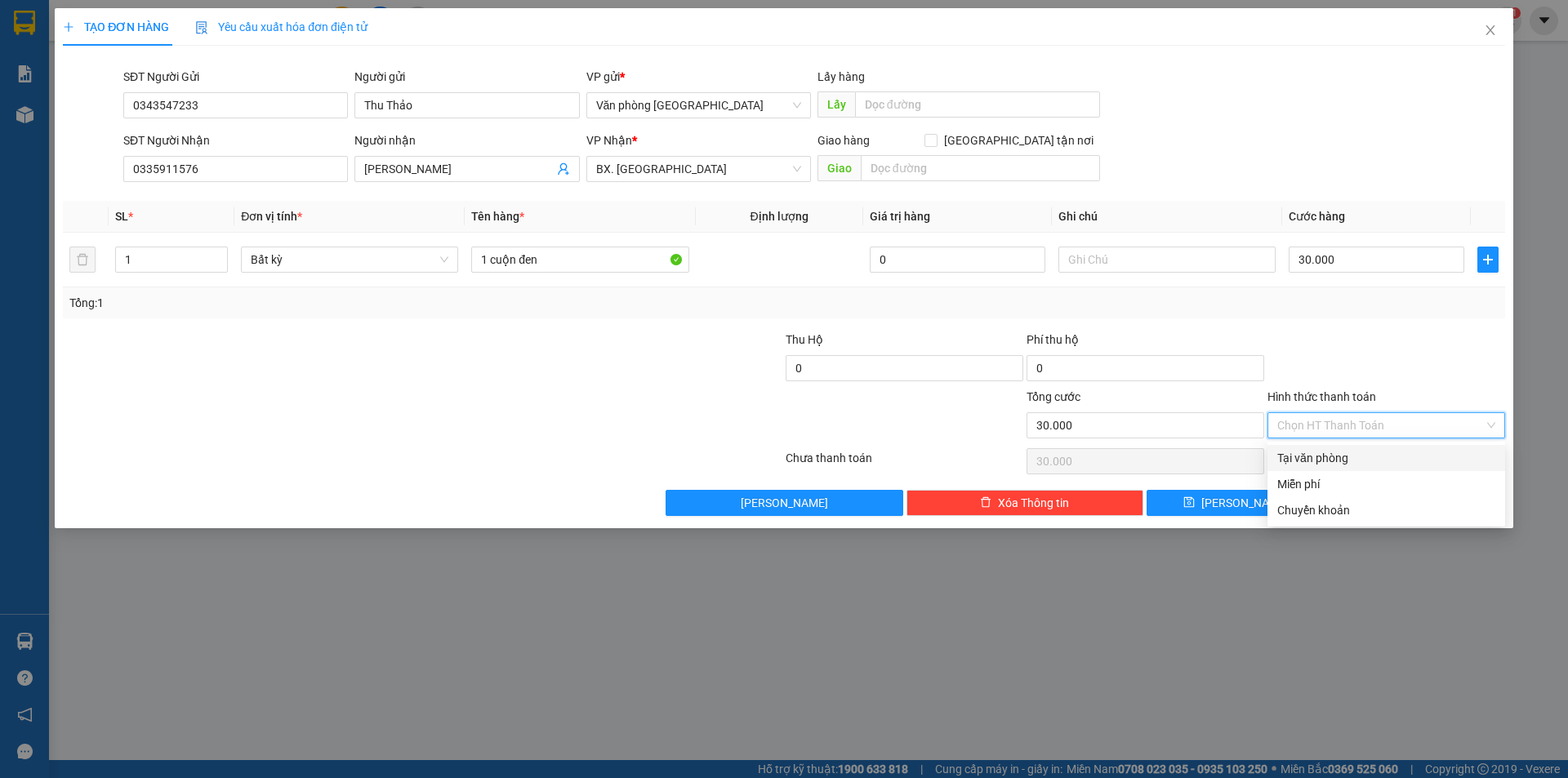
click at [1331, 462] on div "Tại văn phòng" at bounding box center [1386, 457] width 218 height 18
type input "0"
click at [1399, 506] on button "[PERSON_NAME] và In" at bounding box center [1416, 503] width 177 height 26
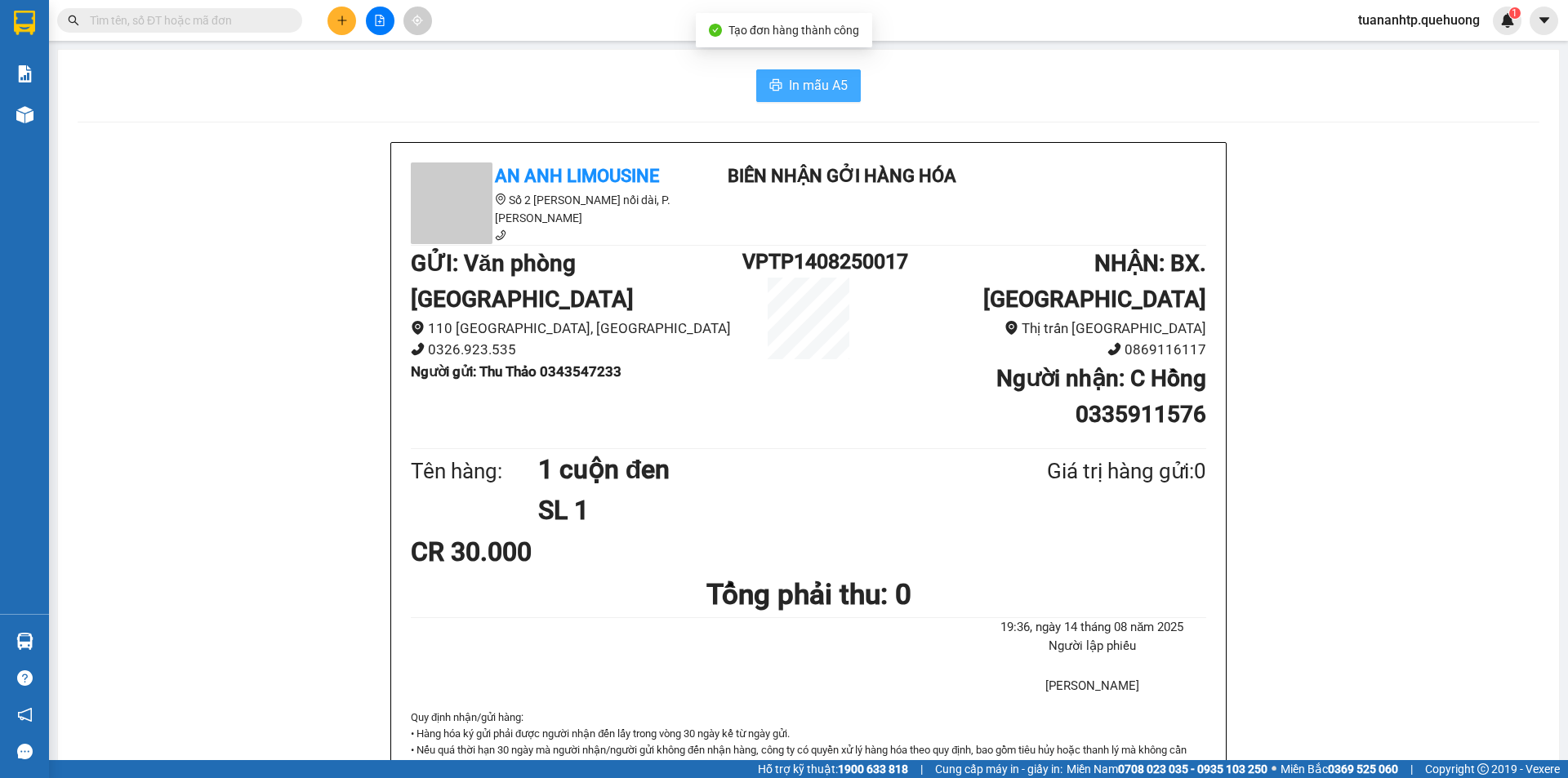
click at [792, 93] on span "In mẫu A5" at bounding box center [818, 86] width 59 height 20
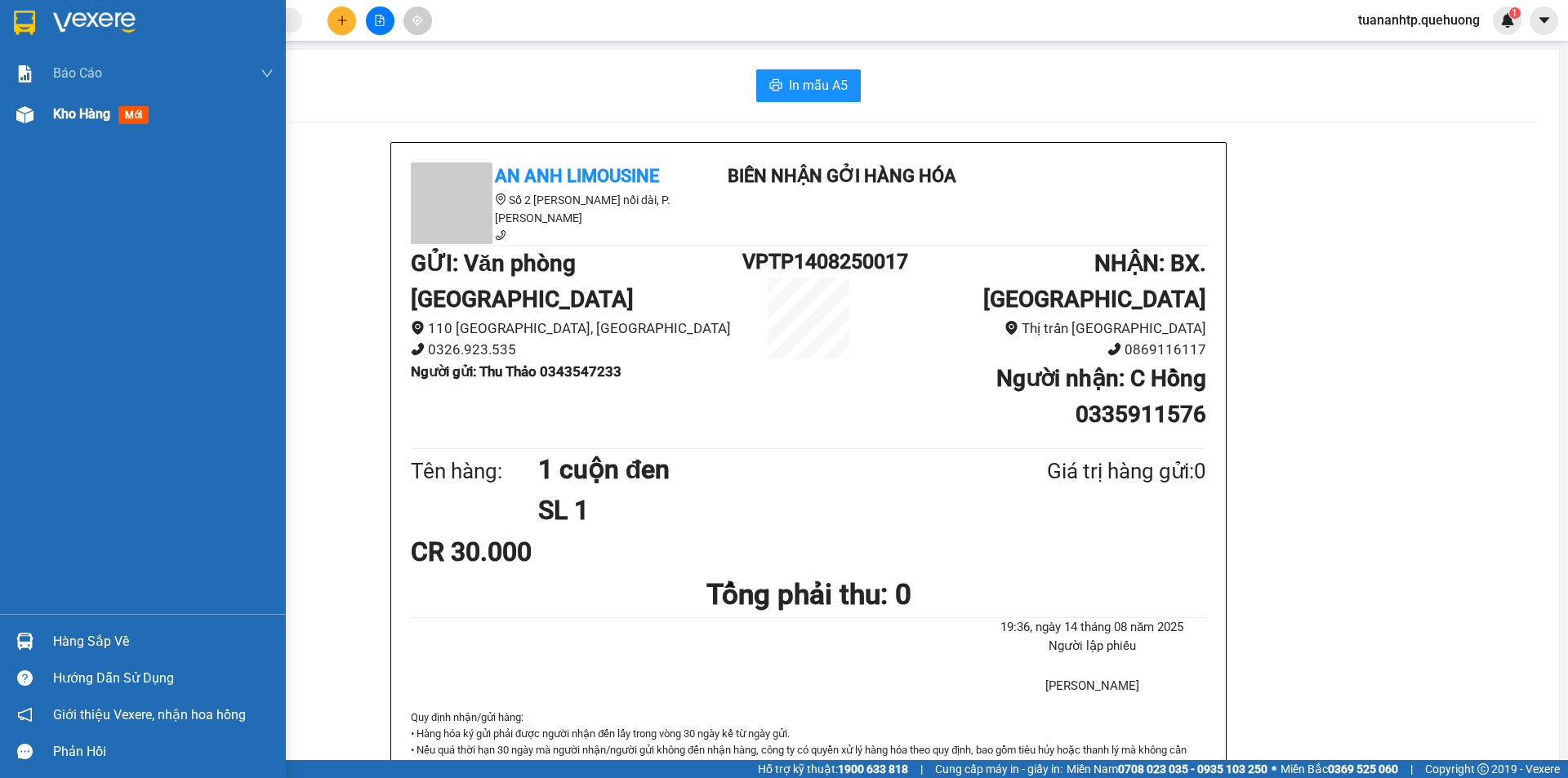
click at [66, 114] on span "Kho hàng" at bounding box center [81, 114] width 57 height 15
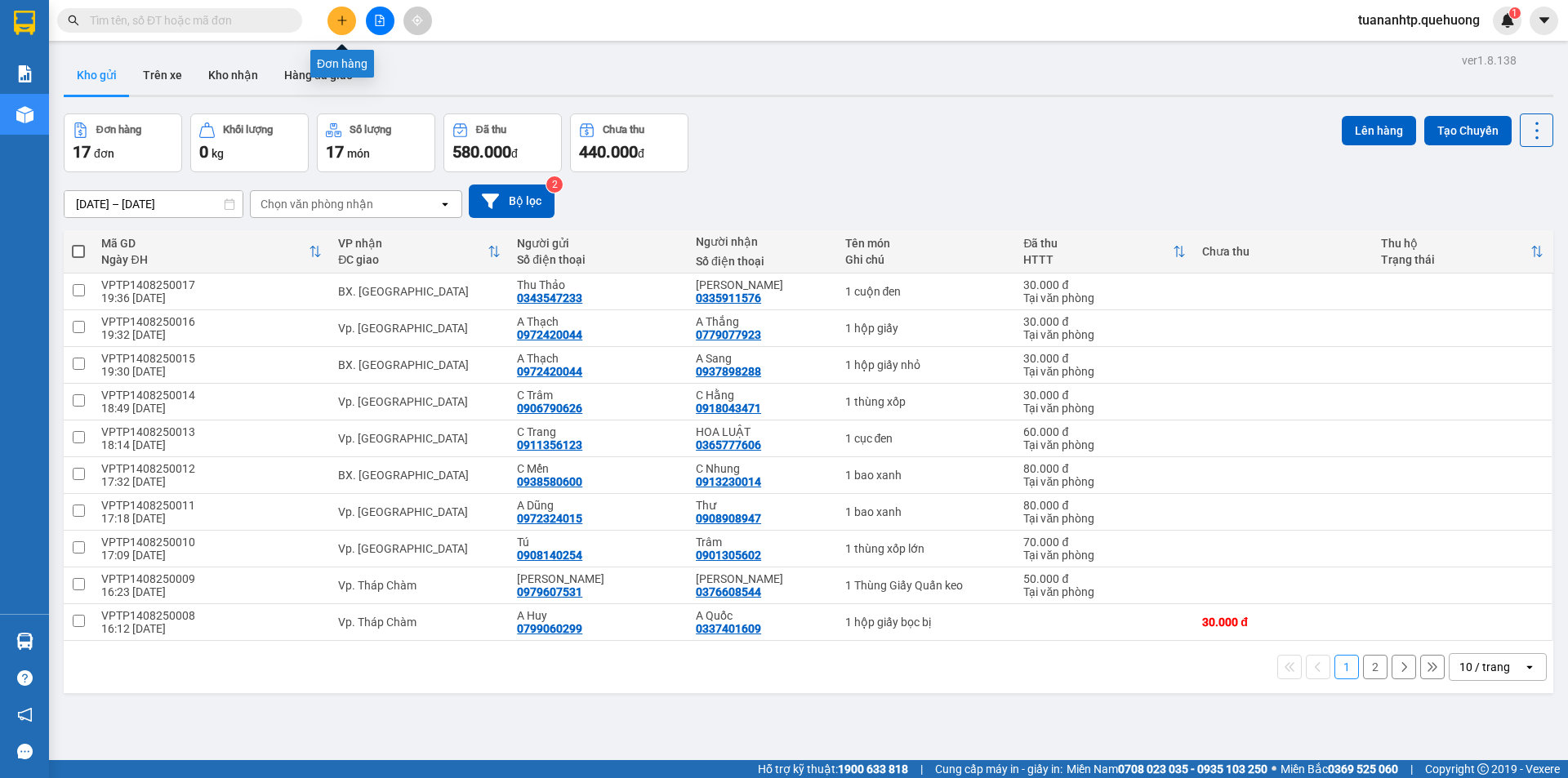
click at [344, 27] on button at bounding box center [342, 21] width 29 height 29
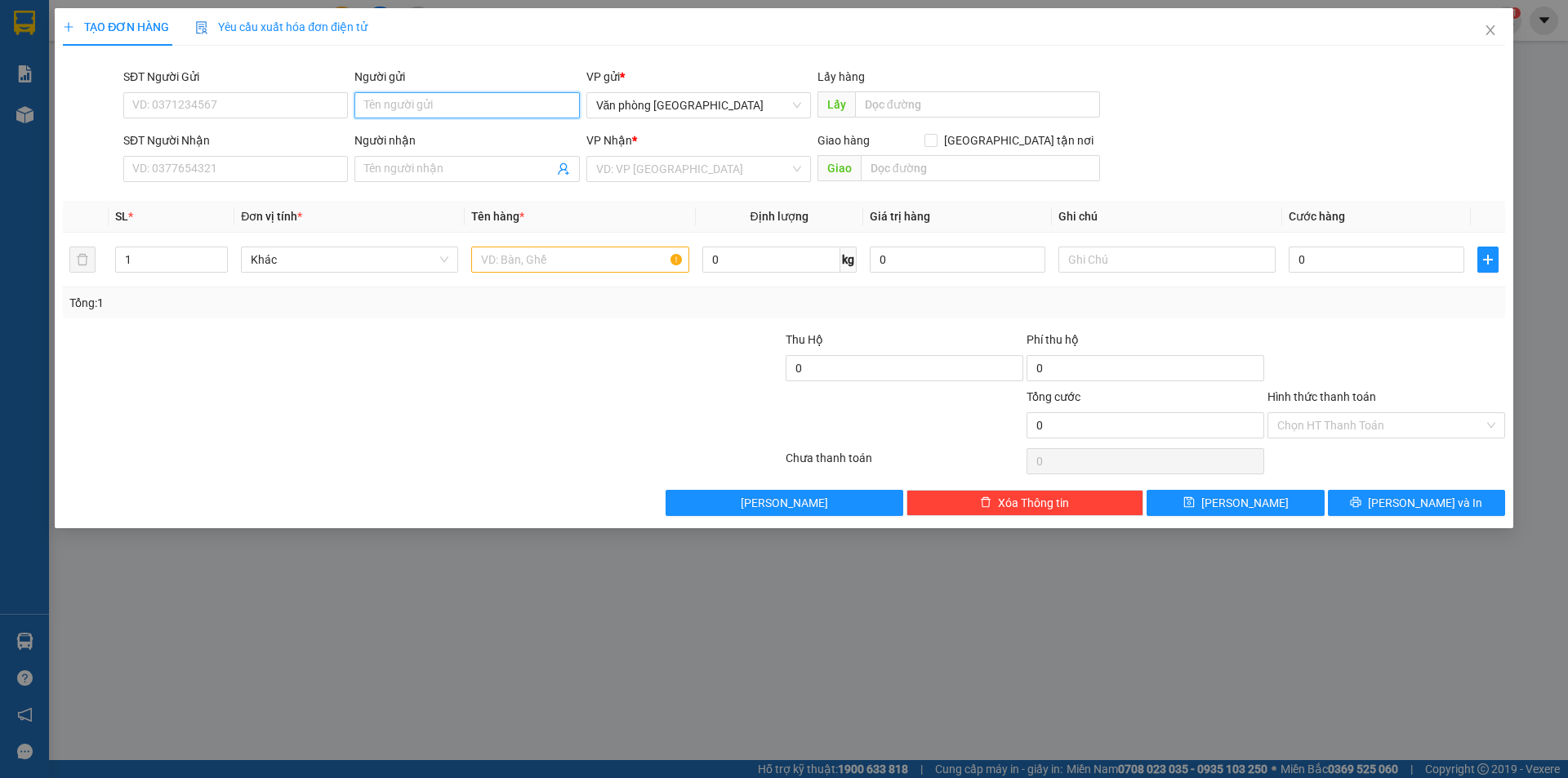
click at [430, 102] on input "Người gửi" at bounding box center [467, 105] width 225 height 26
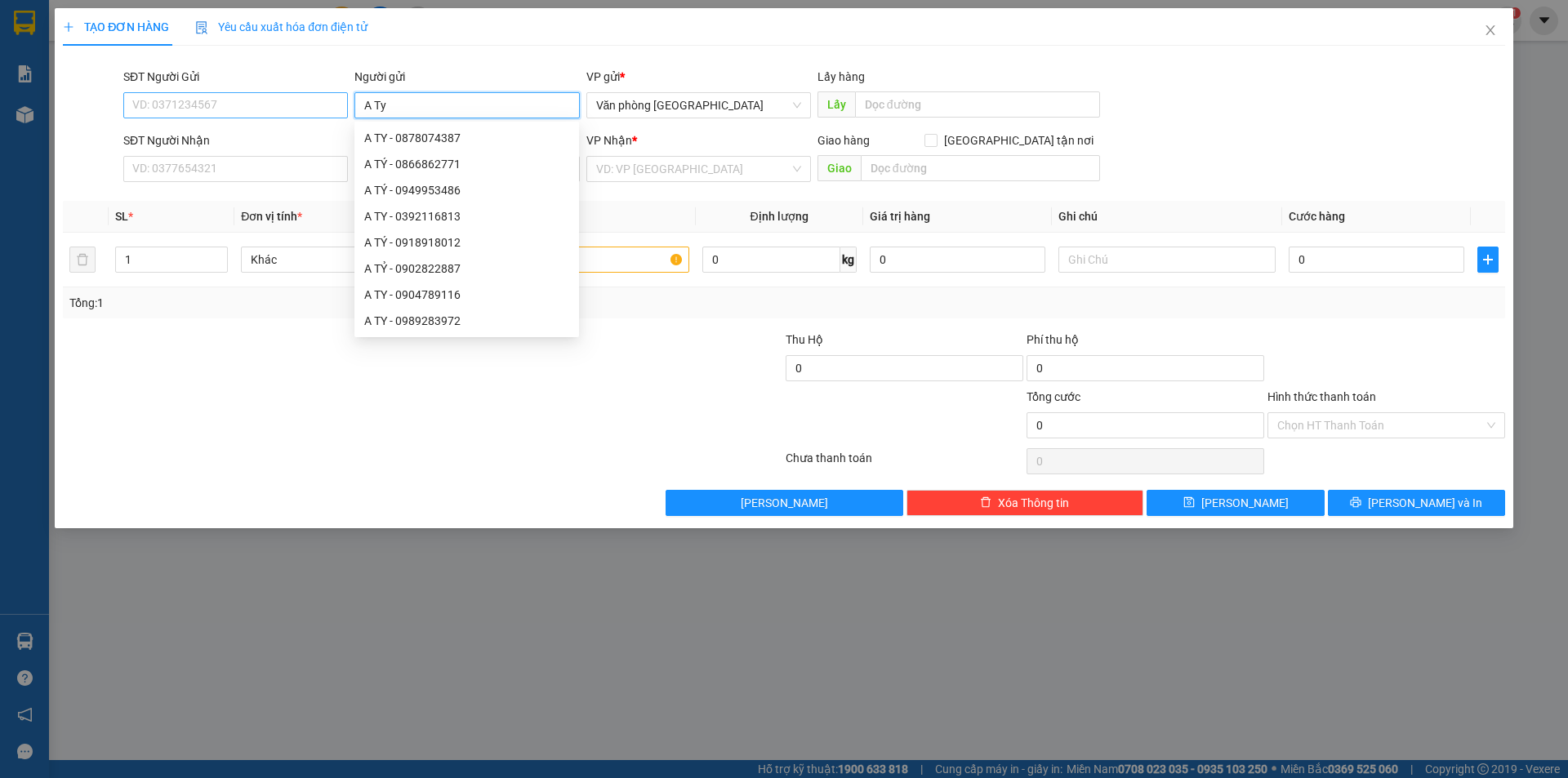
type input "A Ty"
click at [222, 102] on input "SĐT Người Gửi" at bounding box center [235, 105] width 225 height 26
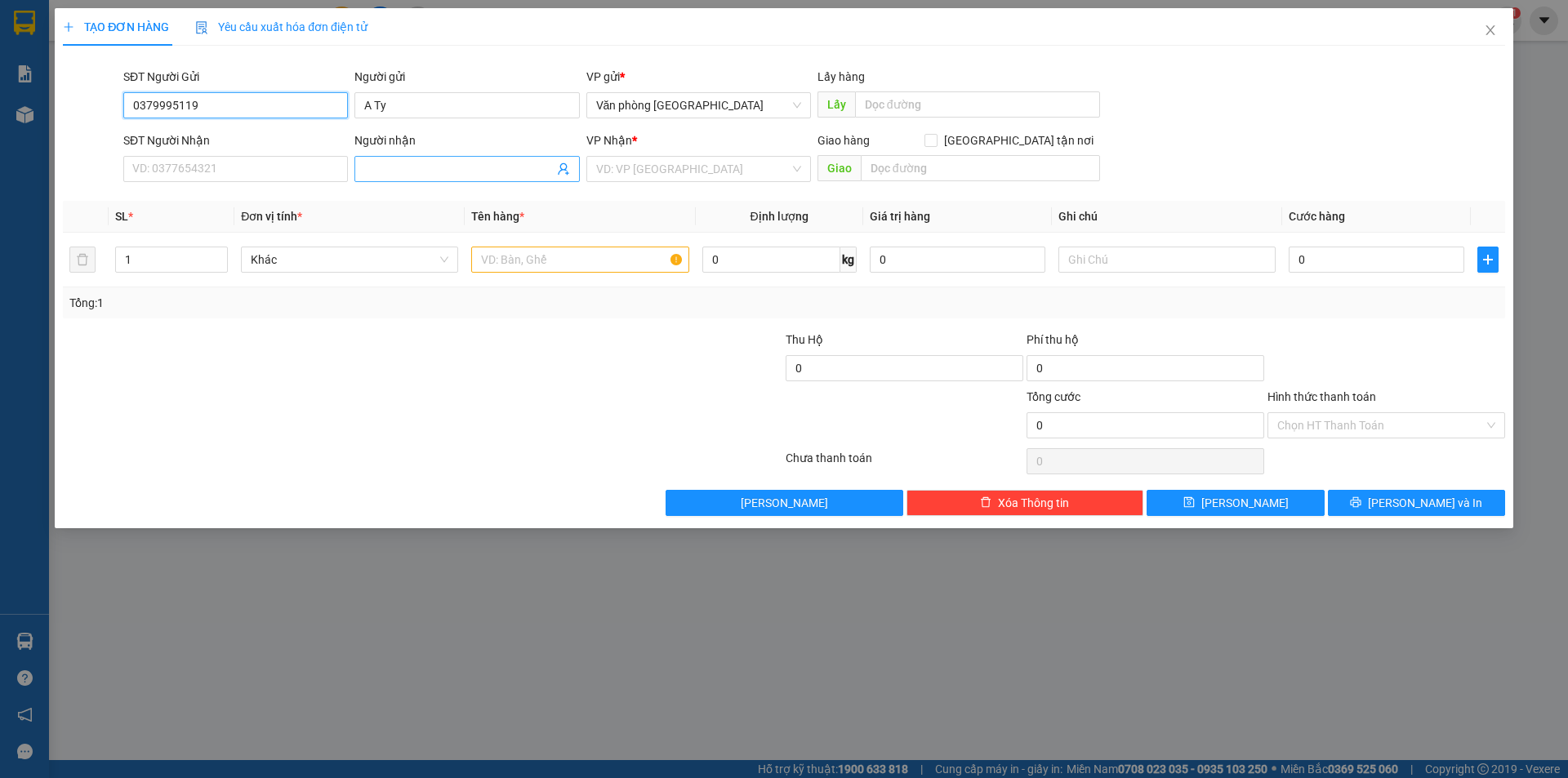
type input "0379995119"
click at [401, 170] on input "Người nhận" at bounding box center [458, 169] width 188 height 18
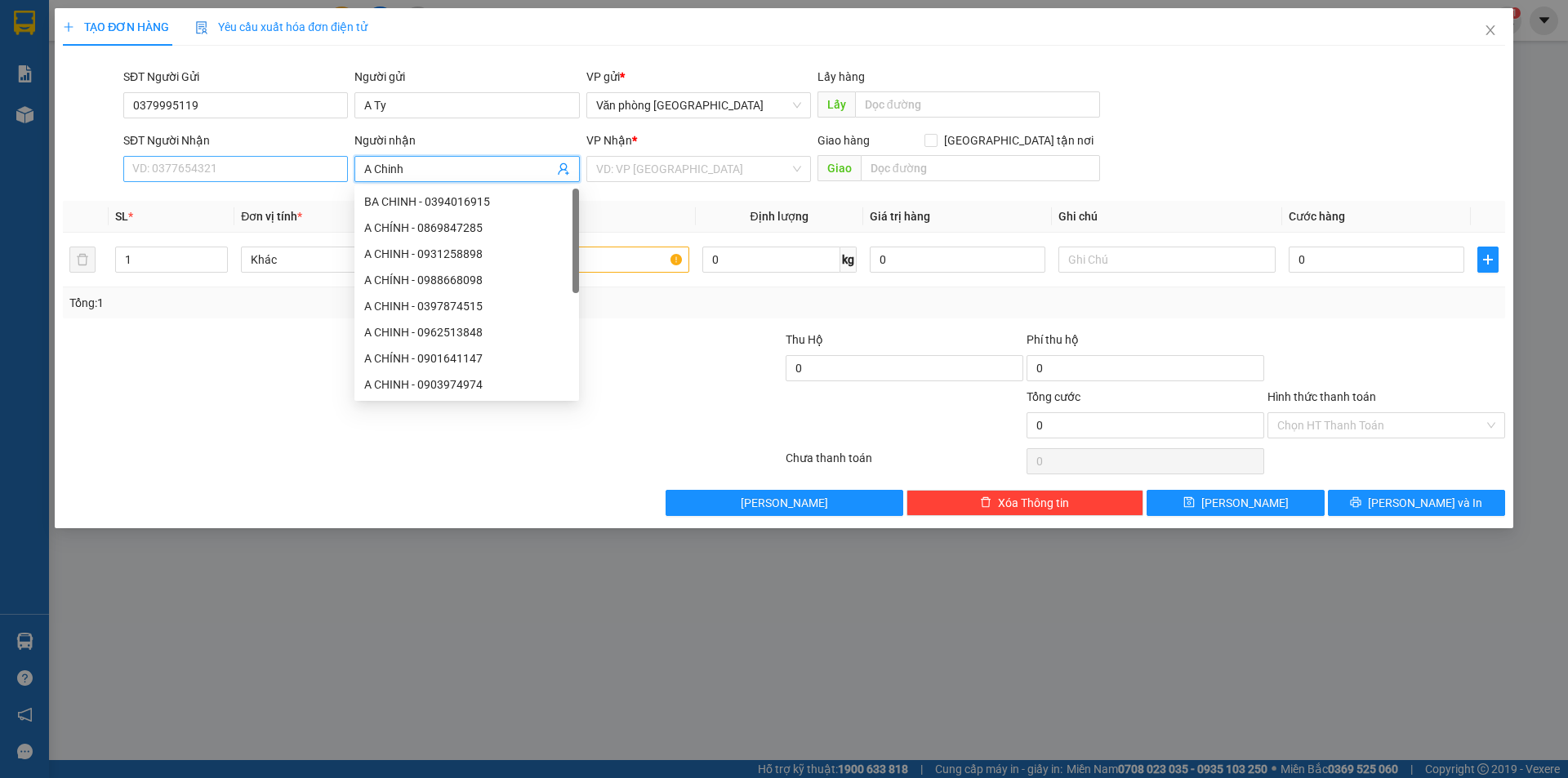
type input "A Chinh"
click at [286, 170] on input "SĐT Người Nhận" at bounding box center [235, 169] width 225 height 26
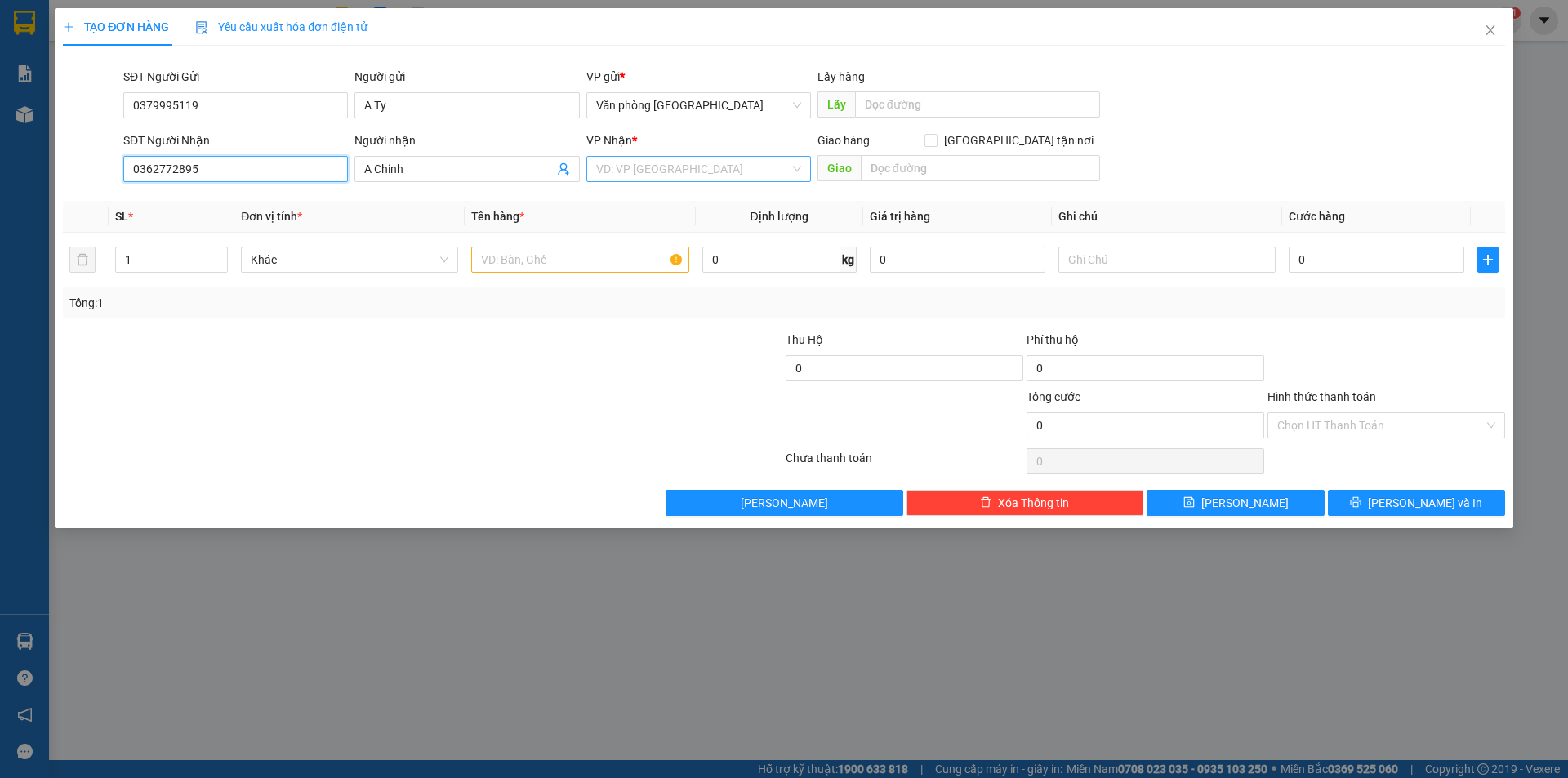
type input "0362772895"
click at [708, 178] on input "search" at bounding box center [693, 169] width 193 height 25
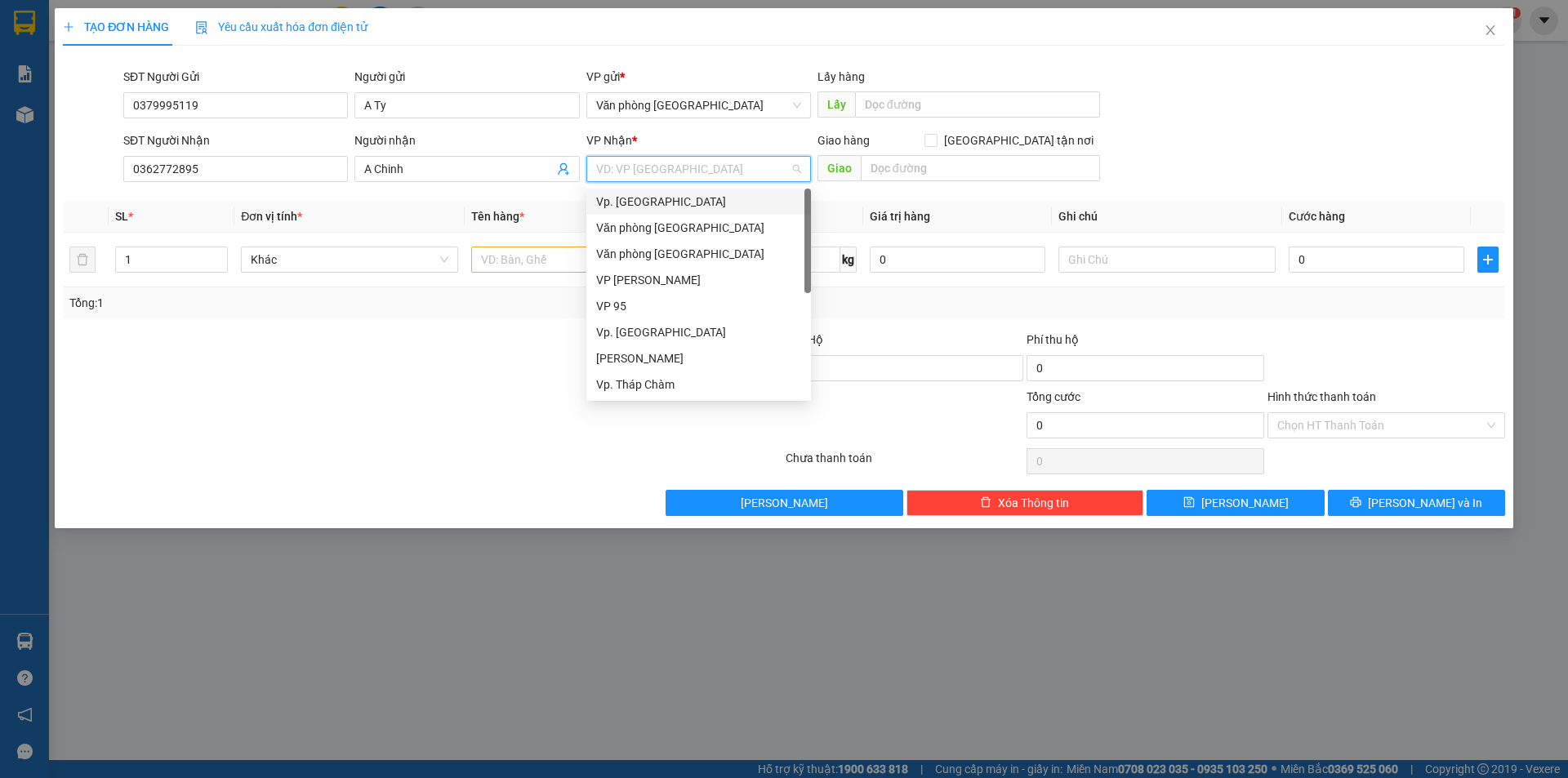
scroll to position [131, 0]
click at [666, 247] on div "Vp. Tháp Chàm" at bounding box center [699, 254] width 205 height 18
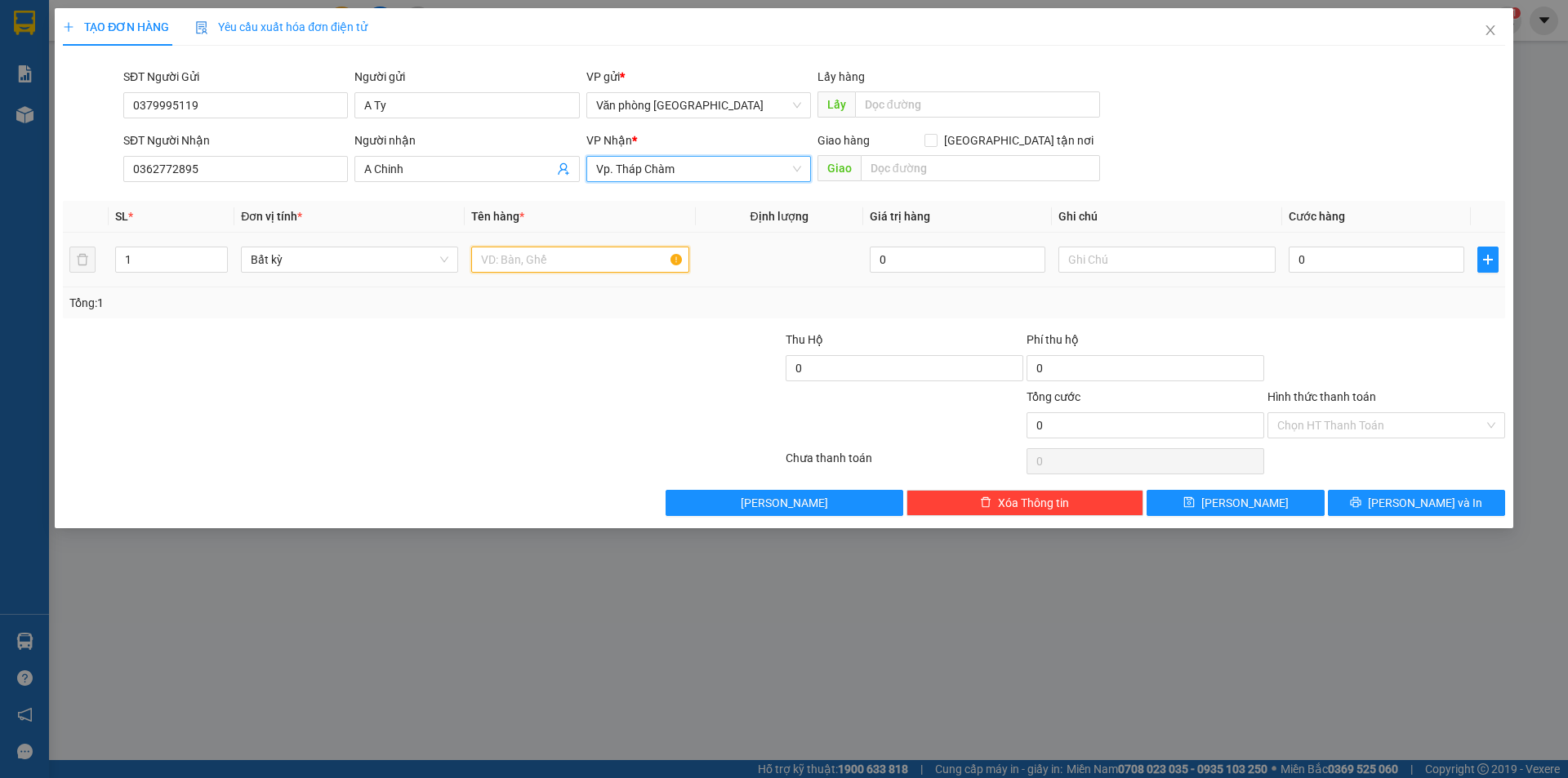
click at [580, 257] on input "text" at bounding box center [580, 260] width 217 height 26
type input "1 thùng xốp"
click at [1341, 266] on input "0" at bounding box center [1376, 260] width 176 height 26
type input "4"
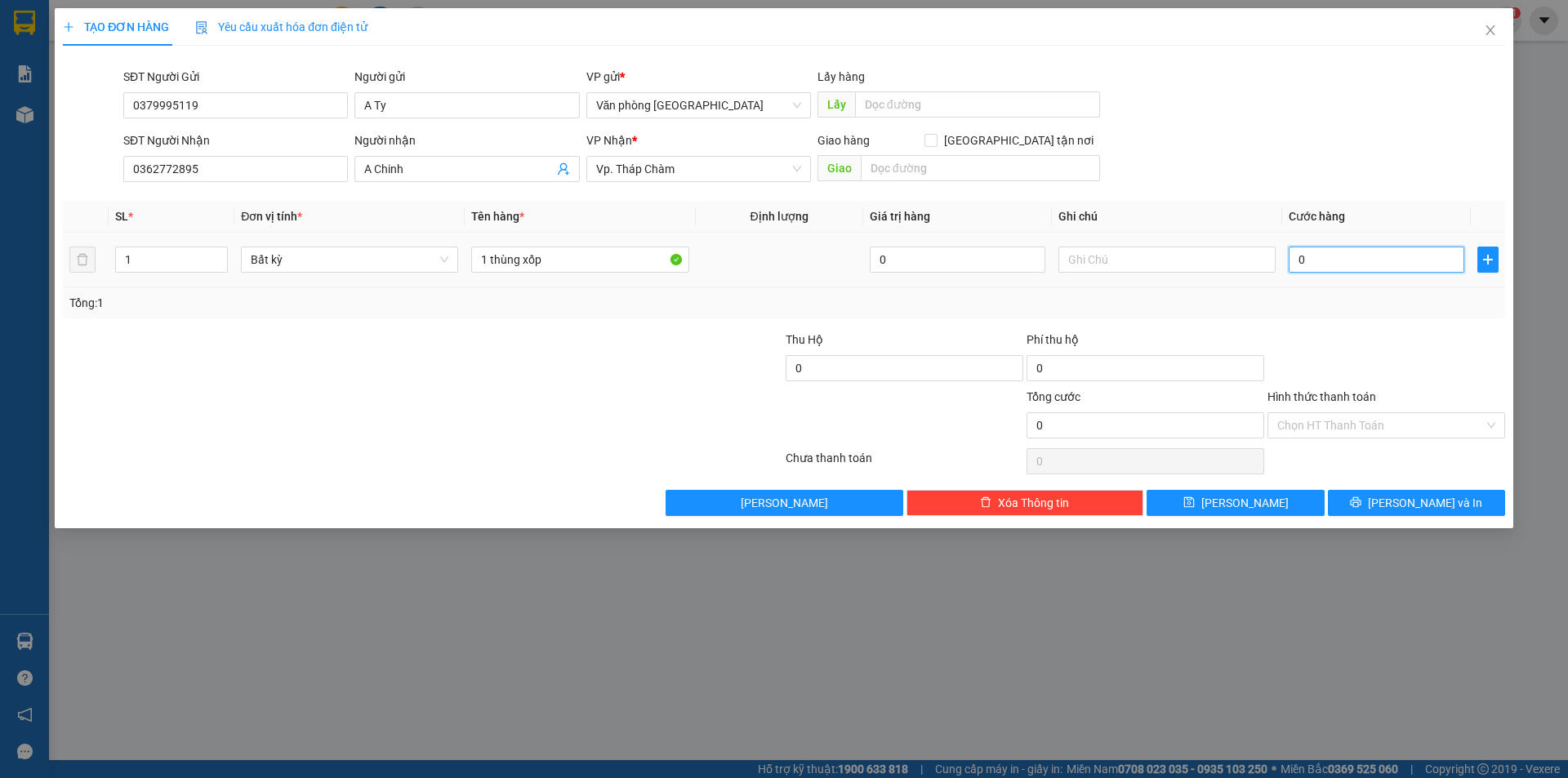
type input "4"
type input "40"
type input "400"
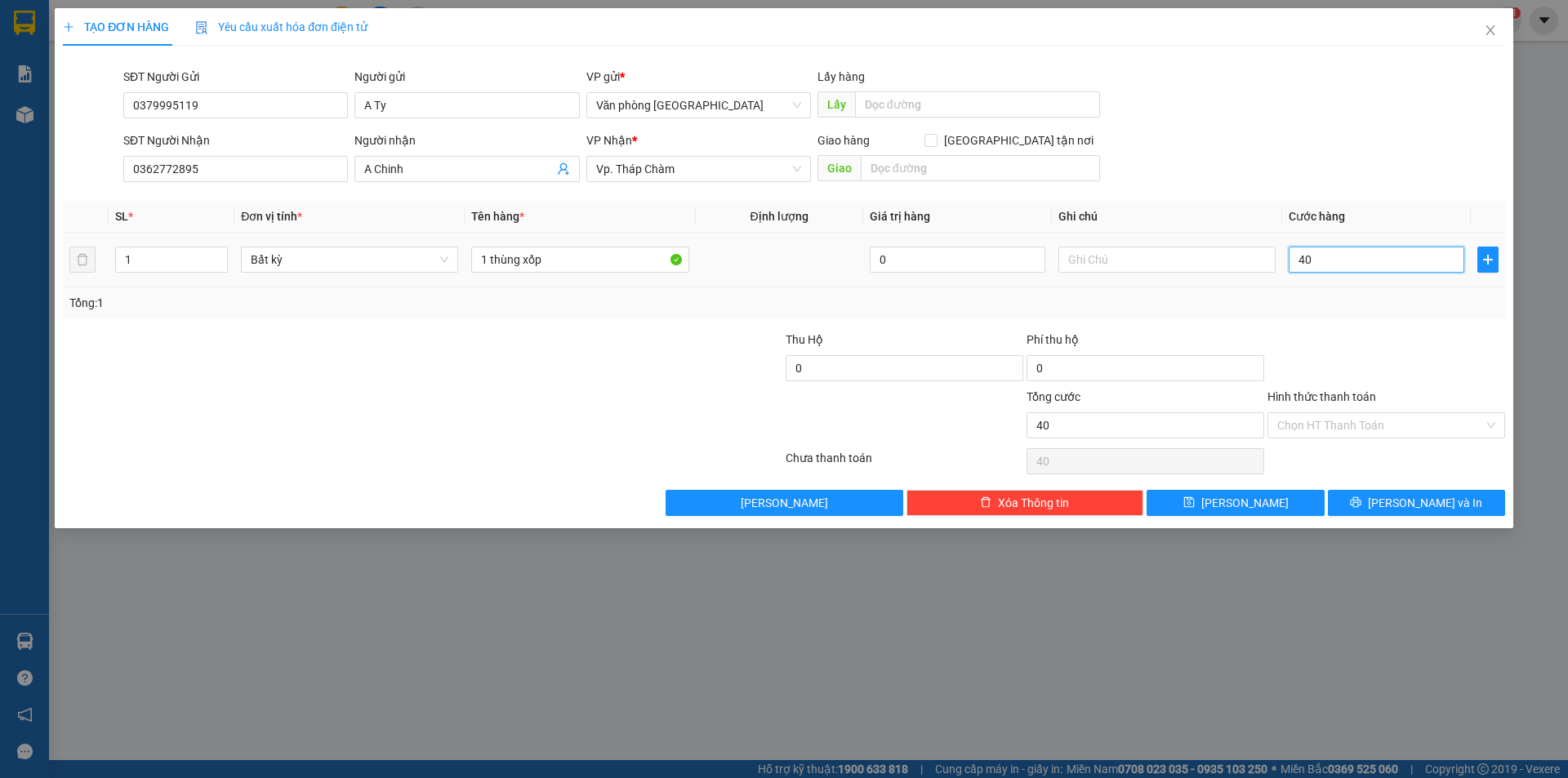
type input "400"
type input "4.000"
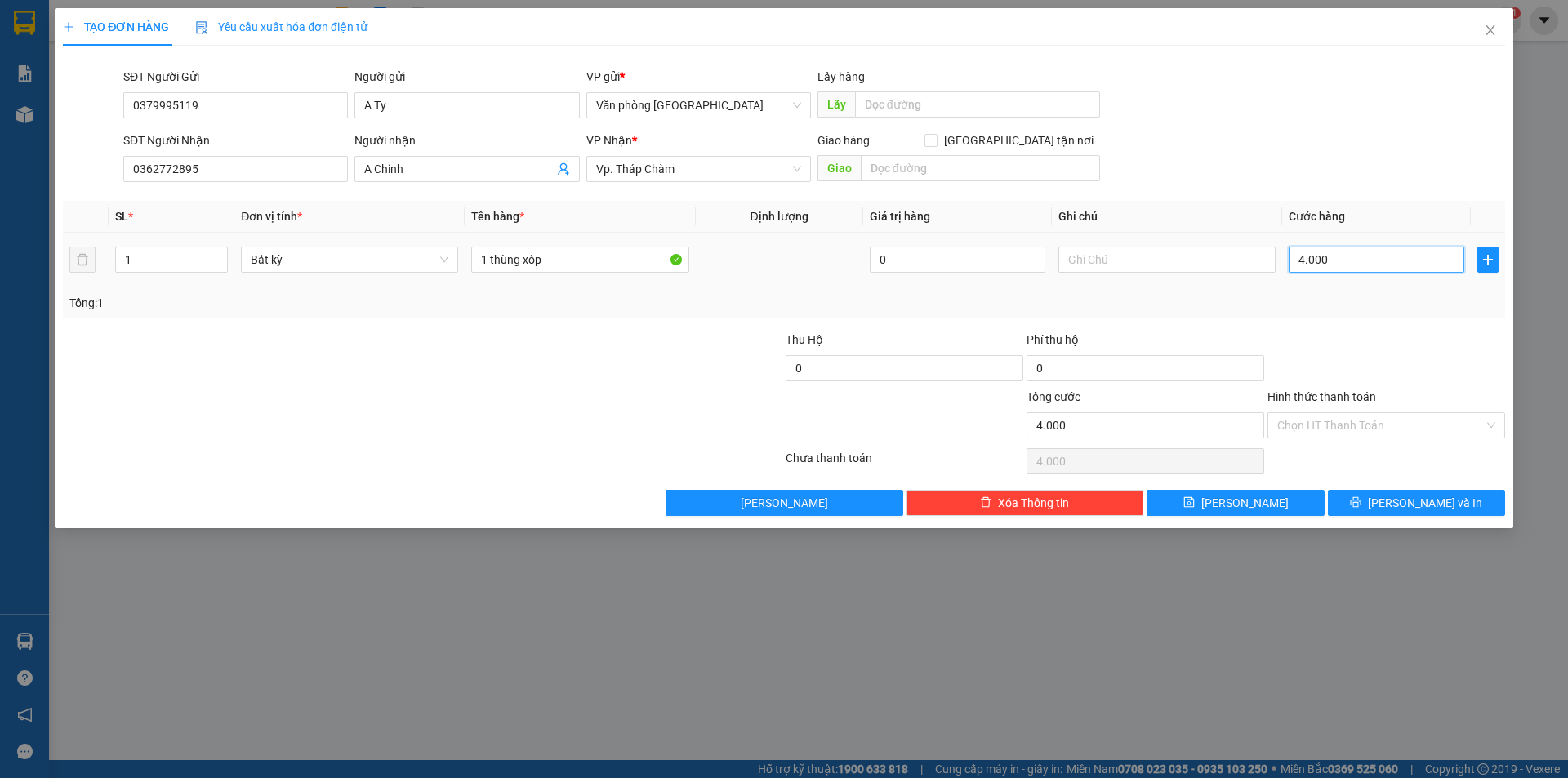
type input "40.000"
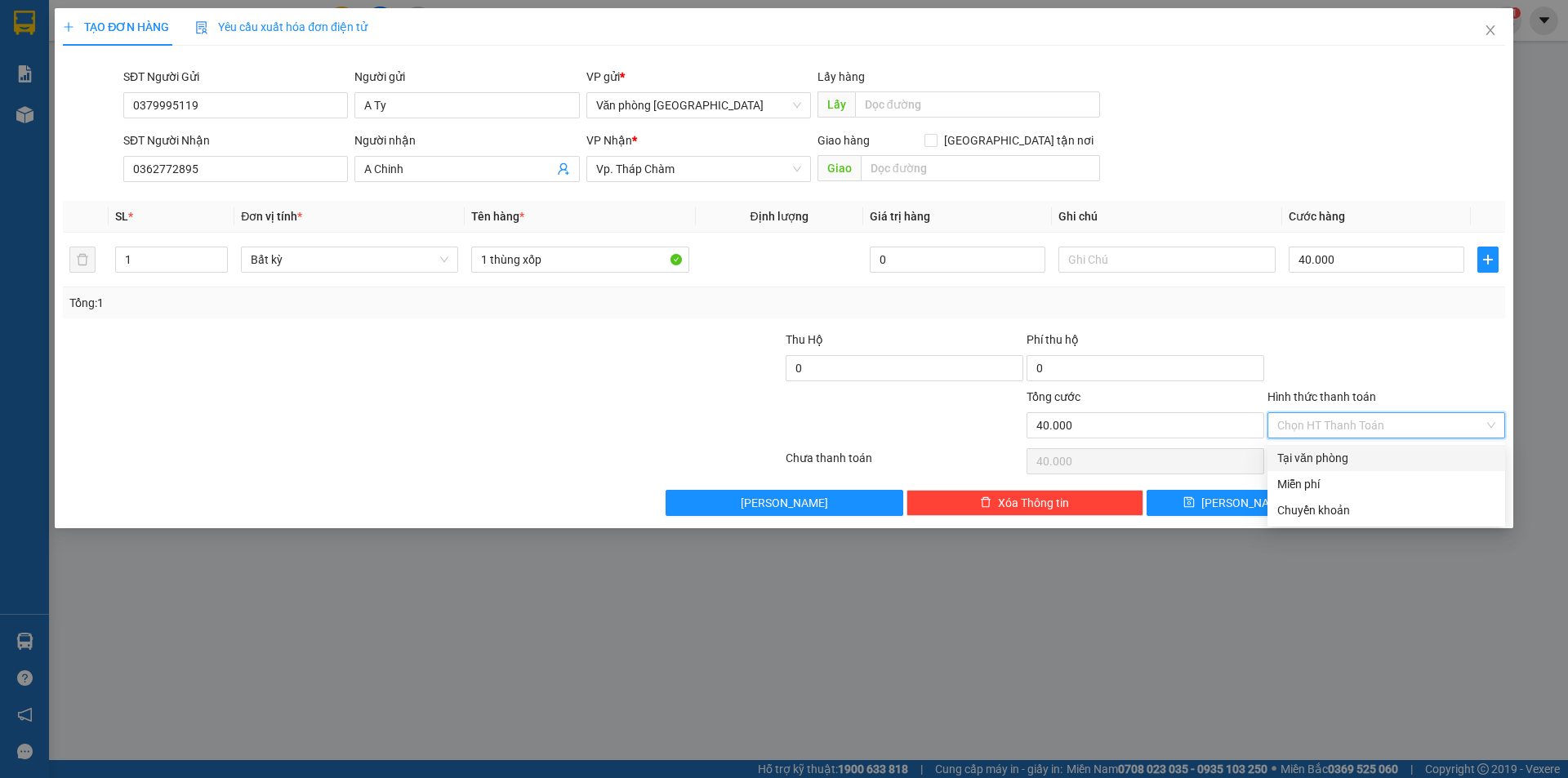
click at [1355, 423] on input "Hình thức thanh toán" at bounding box center [1380, 425] width 207 height 25
click at [1346, 466] on div "Tại văn phòng" at bounding box center [1386, 457] width 218 height 18
type input "0"
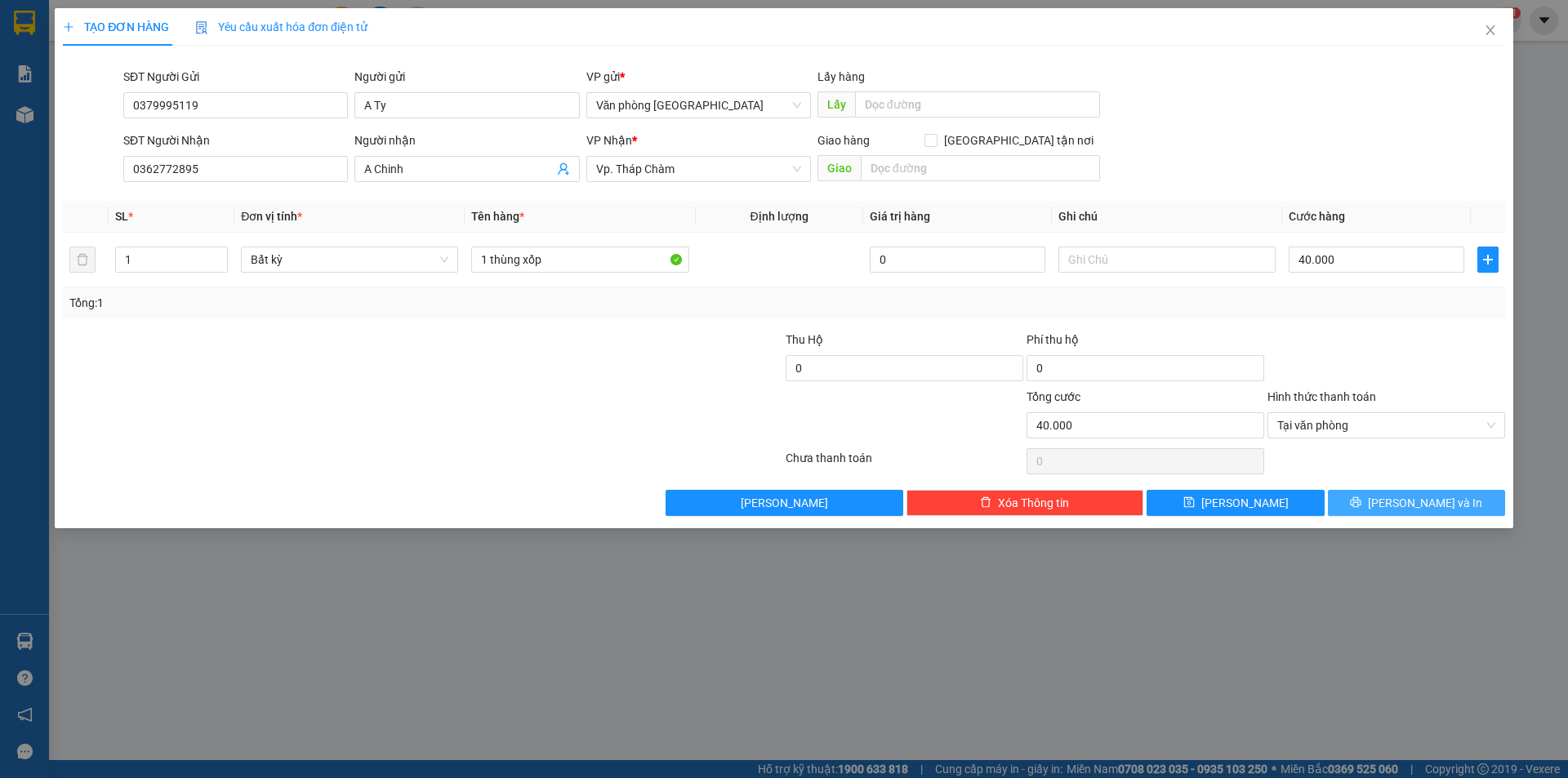
click at [1362, 499] on icon "printer" at bounding box center [1355, 501] width 11 height 11
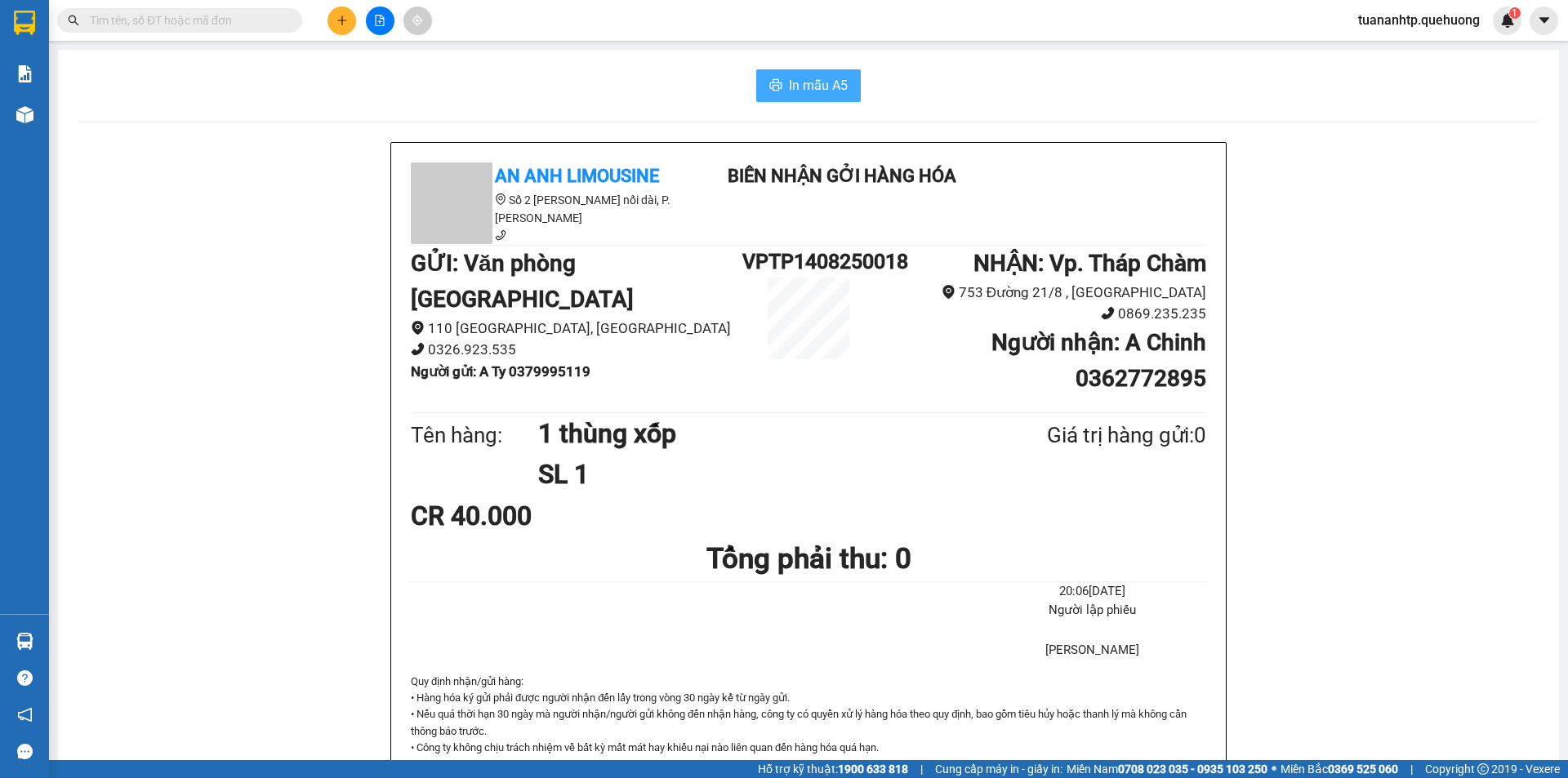
click at [834, 94] on span "In mẫu A5" at bounding box center [818, 86] width 59 height 20
click at [344, 20] on icon "plus" at bounding box center [342, 20] width 9 height 1
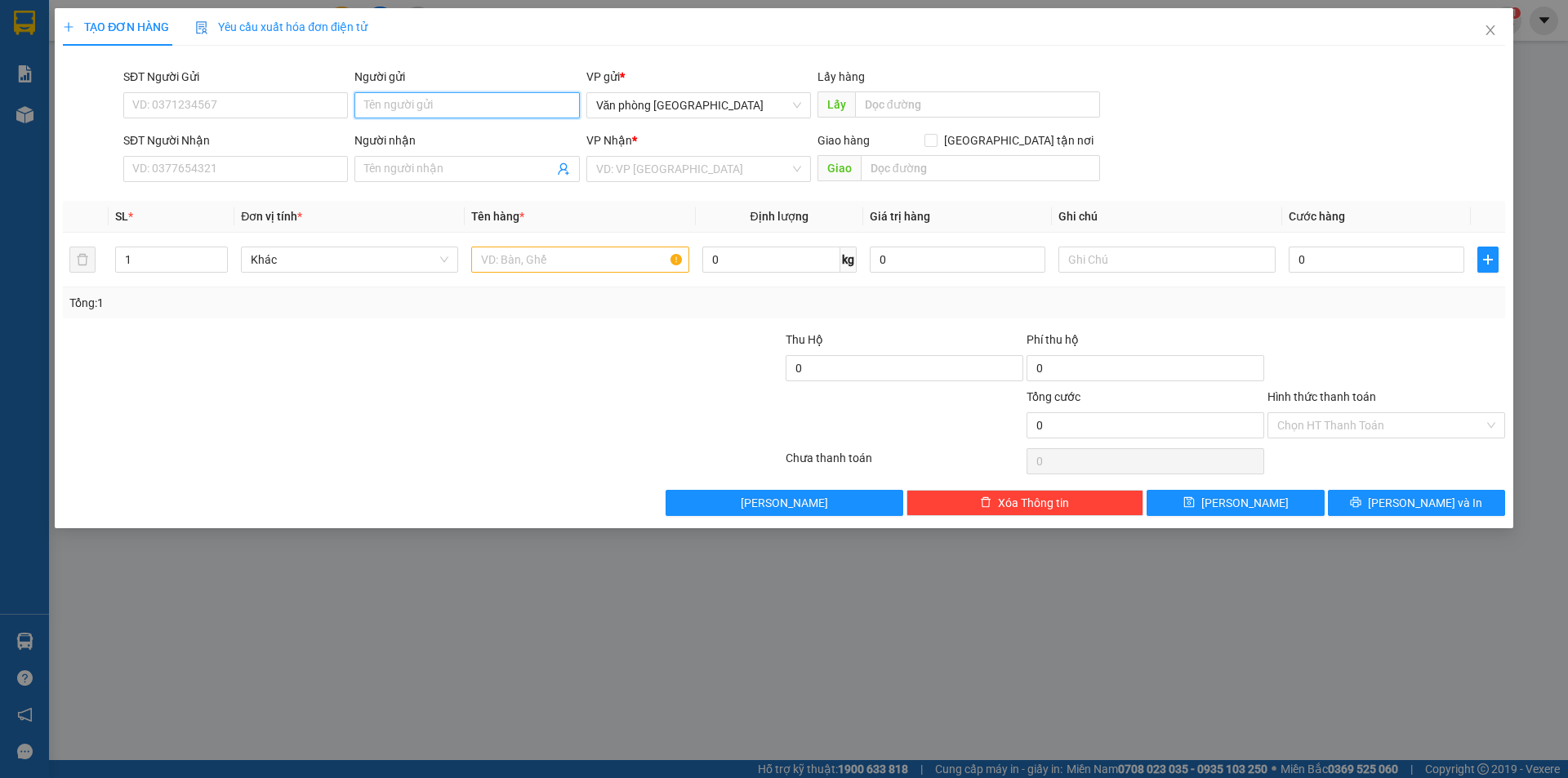
click at [477, 106] on input "Người gửi" at bounding box center [467, 105] width 225 height 26
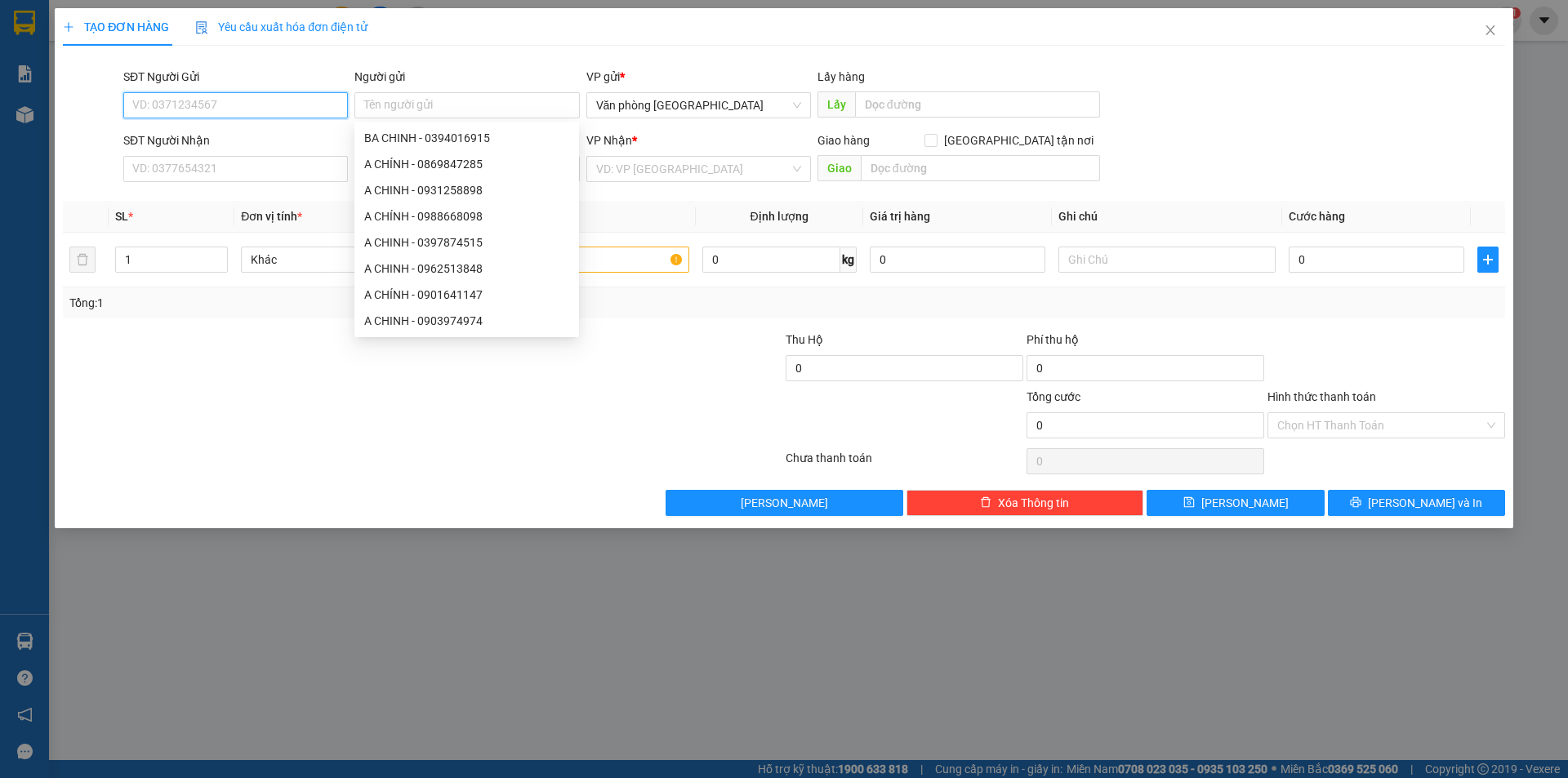
click at [220, 104] on input "SĐT Người Gửi" at bounding box center [235, 105] width 225 height 26
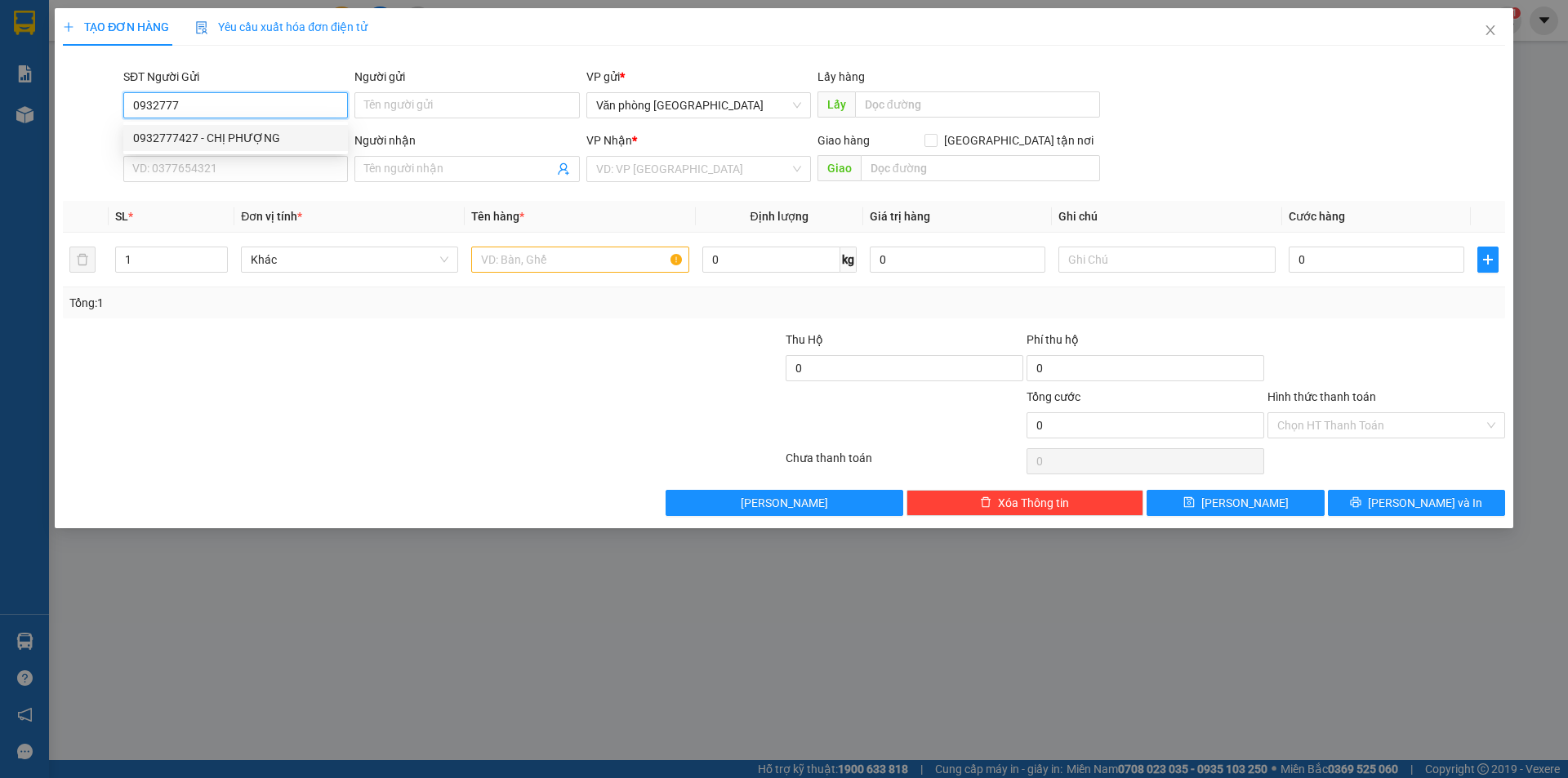
click at [227, 136] on div "0932777427 - CHỊ PHƯỢNG" at bounding box center [236, 137] width 205 height 18
type input "0932777427"
type input "CHỊ PHƯỢNG"
type input "0868883500"
type input "Vân Hoài"
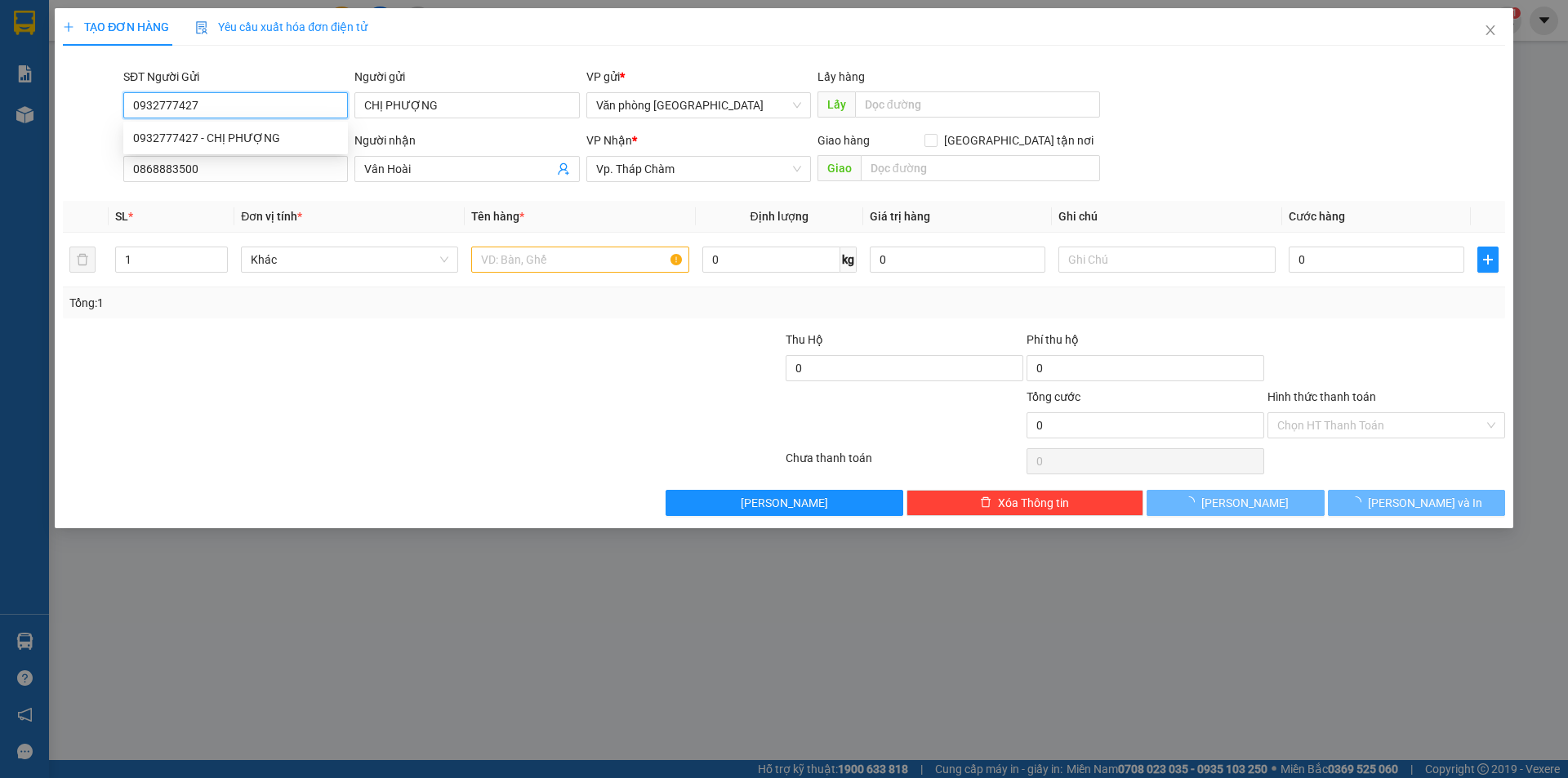
type input "80.000"
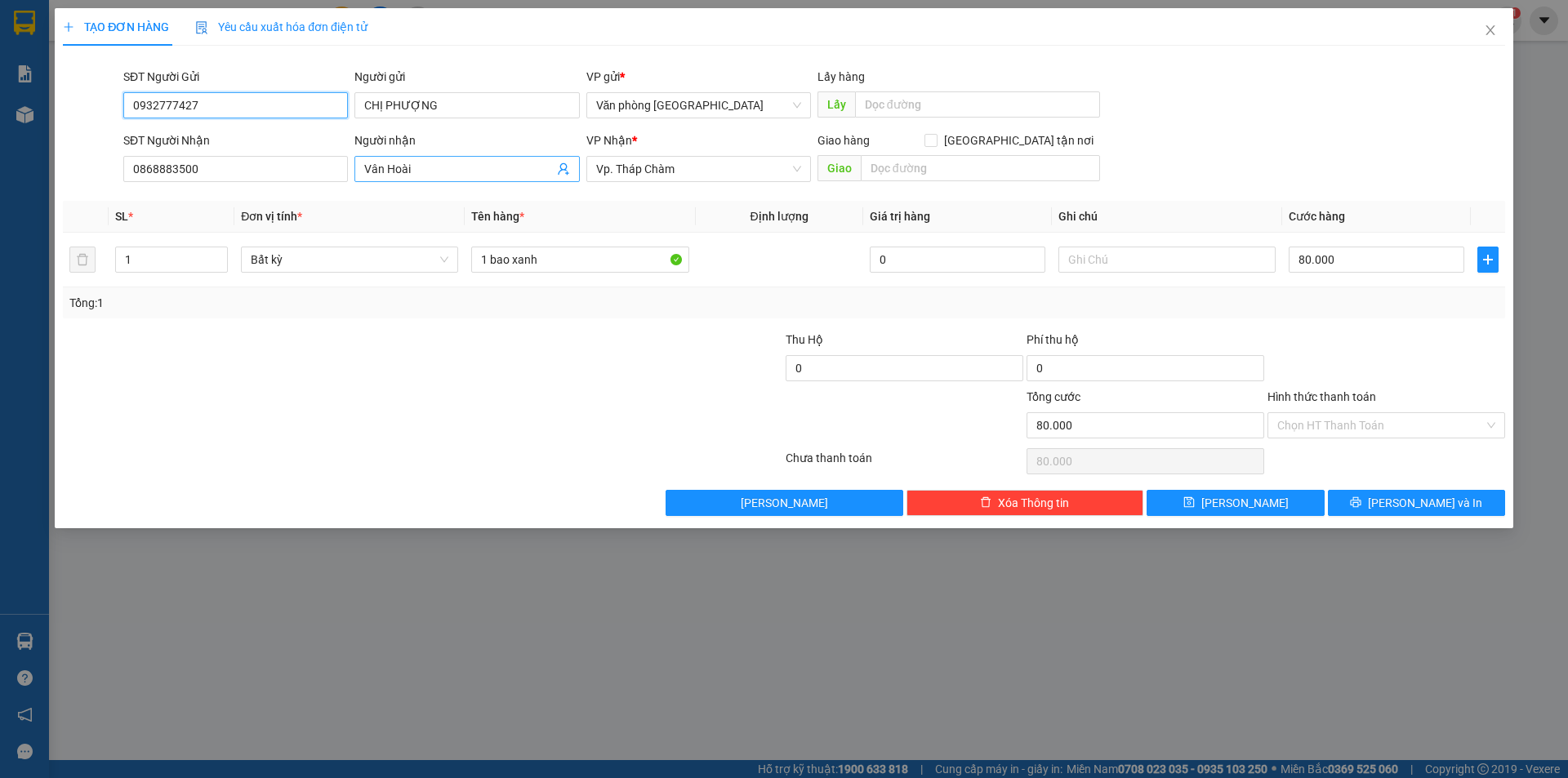
type input "0932777427"
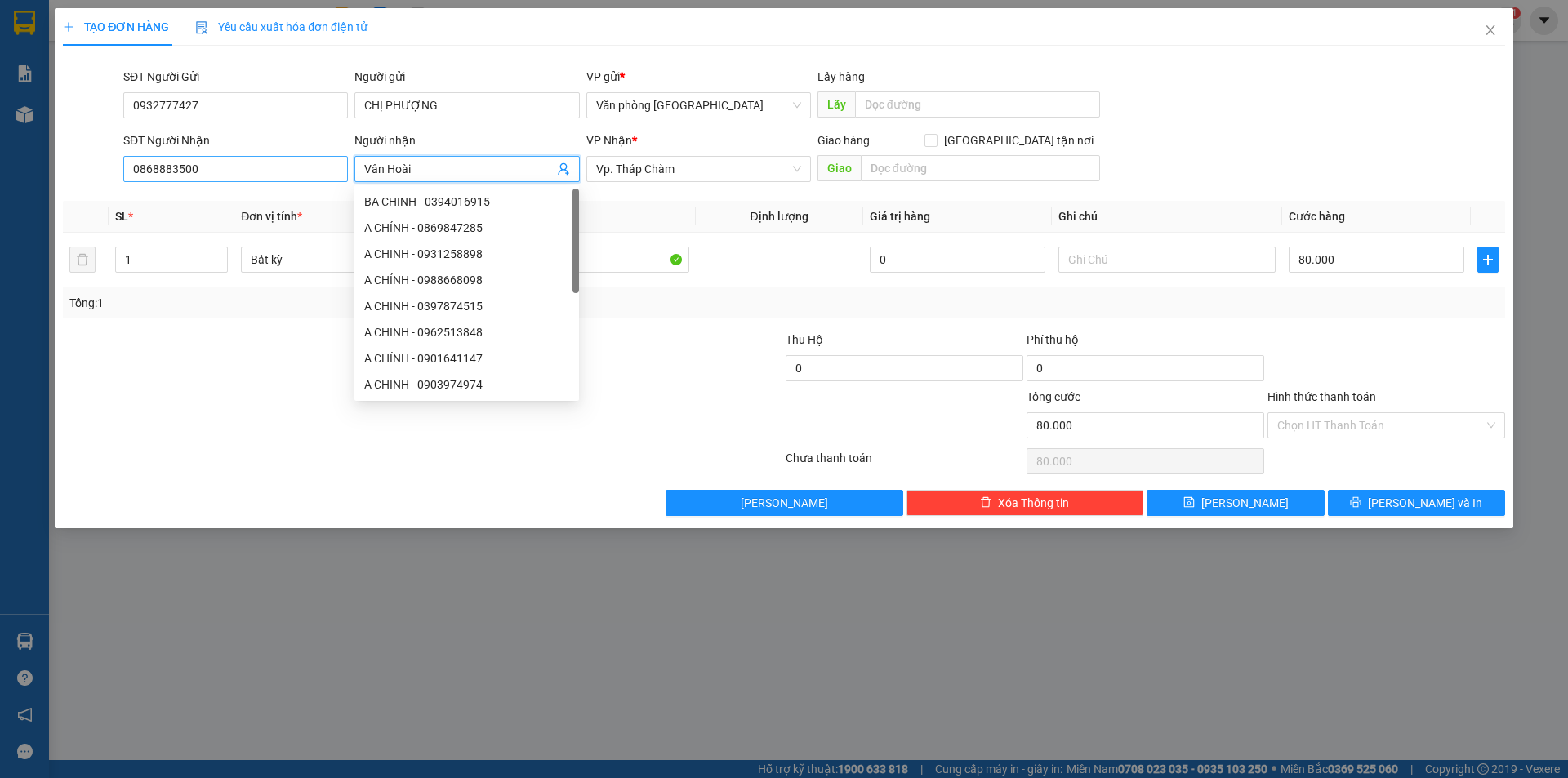
drag, startPoint x: 417, startPoint y: 165, endPoint x: 321, endPoint y: 167, distance: 96.0
click at [321, 167] on div "SĐT Người Nhận 0868883500 Người nhận Vân Hoài VP Nhận * Vp. Tháp Chàm Giao hàng…" at bounding box center [814, 160] width 1388 height 57
type input "A Bi"
click at [233, 168] on input "0868883500" at bounding box center [235, 169] width 225 height 26
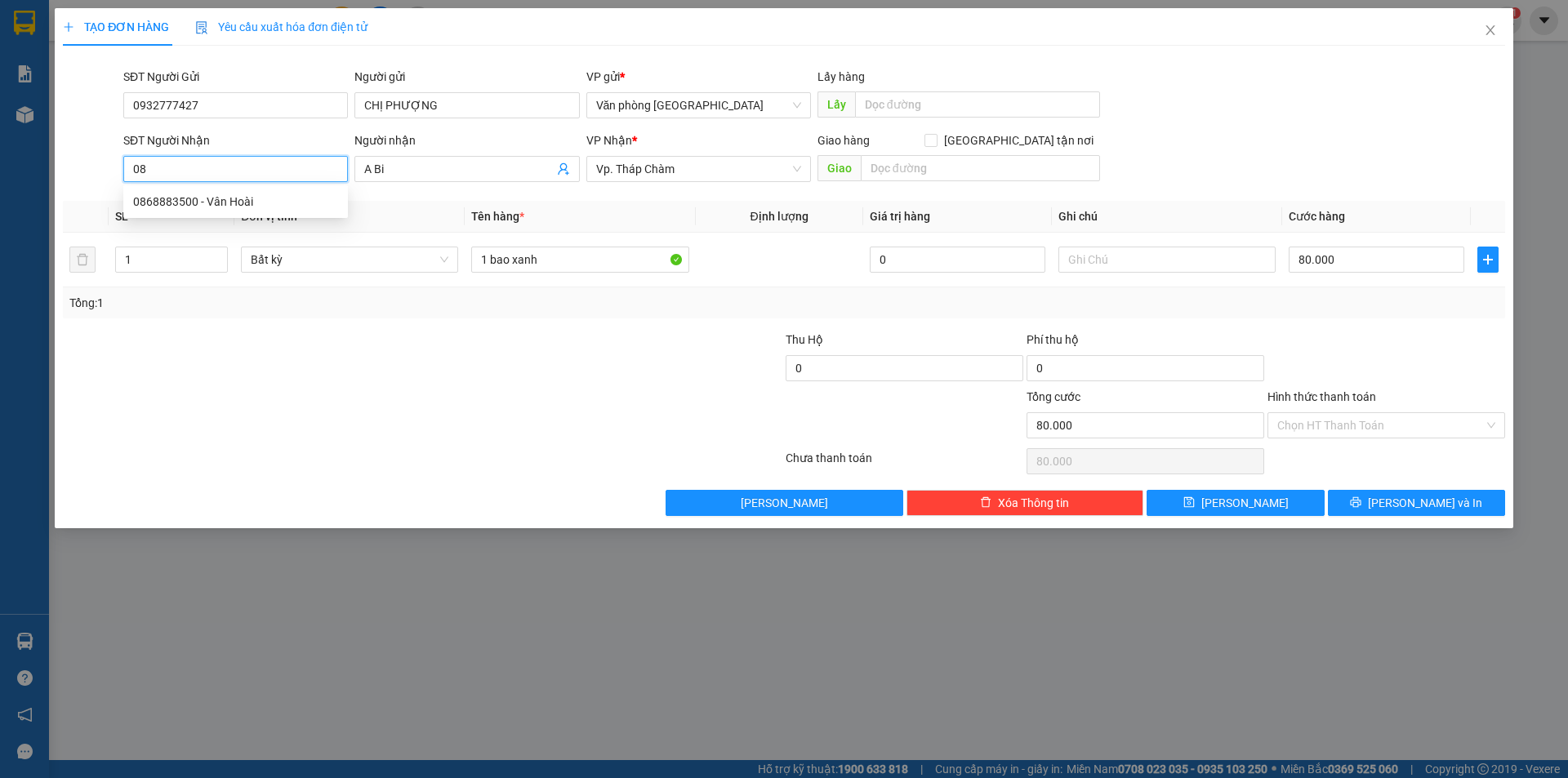
type input "0"
click at [173, 202] on div "0935009522 - Bi" at bounding box center [236, 201] width 205 height 18
type input "0935009522"
type input "Bi"
type input "70.000"
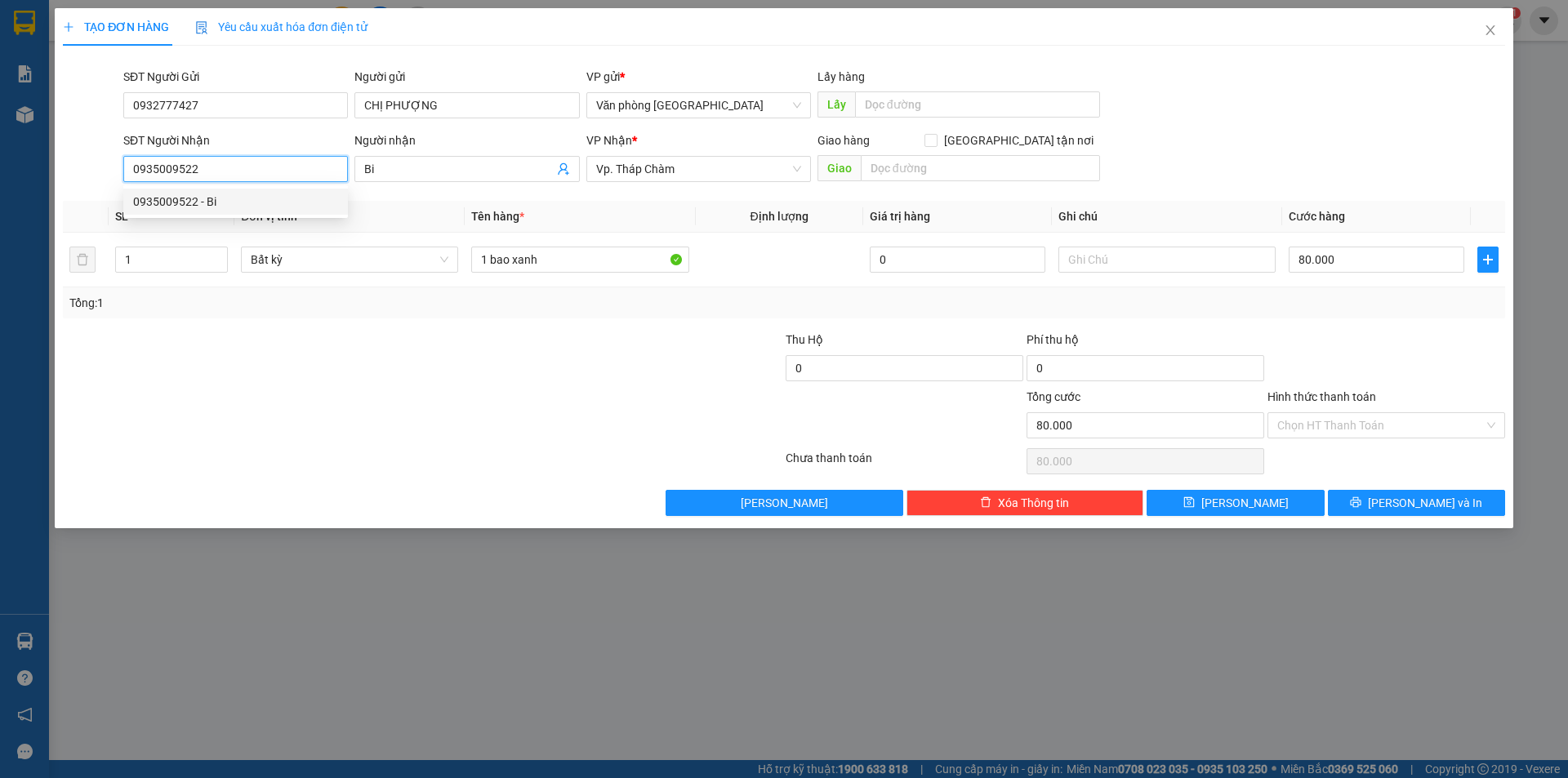
type input "70.000"
type input "0935009522"
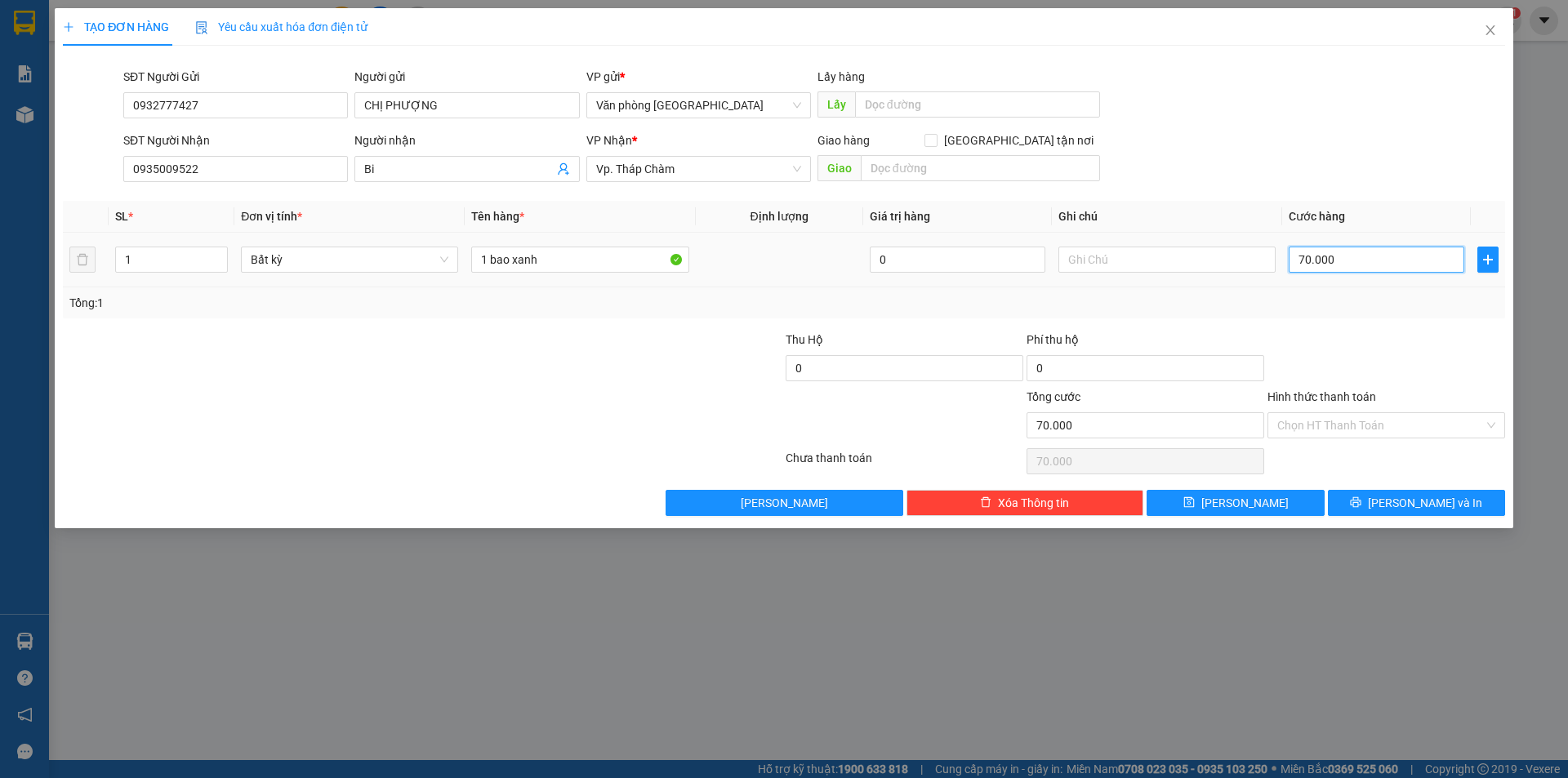
type input "0"
type input "70.000"
click at [1390, 251] on input "0" at bounding box center [1376, 260] width 176 height 26
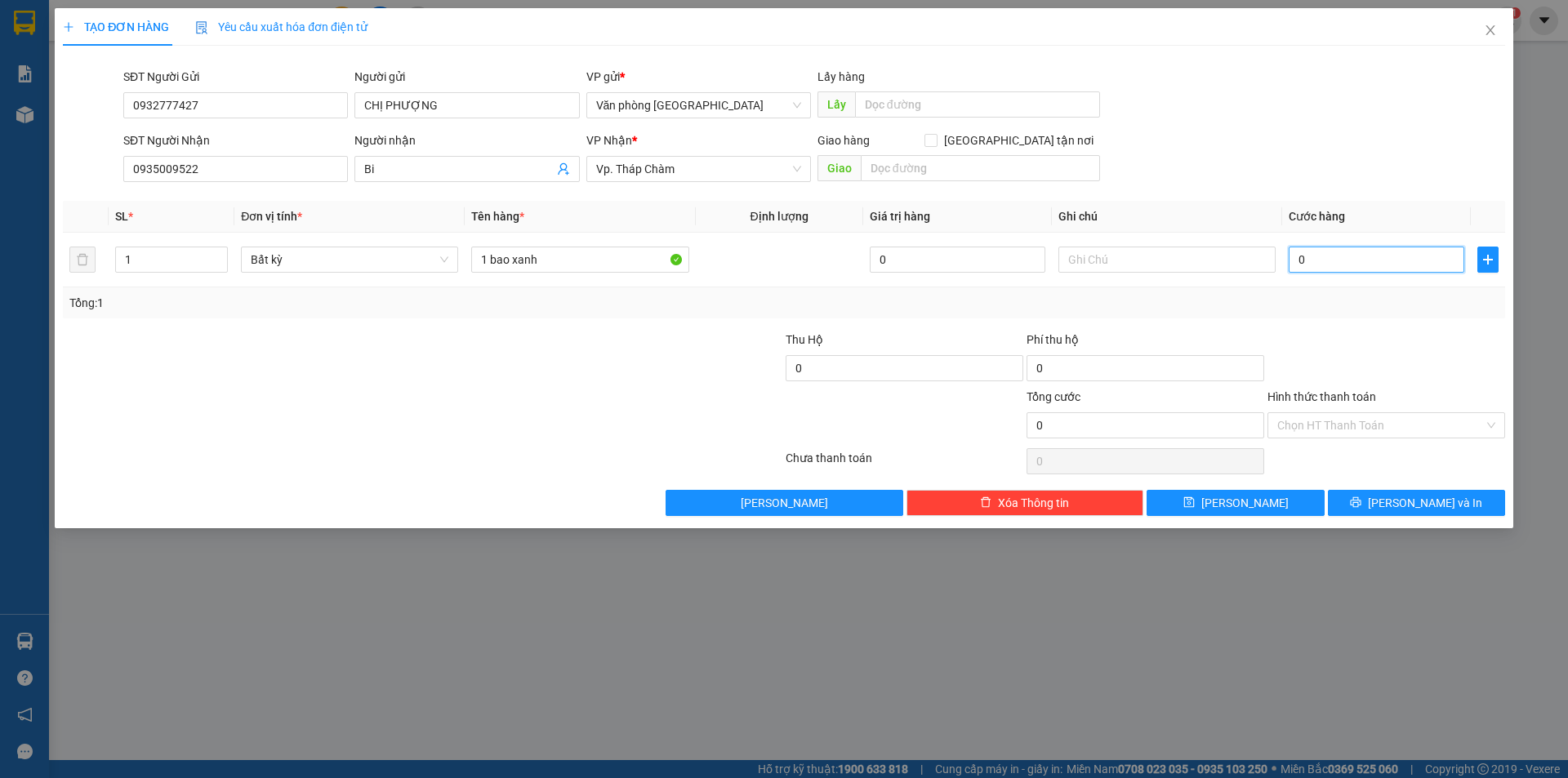
type input "1"
type input "10"
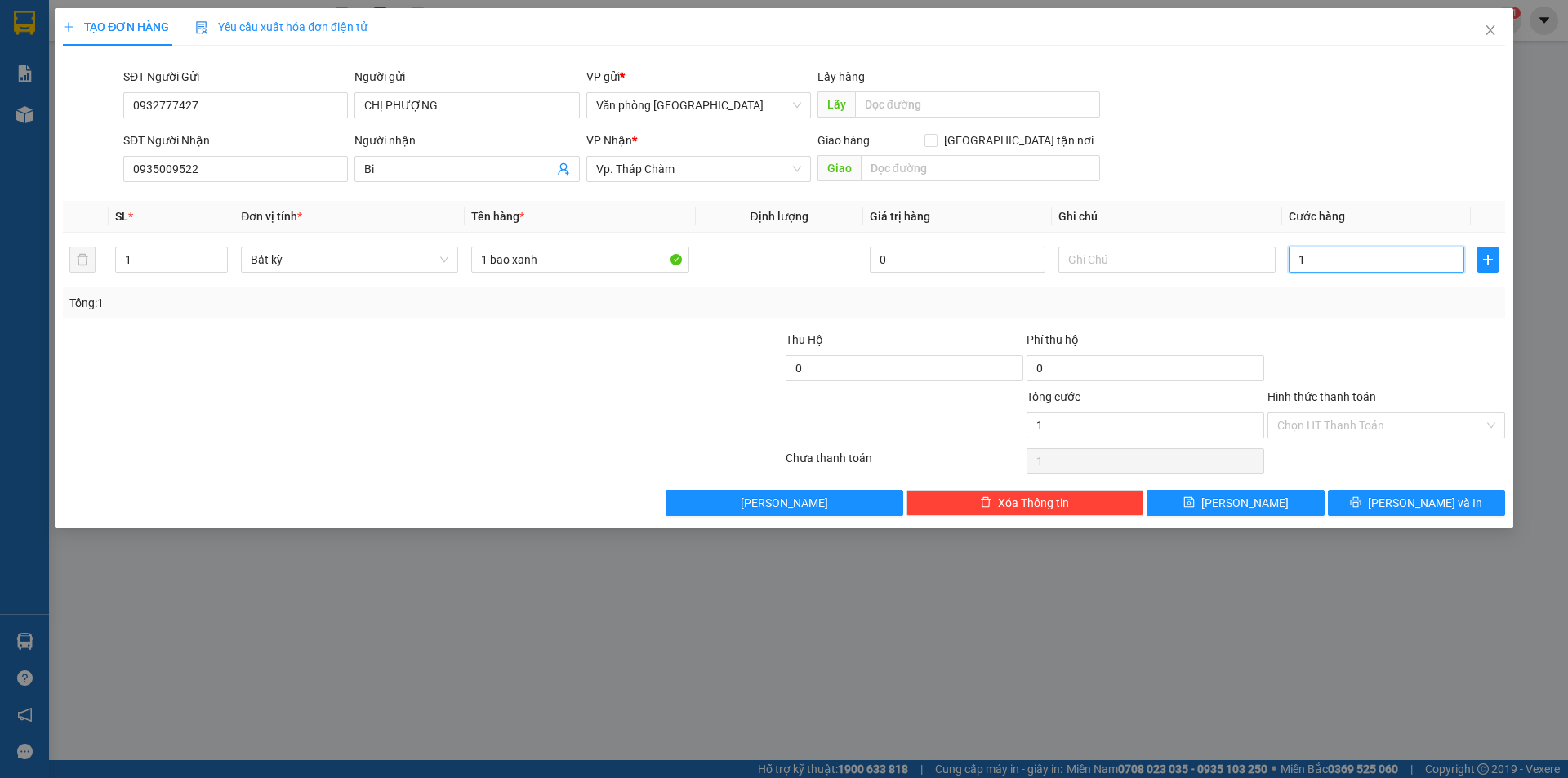
type input "10"
type input "100"
type input "1.000"
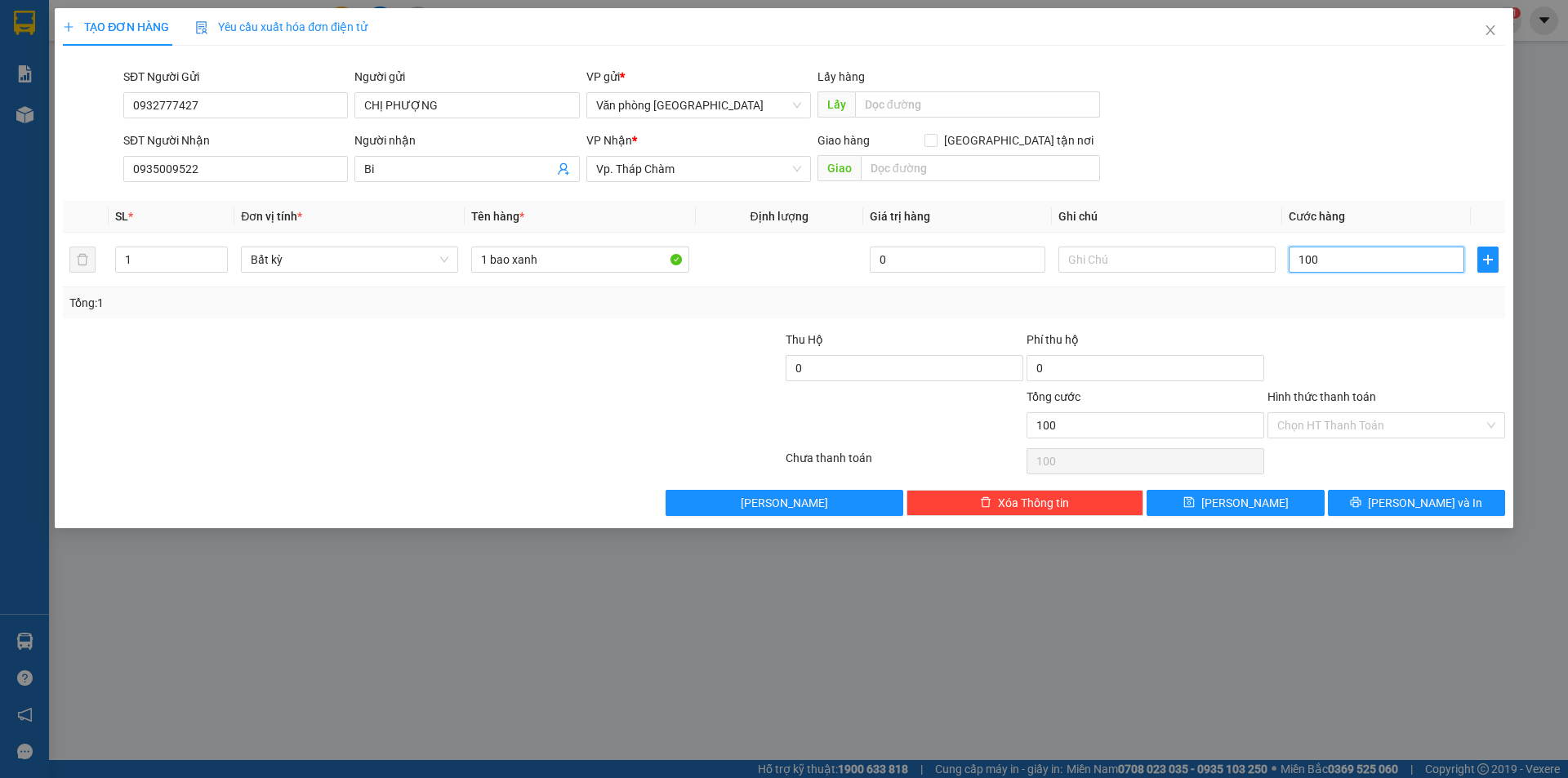
type input "1.000"
type input "10.000"
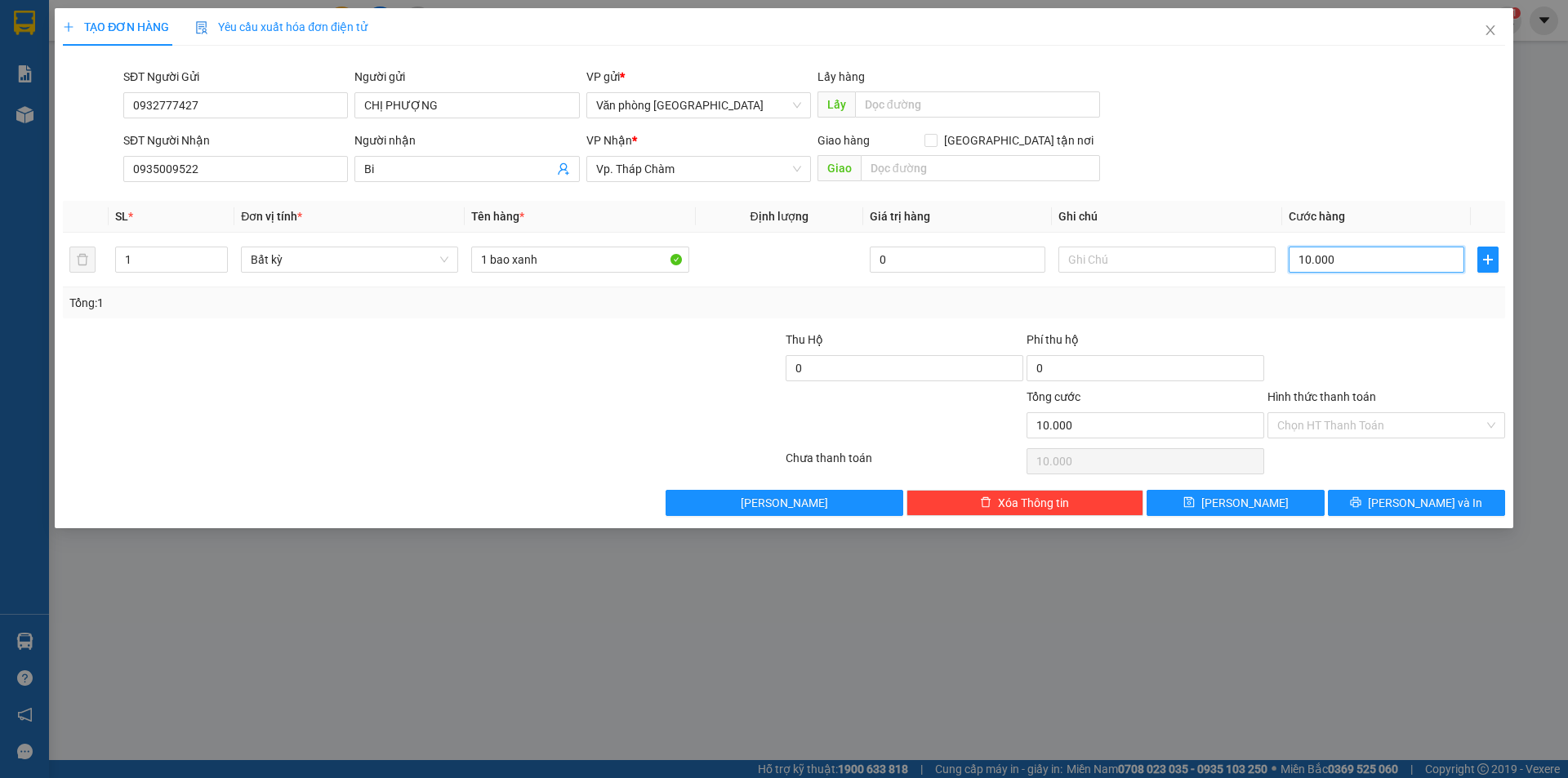
type input "100.000"
click at [1312, 428] on input "Hình thức thanh toán" at bounding box center [1380, 425] width 207 height 25
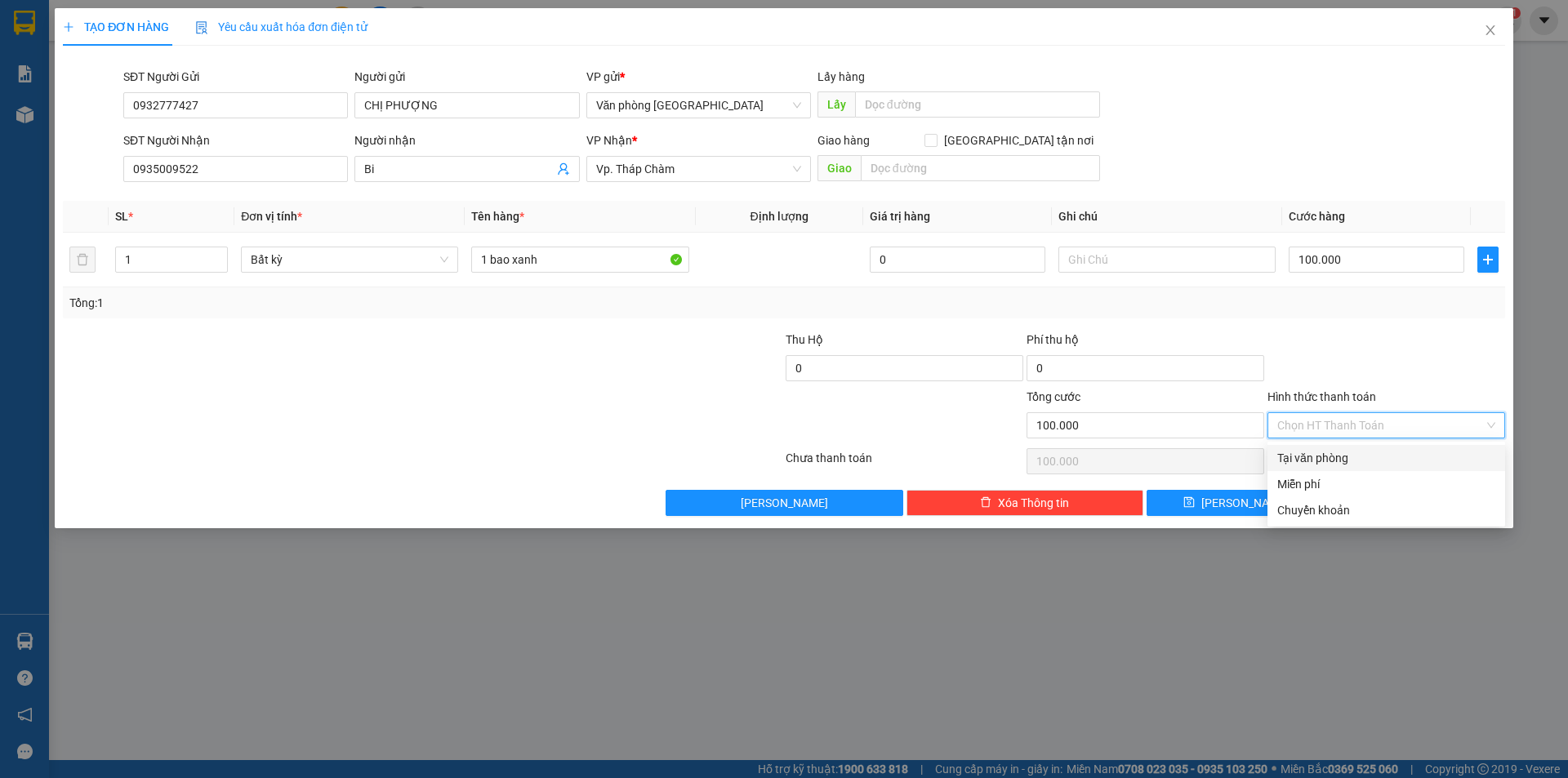
click at [1327, 455] on div "Tại văn phòng" at bounding box center [1386, 457] width 218 height 18
type input "0"
click at [1402, 505] on button "[PERSON_NAME] và In" at bounding box center [1416, 503] width 177 height 26
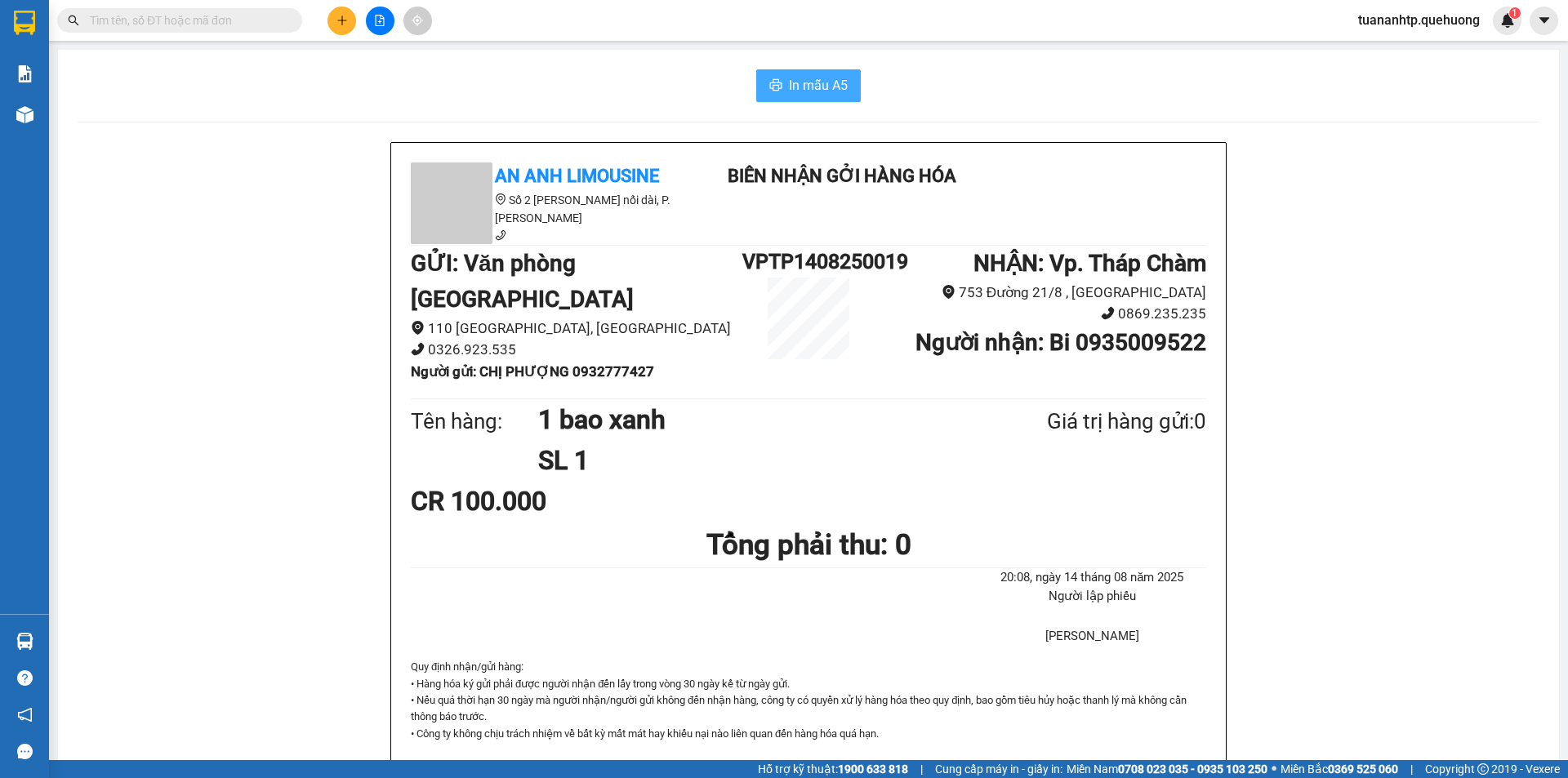
click at [780, 81] on button "In mẫu A5" at bounding box center [808, 86] width 104 height 33
click at [347, 28] on button at bounding box center [342, 21] width 29 height 29
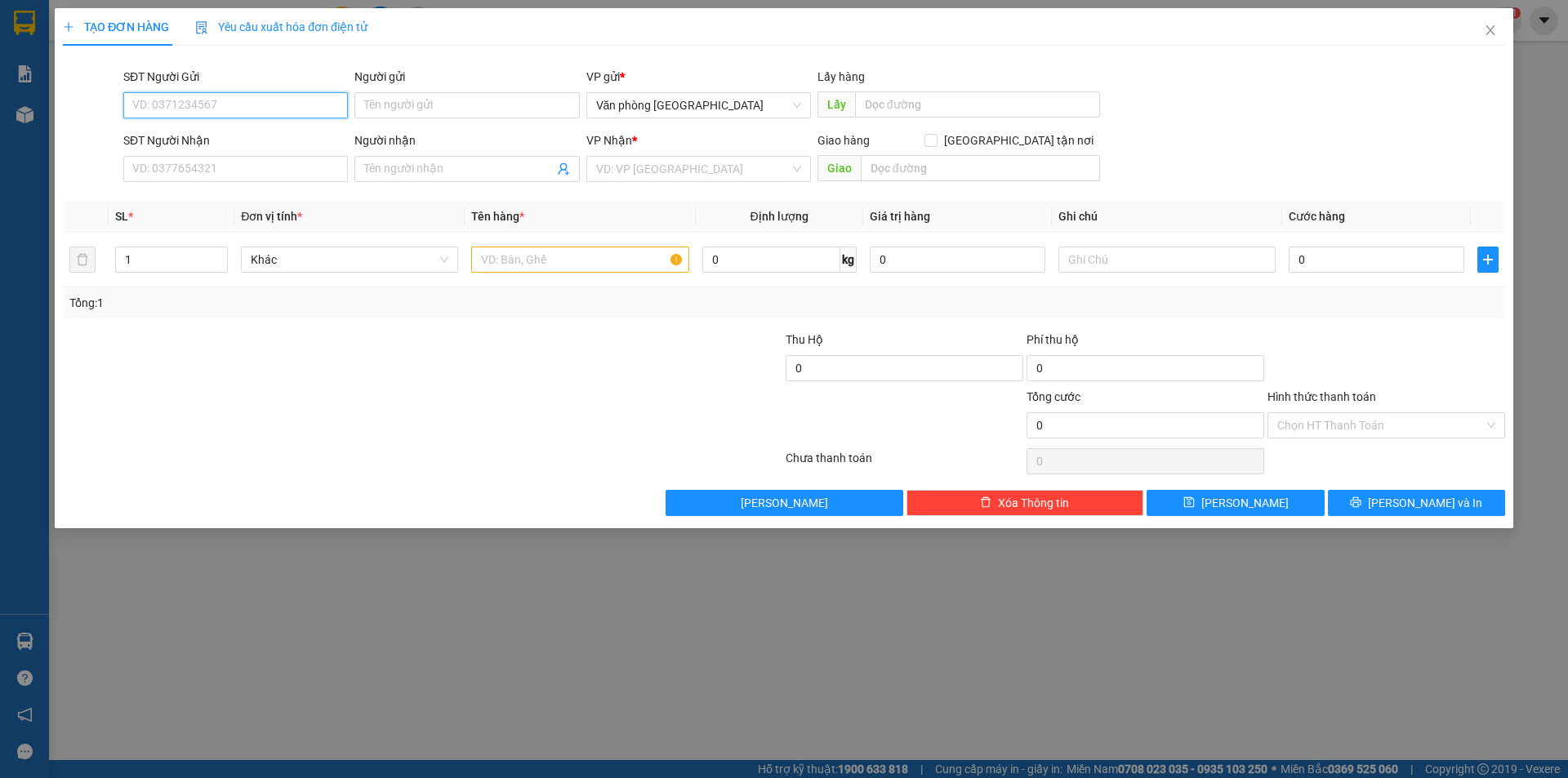
click at [269, 104] on input "SĐT Người Gửi" at bounding box center [235, 105] width 225 height 26
type input "0933443399"
click at [229, 143] on div "0933443399 - A Khải" at bounding box center [236, 137] width 205 height 18
type input "A Khải"
type input "0913197838"
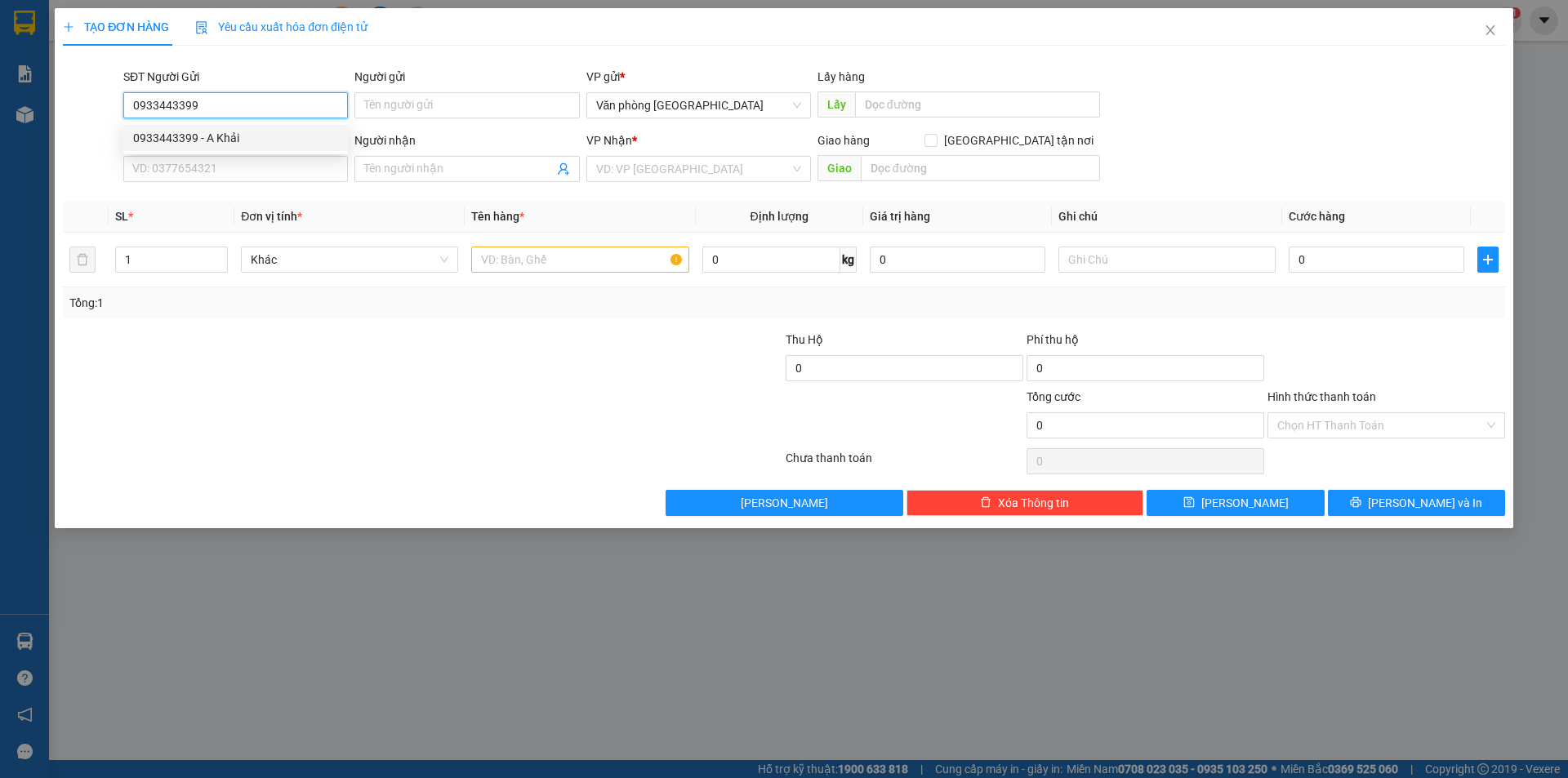
type input "A Dũng"
type input "100.000"
type input "0933443399"
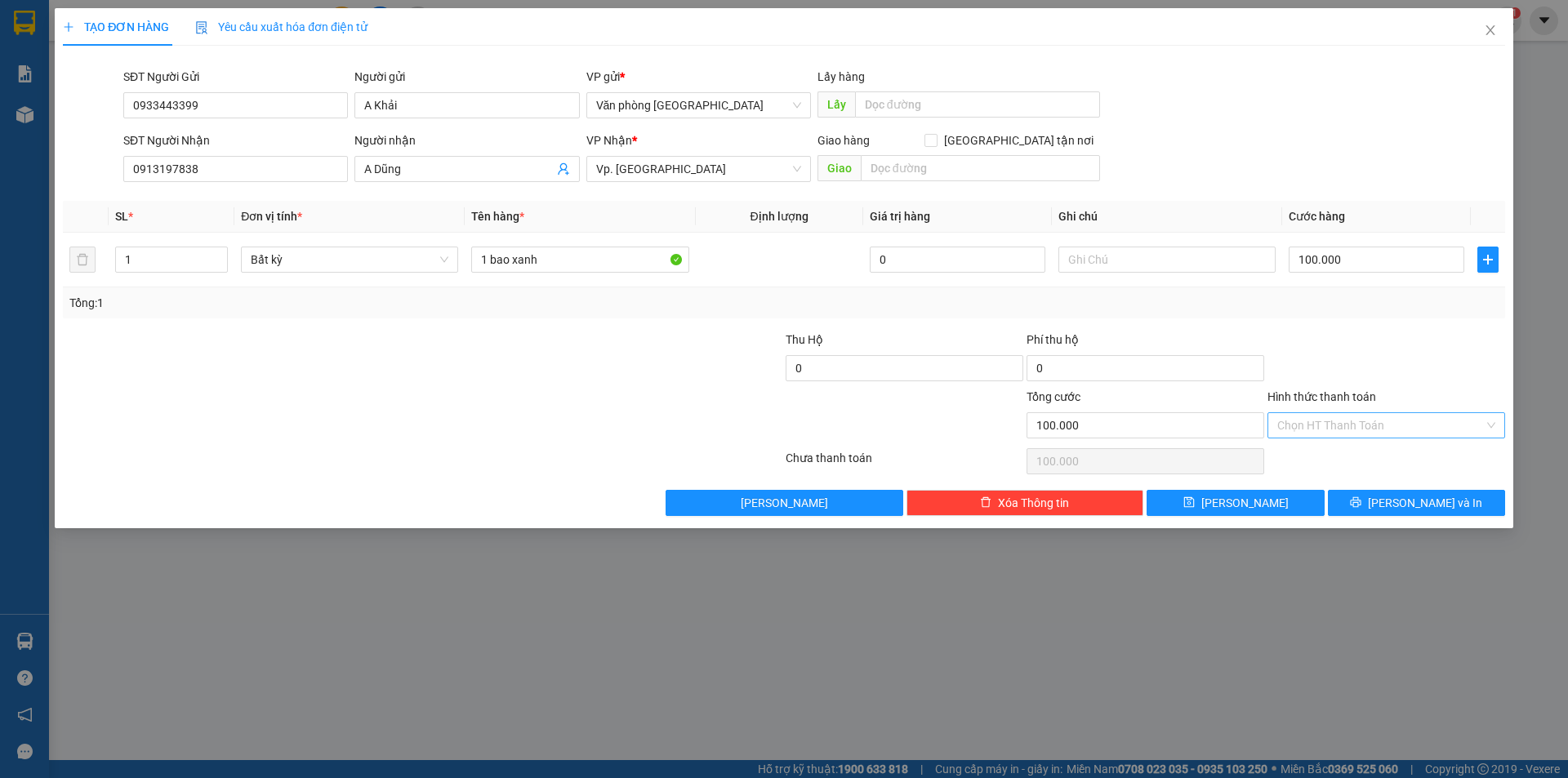
click at [1386, 426] on input "Hình thức thanh toán" at bounding box center [1380, 425] width 207 height 25
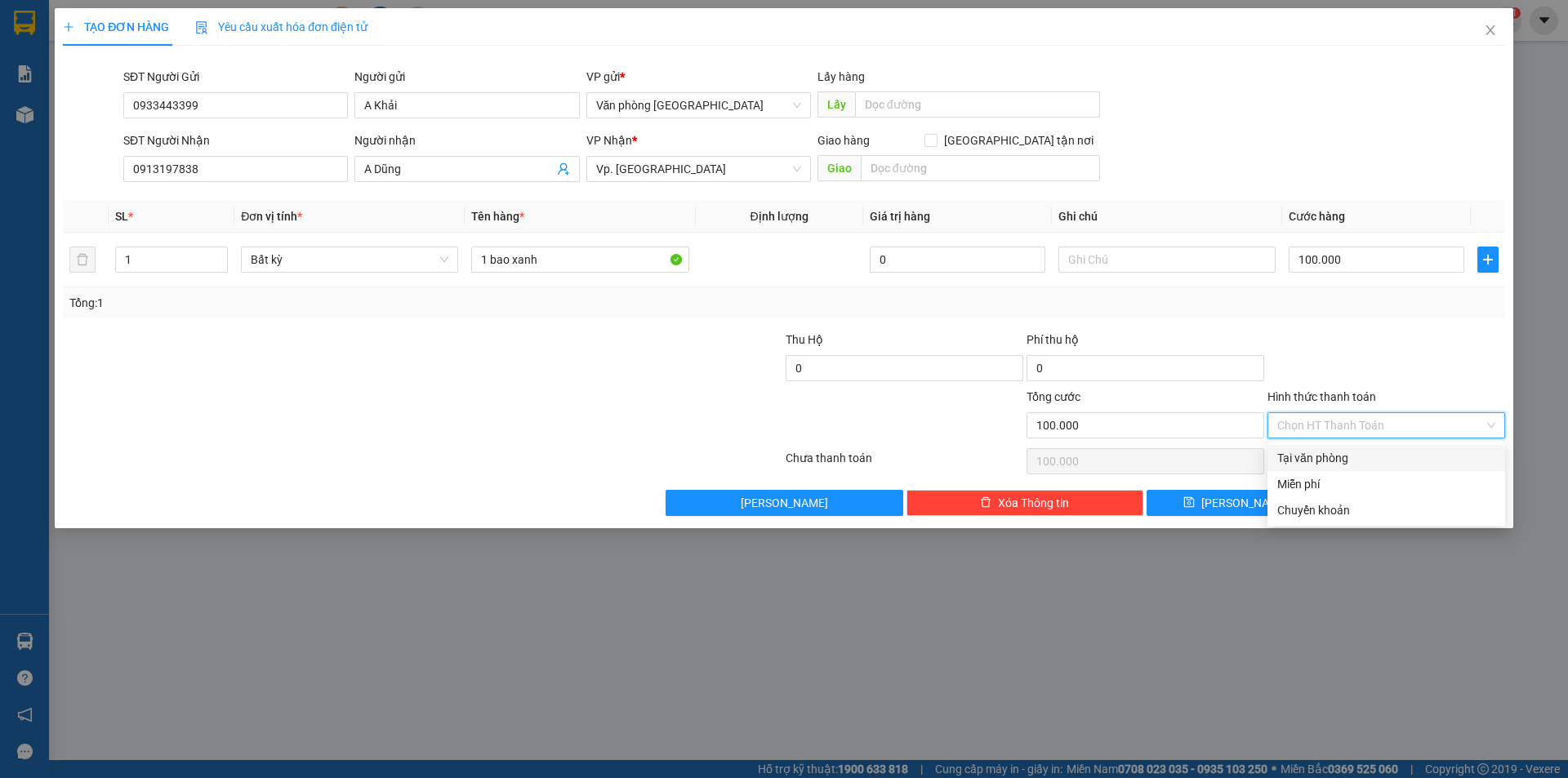
click at [1364, 457] on div "Tại văn phòng" at bounding box center [1386, 457] width 218 height 18
type input "0"
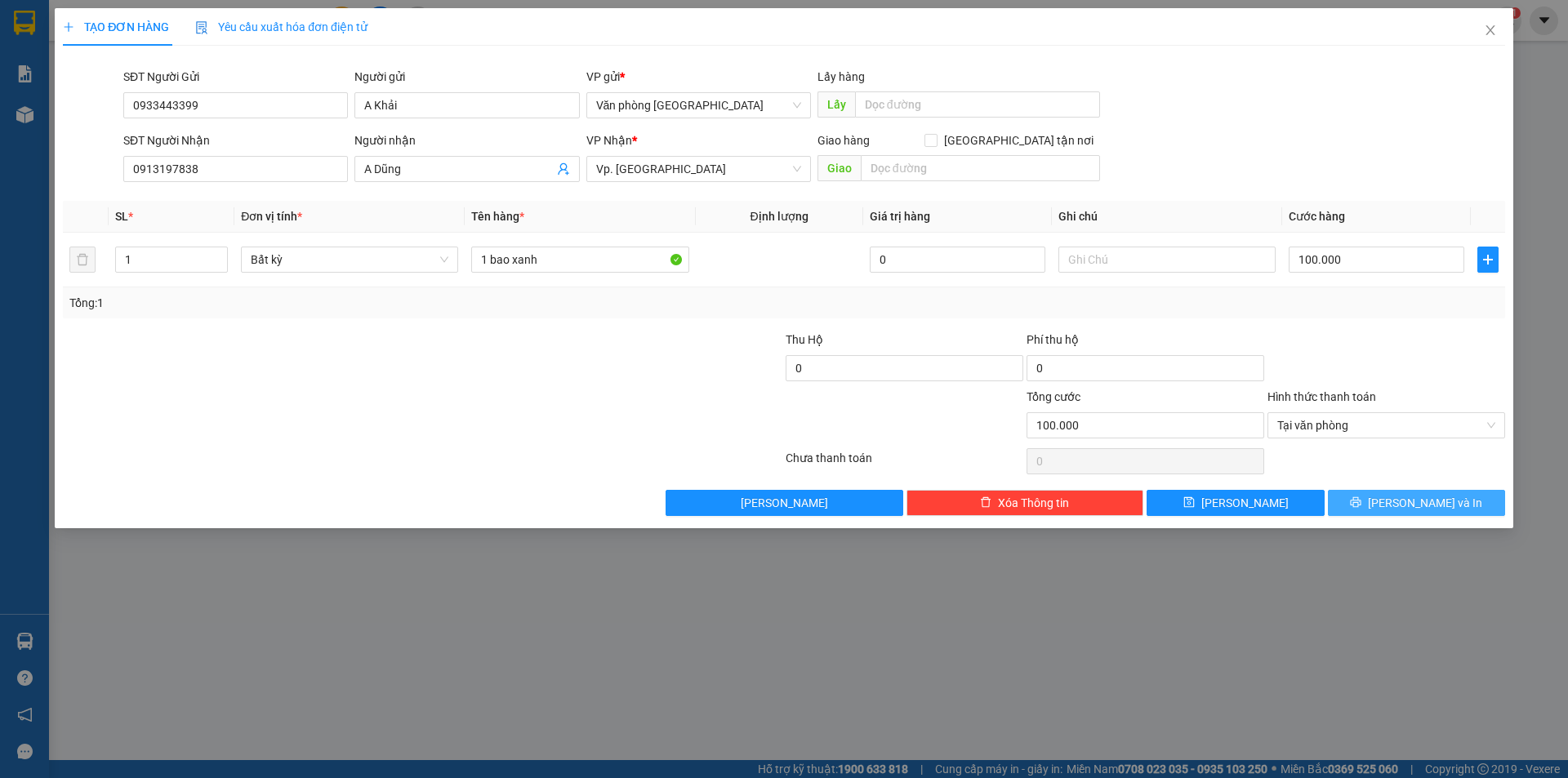
click at [1432, 511] on span "[PERSON_NAME] và In" at bounding box center [1425, 502] width 115 height 18
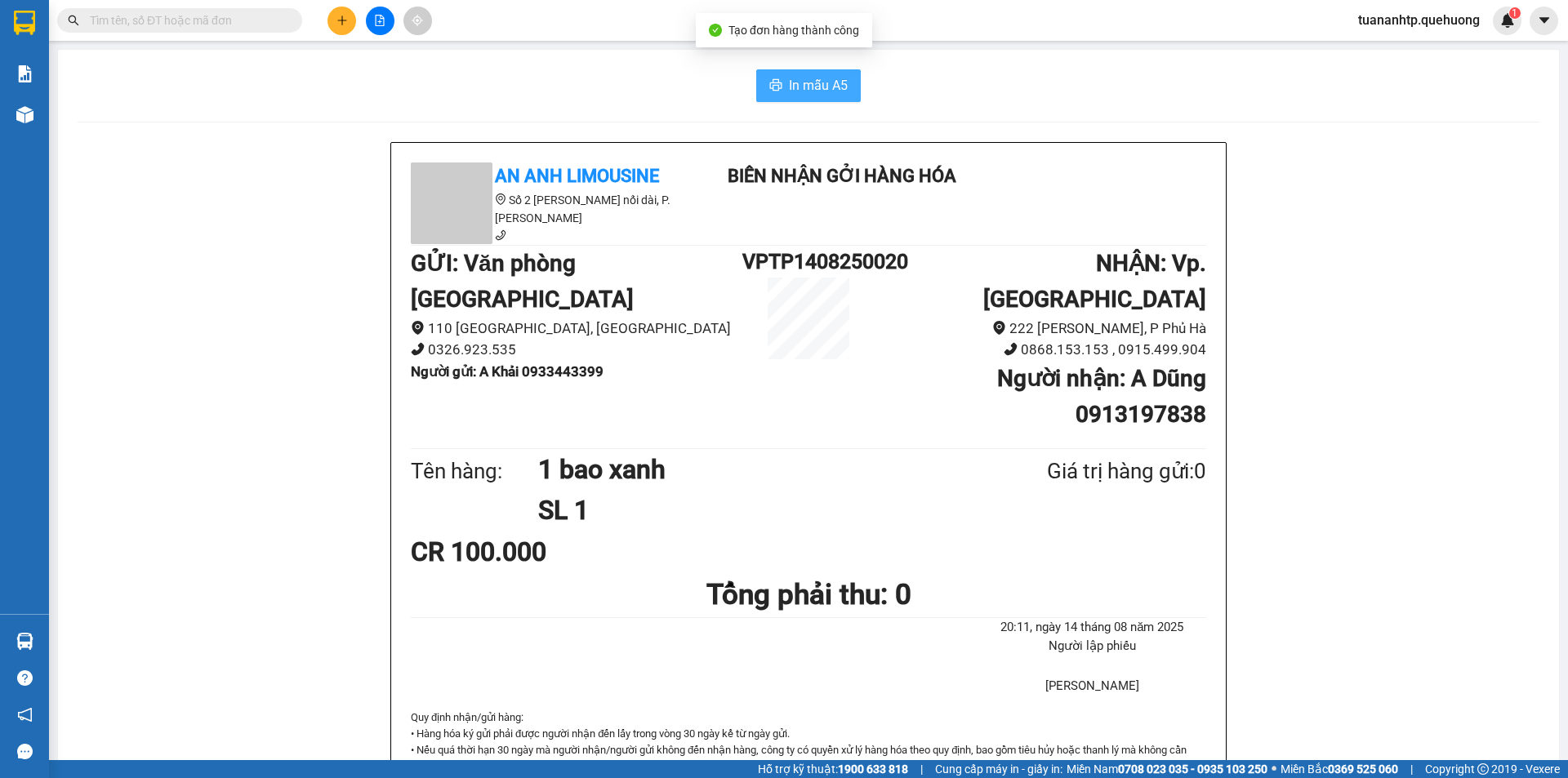
click at [789, 92] on span "In mẫu A5" at bounding box center [818, 86] width 59 height 20
click at [330, 26] on button at bounding box center [342, 21] width 29 height 29
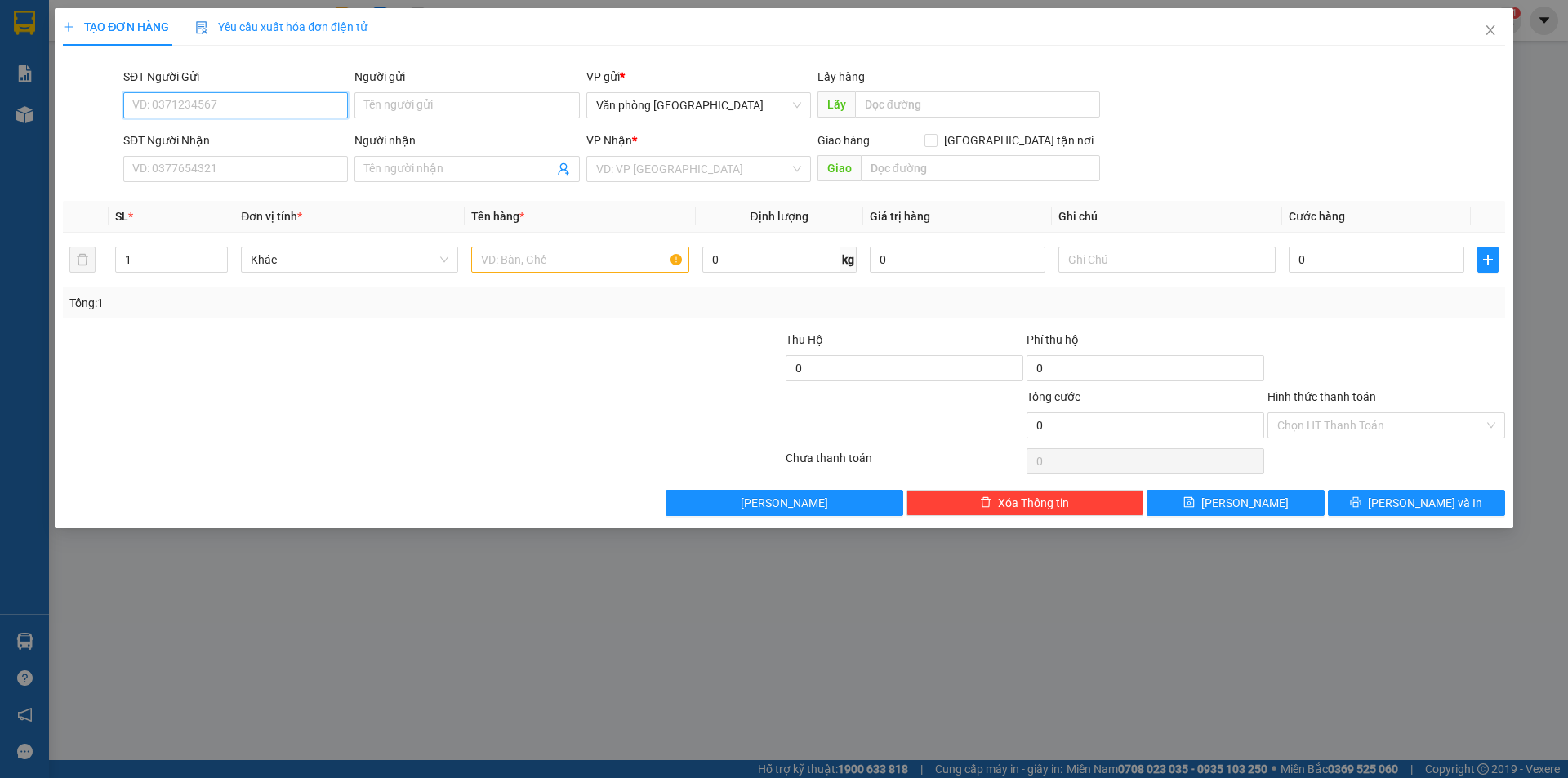
click at [247, 106] on input "SĐT Người Gửi" at bounding box center [235, 105] width 225 height 26
click at [191, 143] on div "0899156832 - C Thảo" at bounding box center [236, 137] width 205 height 18
type input "0899156832"
type input "C Thảo"
type input "0901595259"
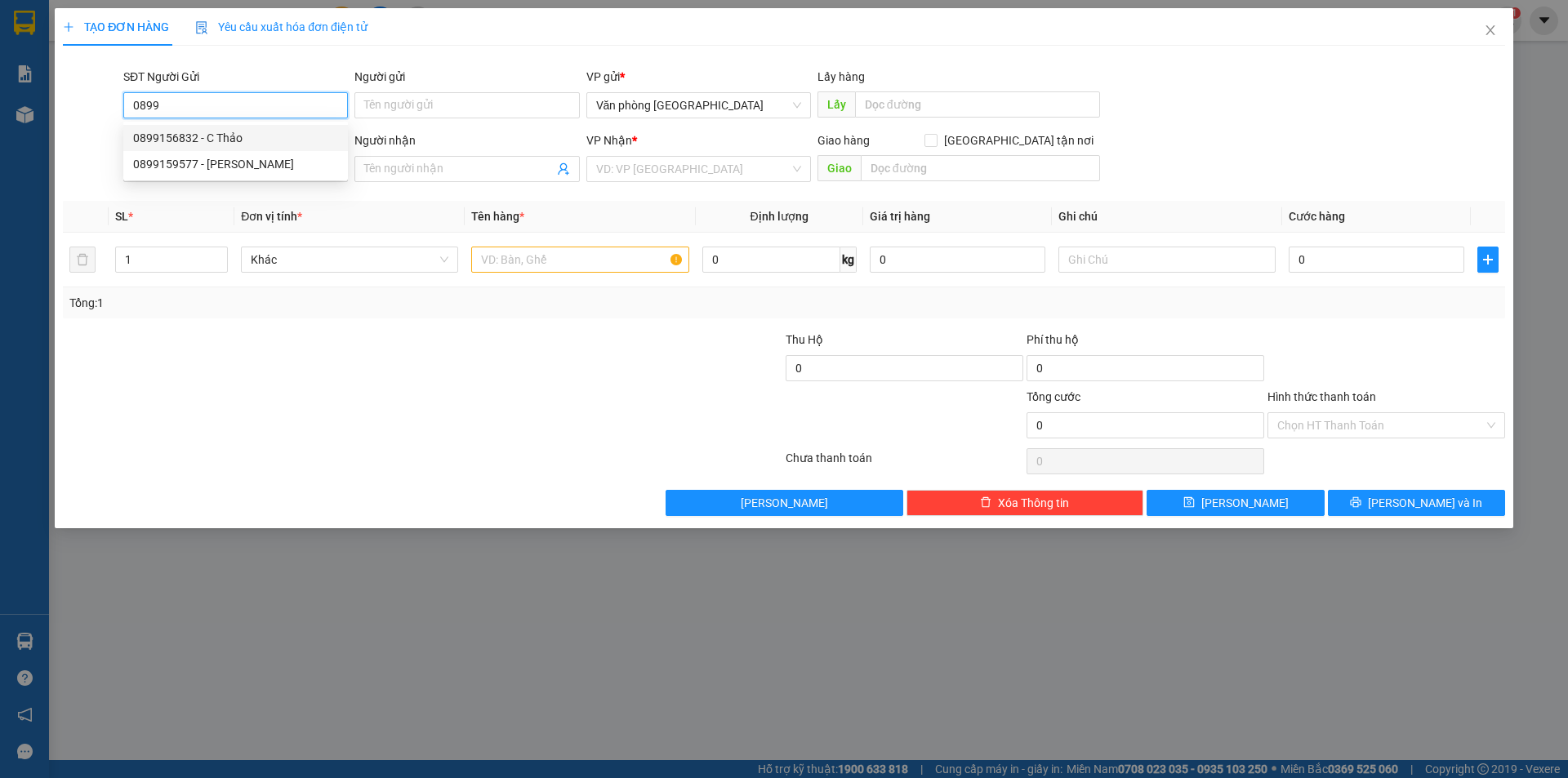
type input "A Long"
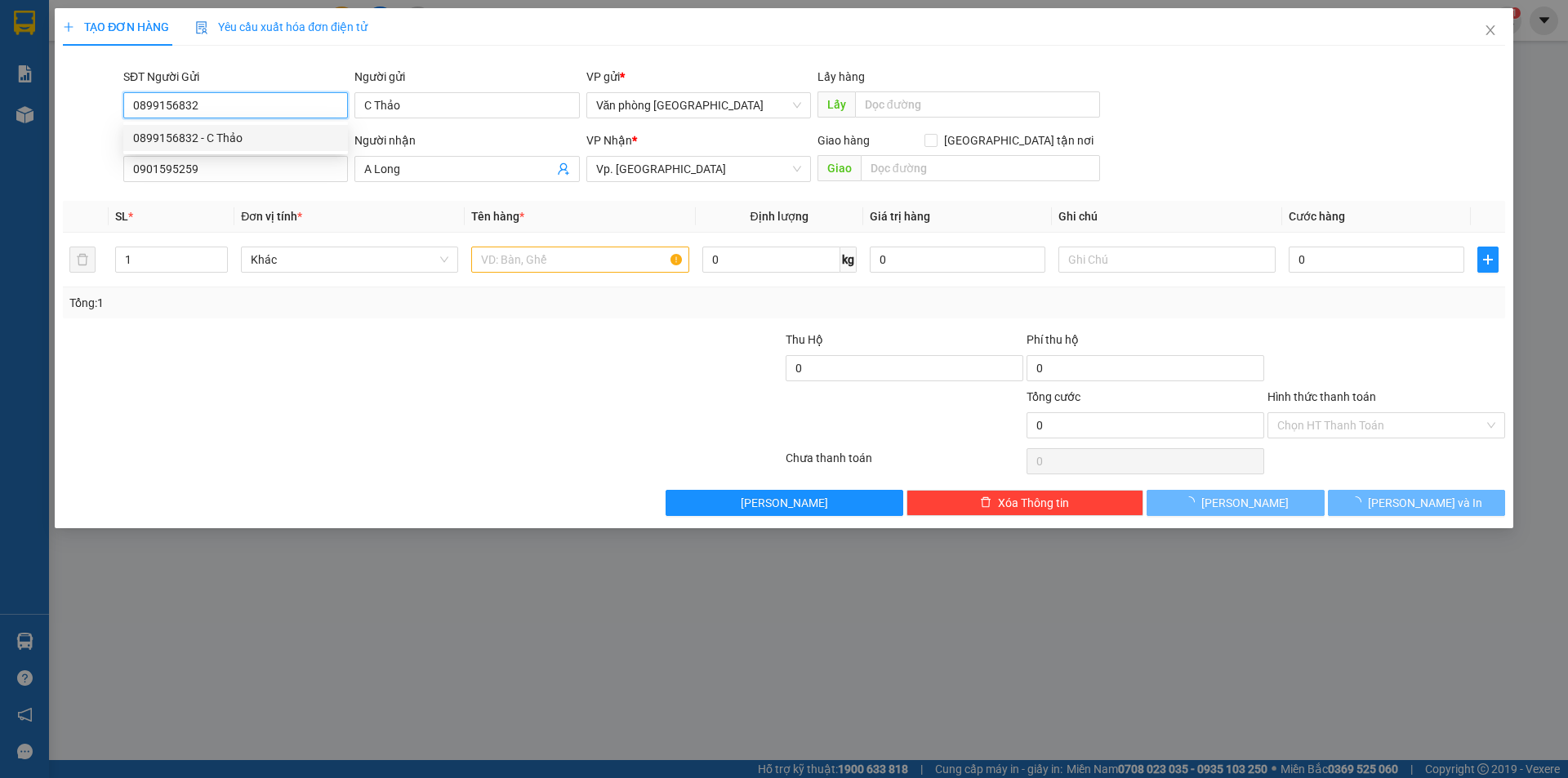
type input "30.000"
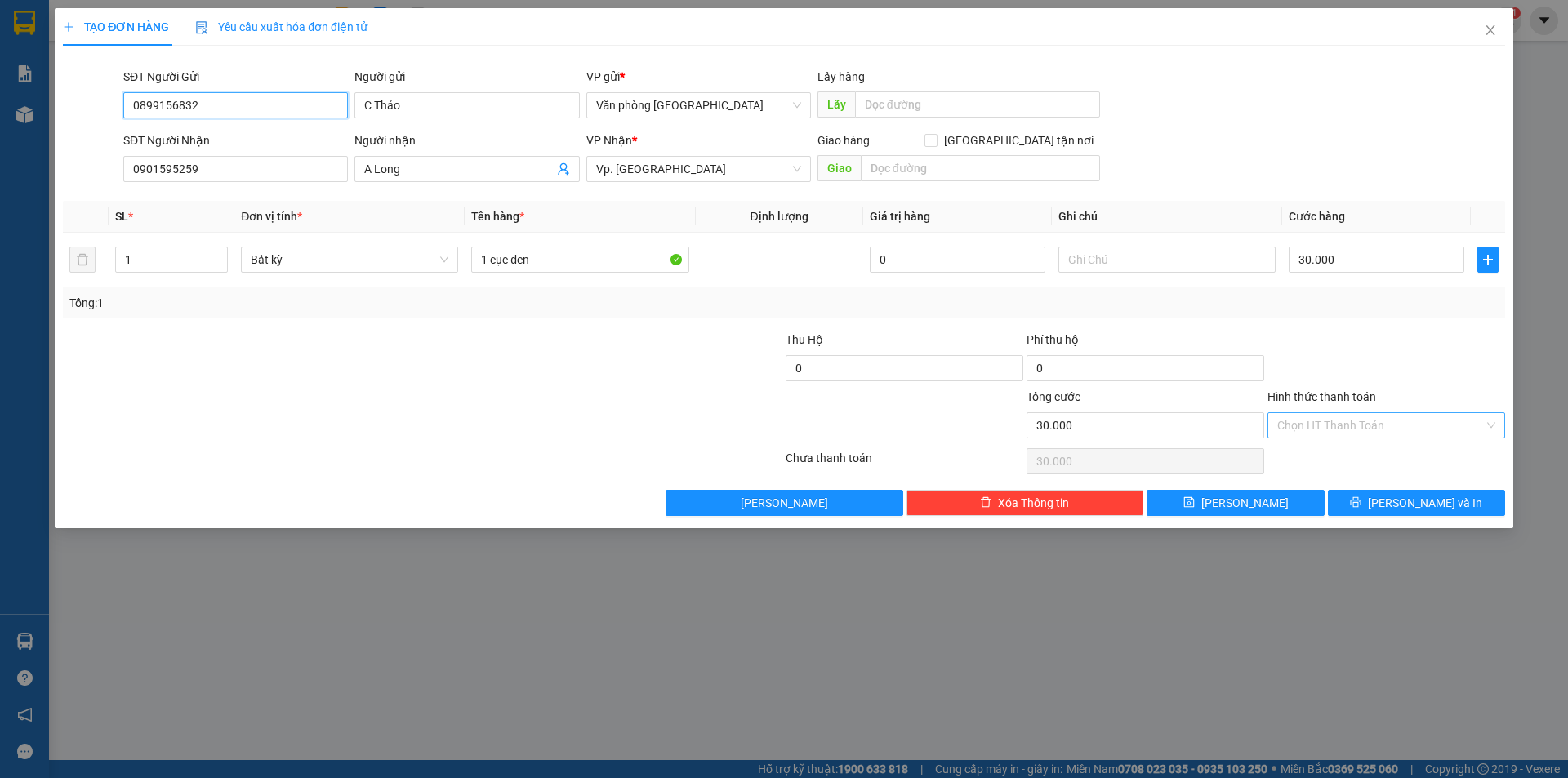
type input "0899156832"
click at [1333, 426] on input "Hình thức thanh toán" at bounding box center [1380, 425] width 207 height 25
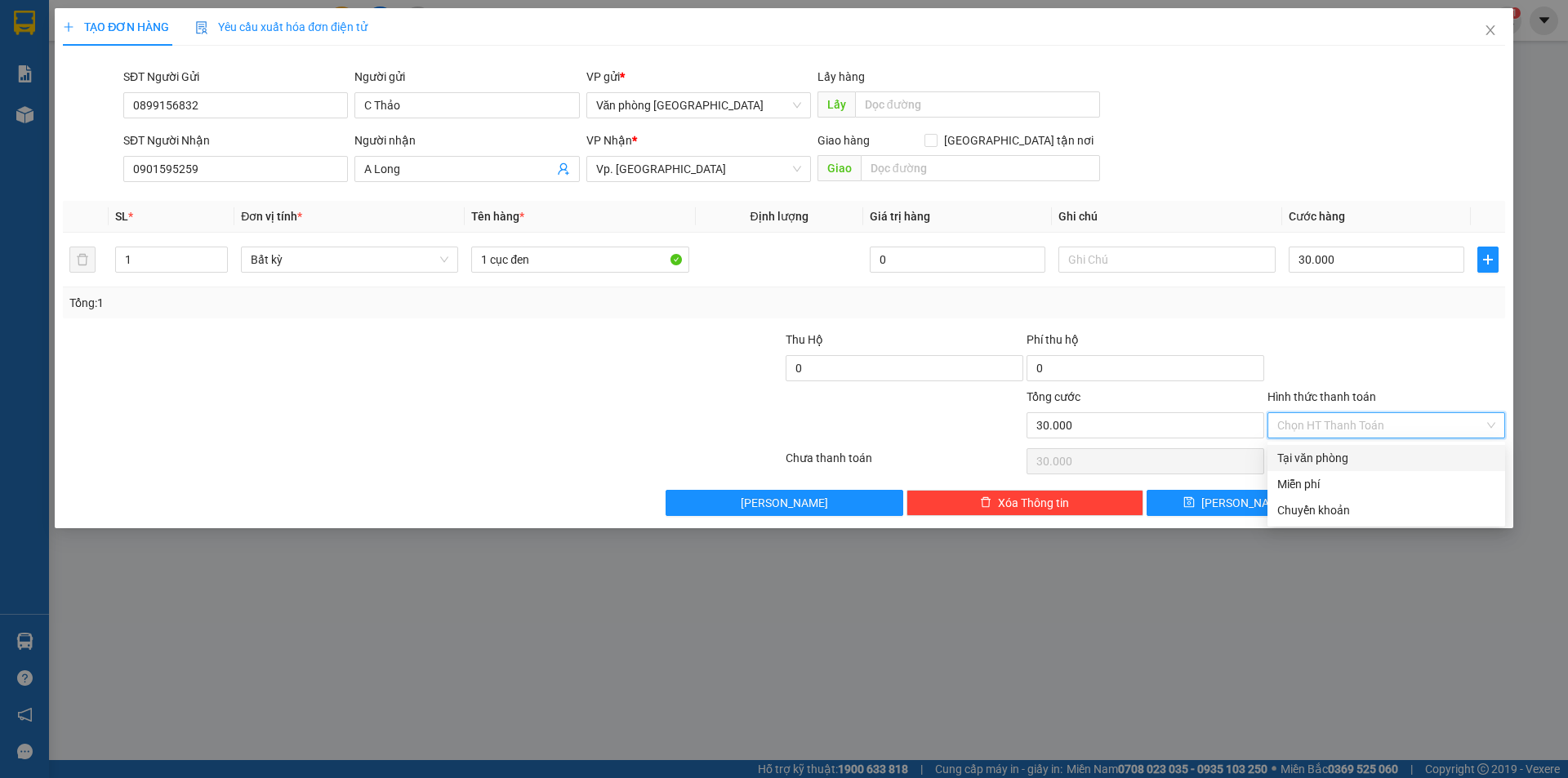
click at [1343, 464] on div "Tại văn phòng" at bounding box center [1386, 457] width 218 height 18
type input "0"
click at [1419, 511] on span "[PERSON_NAME] và In" at bounding box center [1425, 502] width 115 height 18
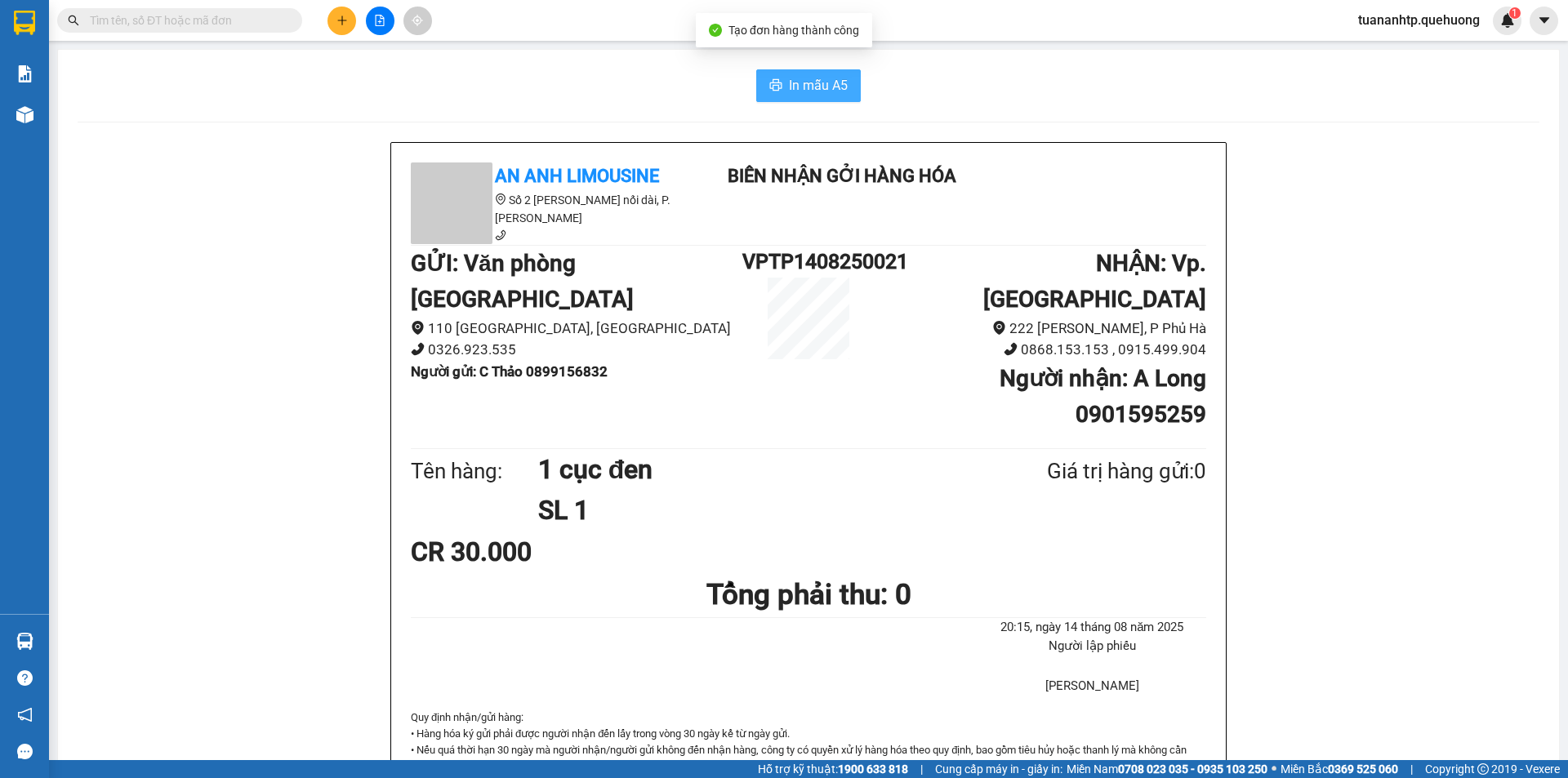
click at [797, 98] on button "In mẫu A5" at bounding box center [808, 86] width 104 height 33
